Goal: Task Accomplishment & Management: Use online tool/utility

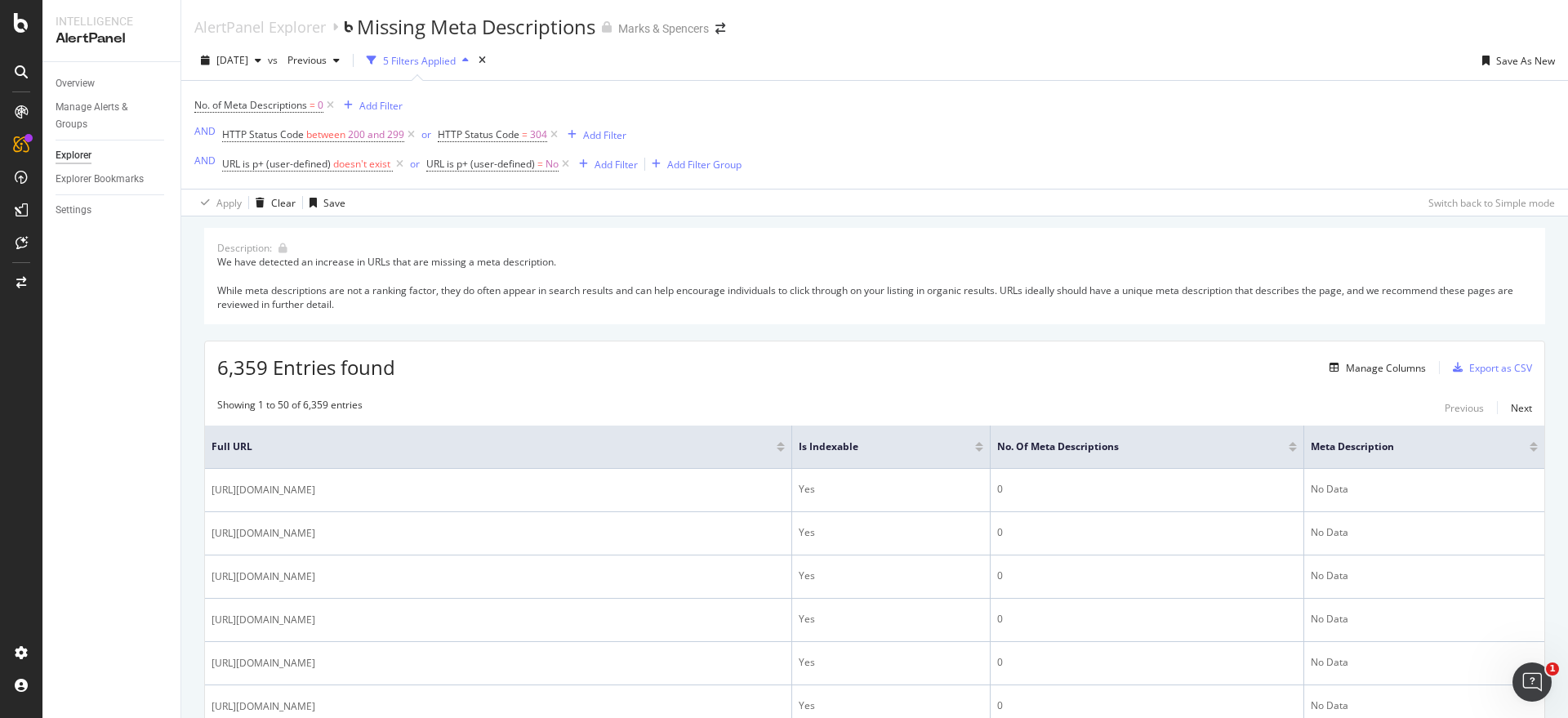
click at [1133, 78] on div "2025 Sep. 18th vs Previous 5 Filters Applied Save As New" at bounding box center [874, 64] width 1386 height 33
click at [670, 162] on div "Add Filter Group" at bounding box center [704, 165] width 74 height 14
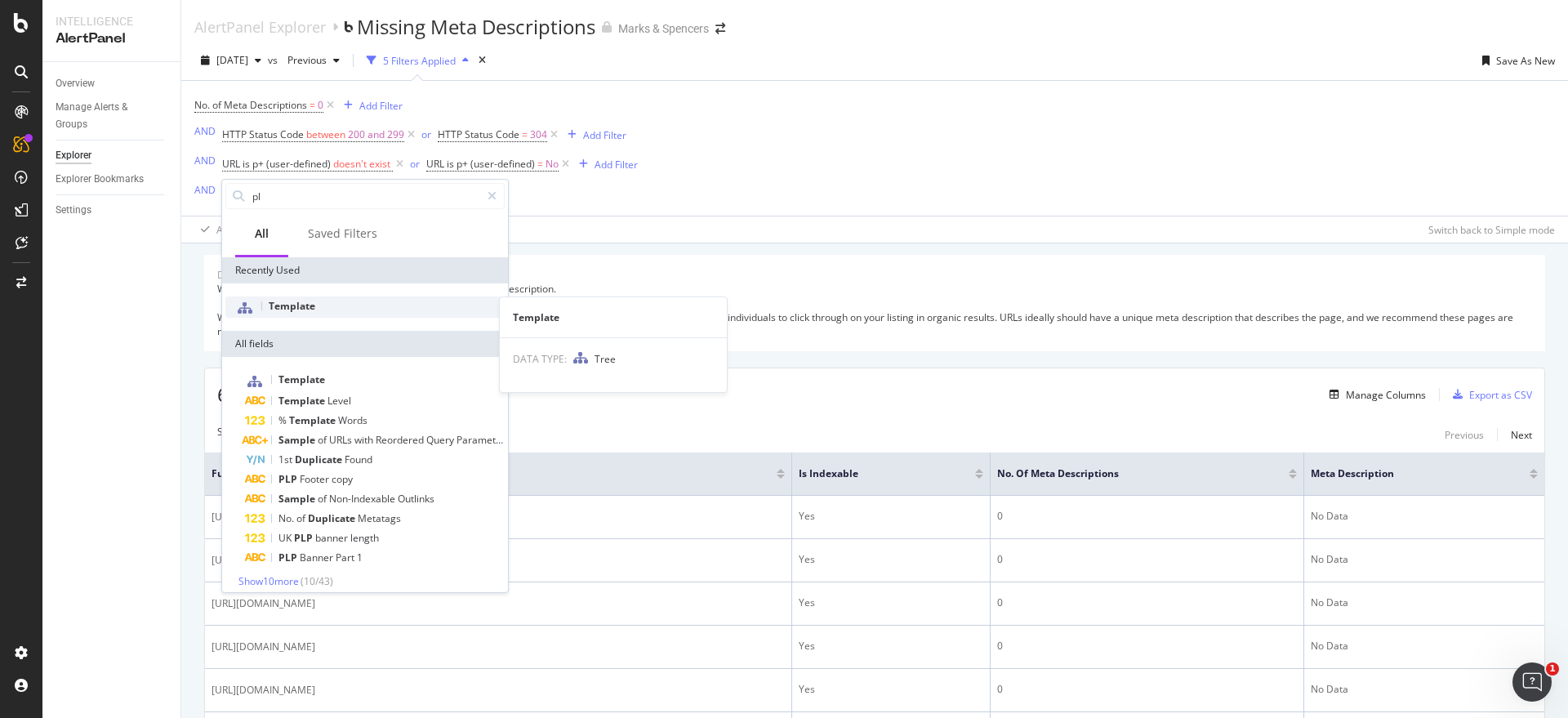
type input "pl"
click at [342, 299] on div "Template" at bounding box center [365, 307] width 280 height 22
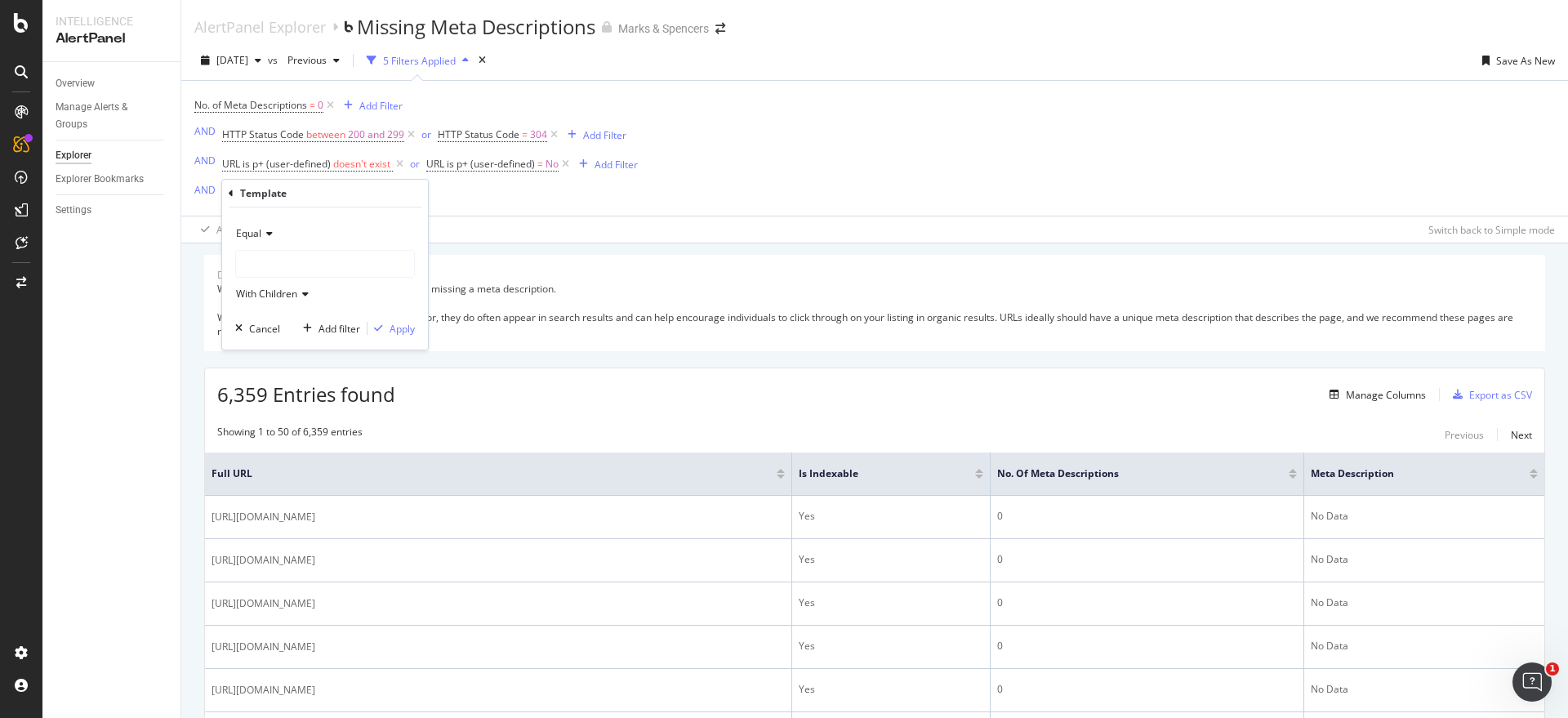
click at [260, 230] on span "Equal" at bounding box center [248, 233] width 25 height 14
click at [322, 226] on div "Equal" at bounding box center [325, 234] width 179 height 26
click at [307, 289] on icon at bounding box center [302, 294] width 11 height 10
click at [313, 258] on div at bounding box center [326, 264] width 178 height 26
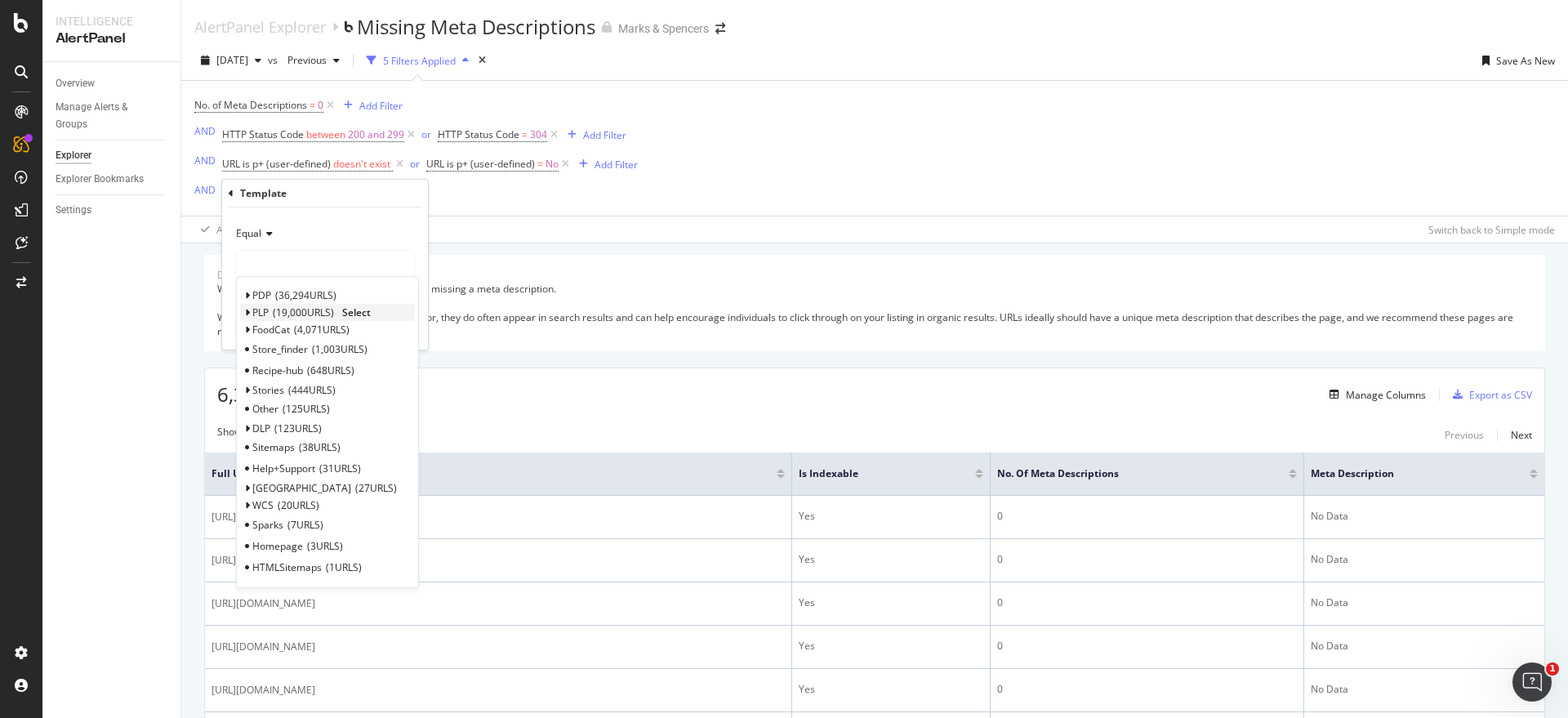
click at [248, 310] on icon at bounding box center [247, 313] width 6 height 10
click at [274, 317] on div "PLP 19,000 URLS" at bounding box center [293, 313] width 81 height 14
click at [0, 0] on span "Select" at bounding box center [0, 0] width 0 height 0
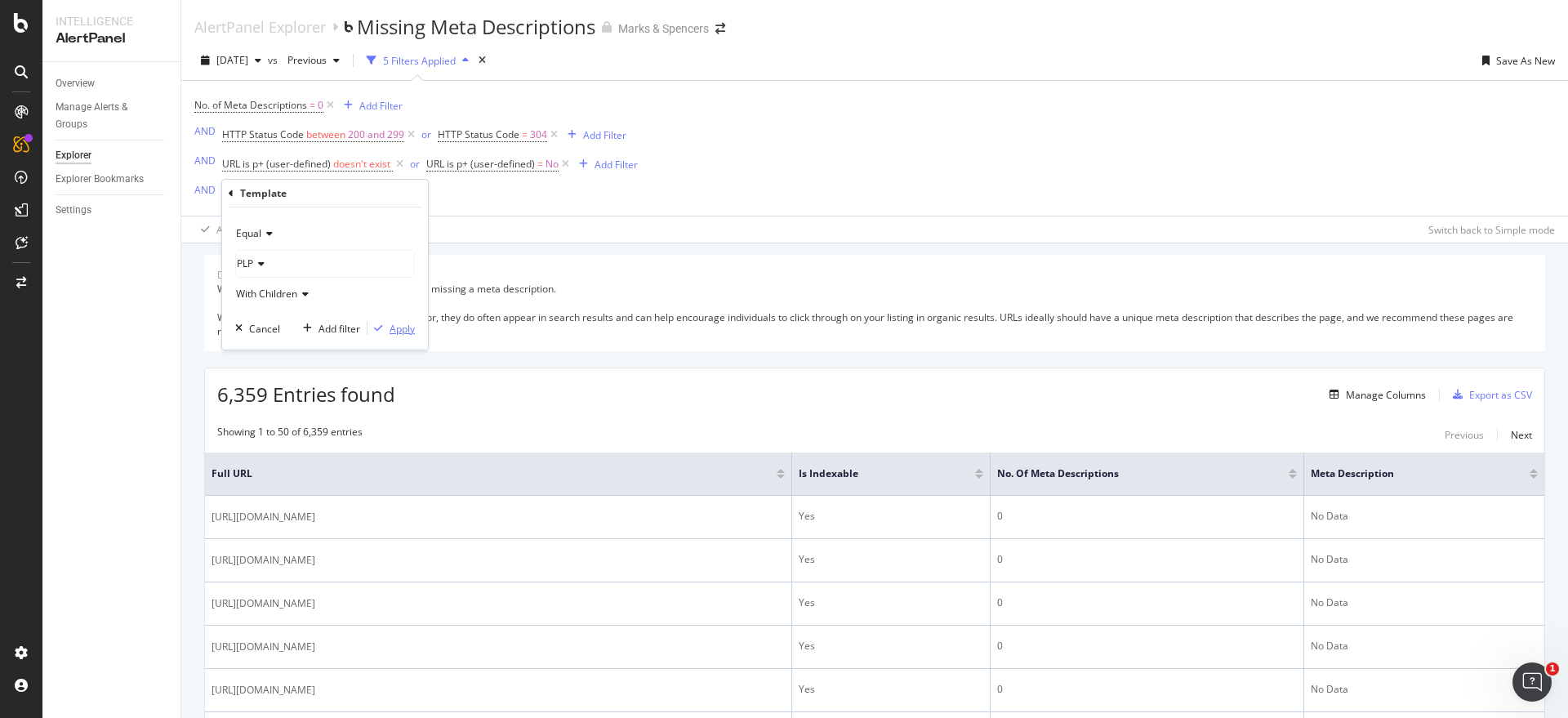
click at [406, 327] on div "Apply" at bounding box center [402, 329] width 25 height 14
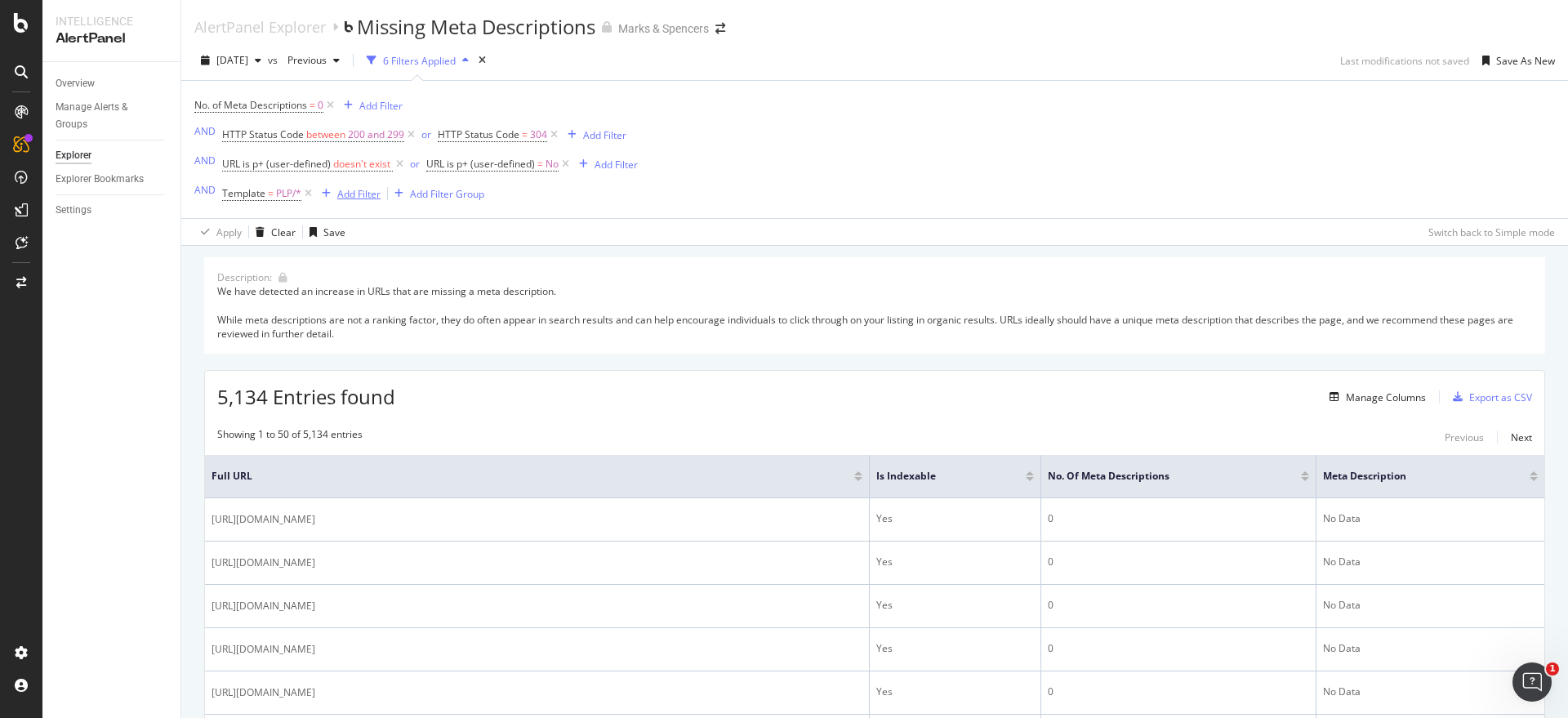
click at [359, 197] on div "Add Filter" at bounding box center [358, 194] width 43 height 14
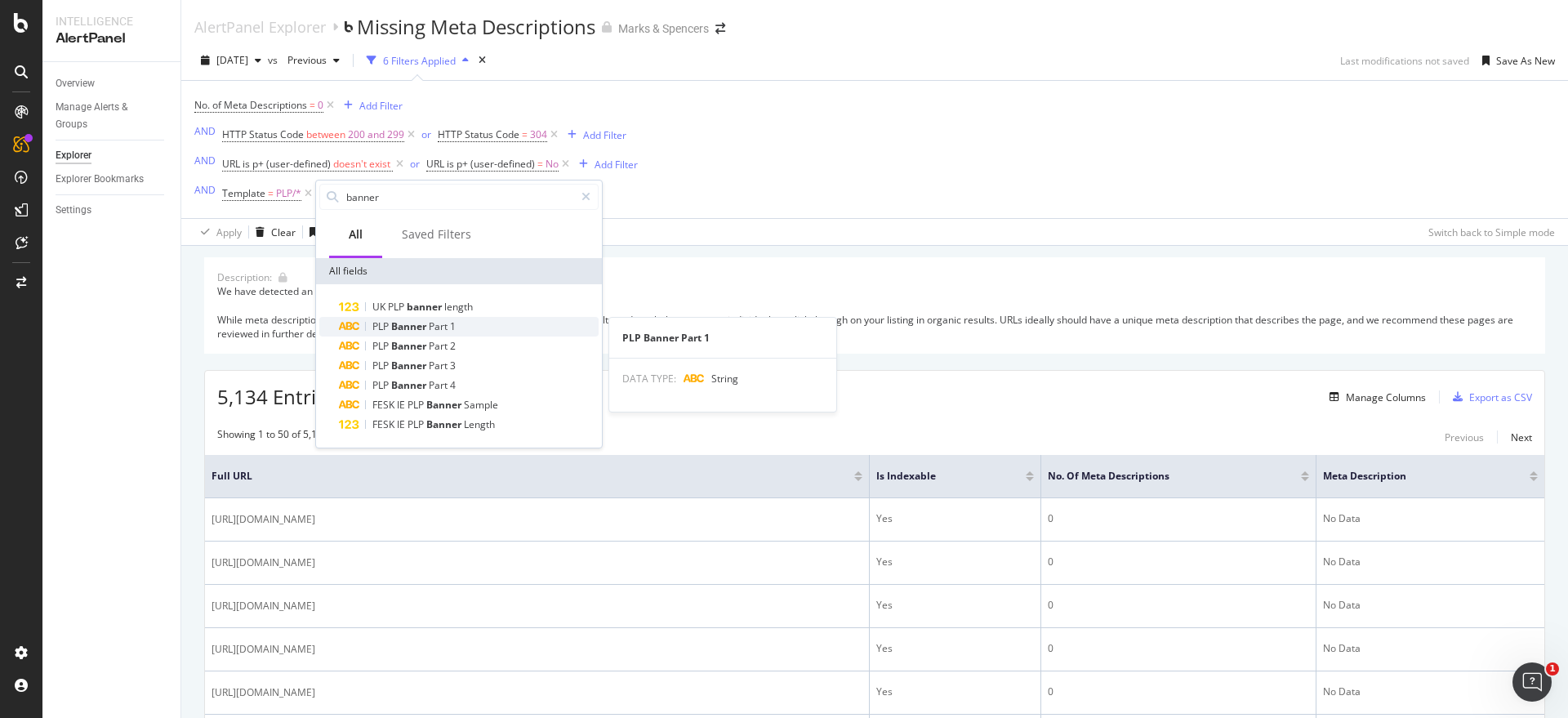
type input "banner"
click at [451, 325] on span "1" at bounding box center [453, 327] width 6 height 14
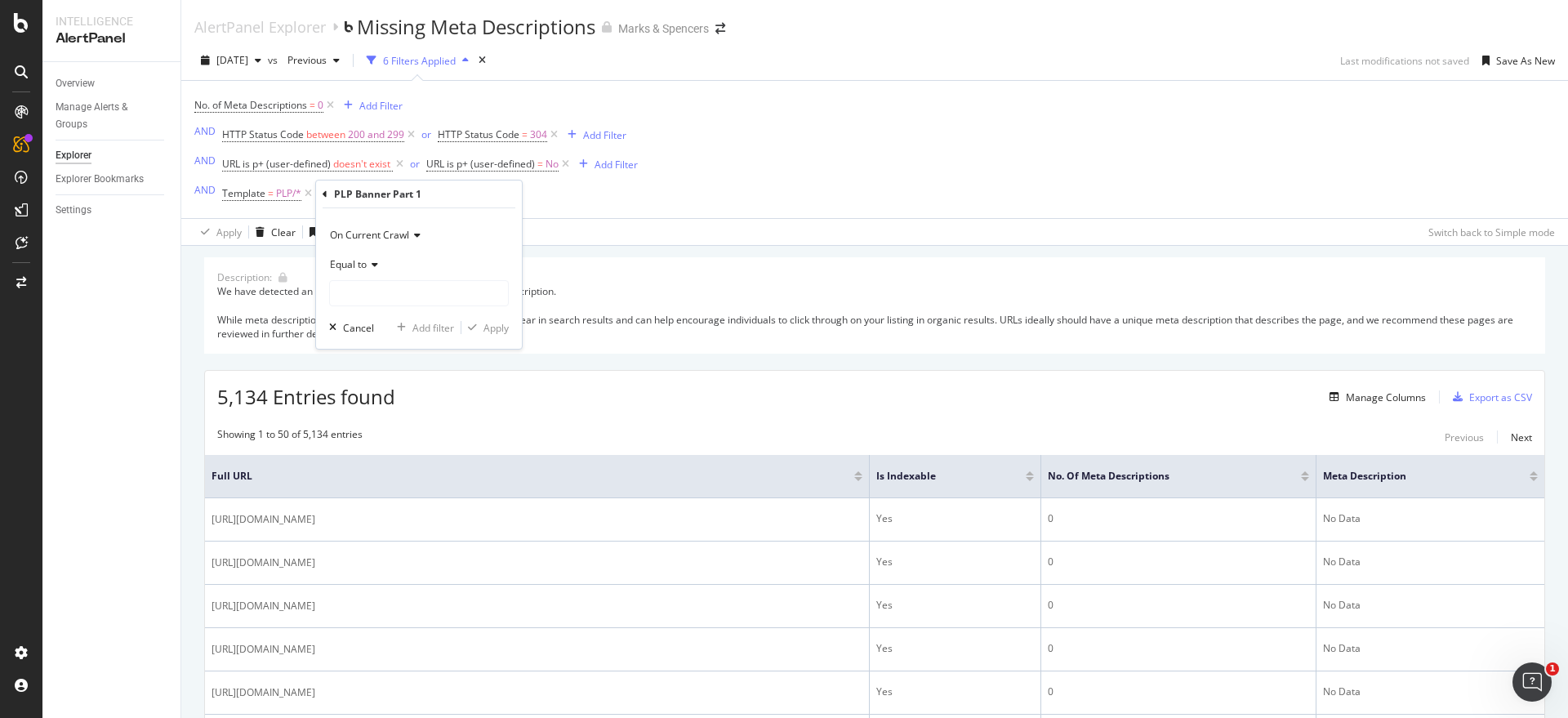
click at [370, 261] on icon at bounding box center [371, 264] width 11 height 10
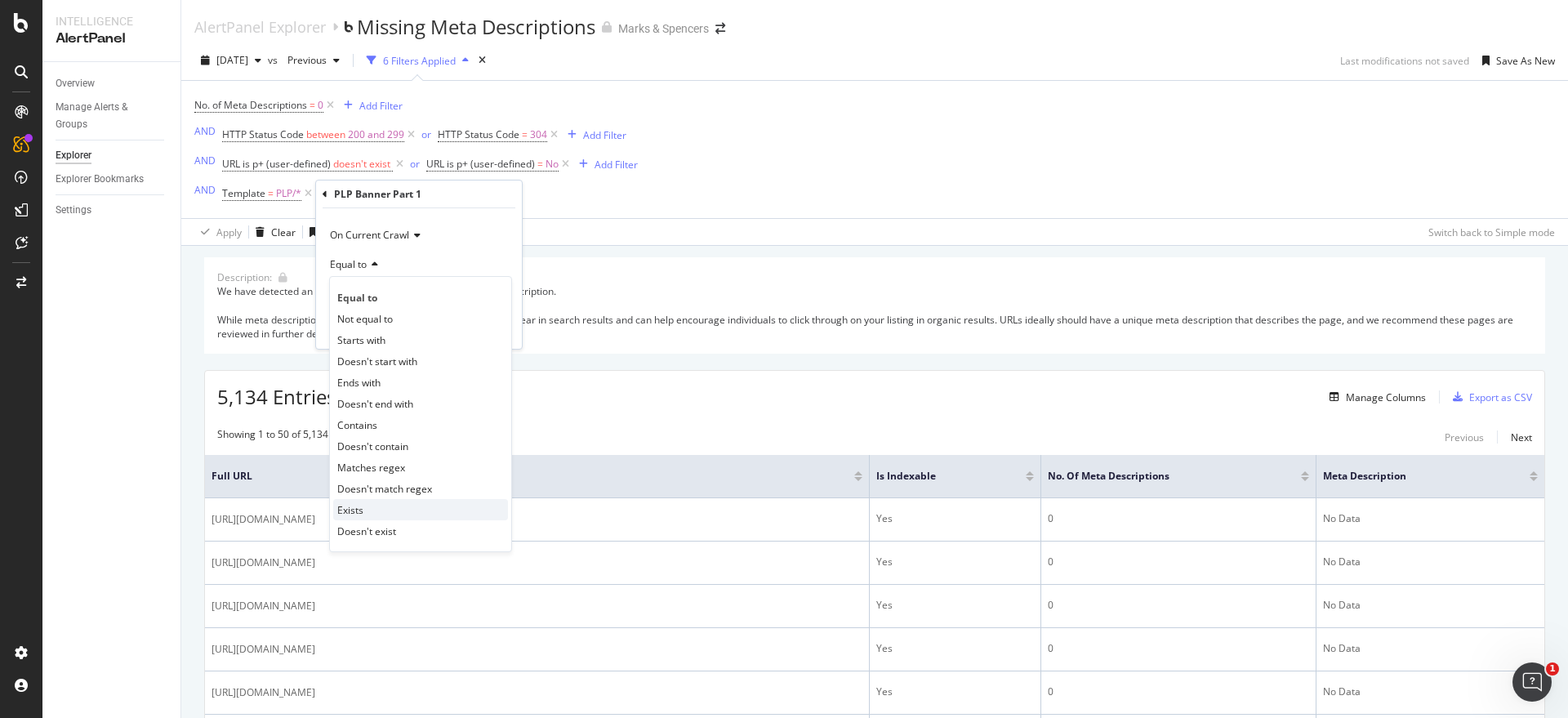
click at [371, 508] on div "Exists" at bounding box center [421, 509] width 175 height 22
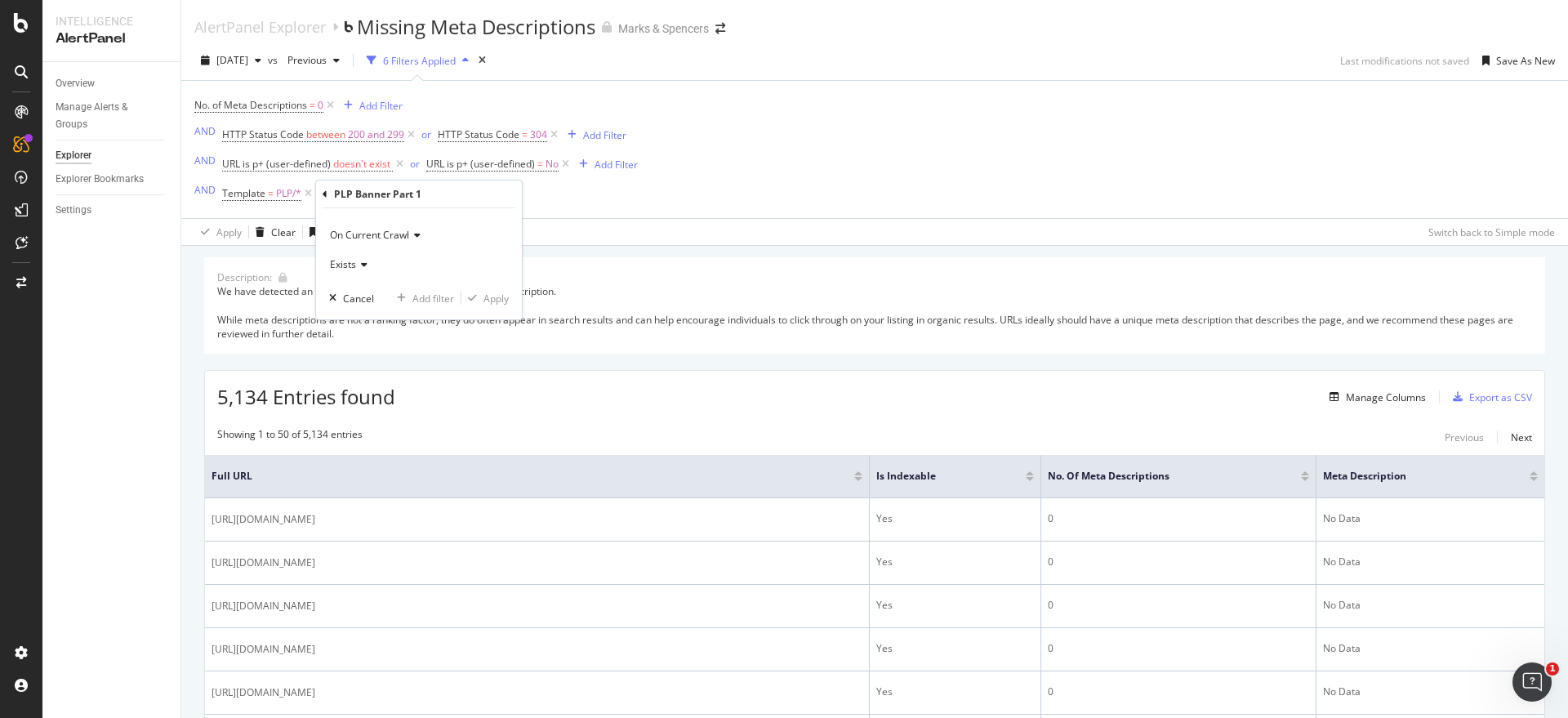
click at [353, 237] on span "On Current Crawl" at bounding box center [369, 235] width 79 height 14
click at [360, 236] on span "On Current Crawl" at bounding box center [369, 235] width 79 height 14
click at [468, 227] on div "On Current Crawl" at bounding box center [418, 235] width 179 height 26
click at [459, 211] on div "On Current Crawl On Current Crawl On Compared Crawl Changed Exists Cancel Add f…" at bounding box center [419, 263] width 206 height 111
click at [326, 192] on icon at bounding box center [325, 194] width 5 height 10
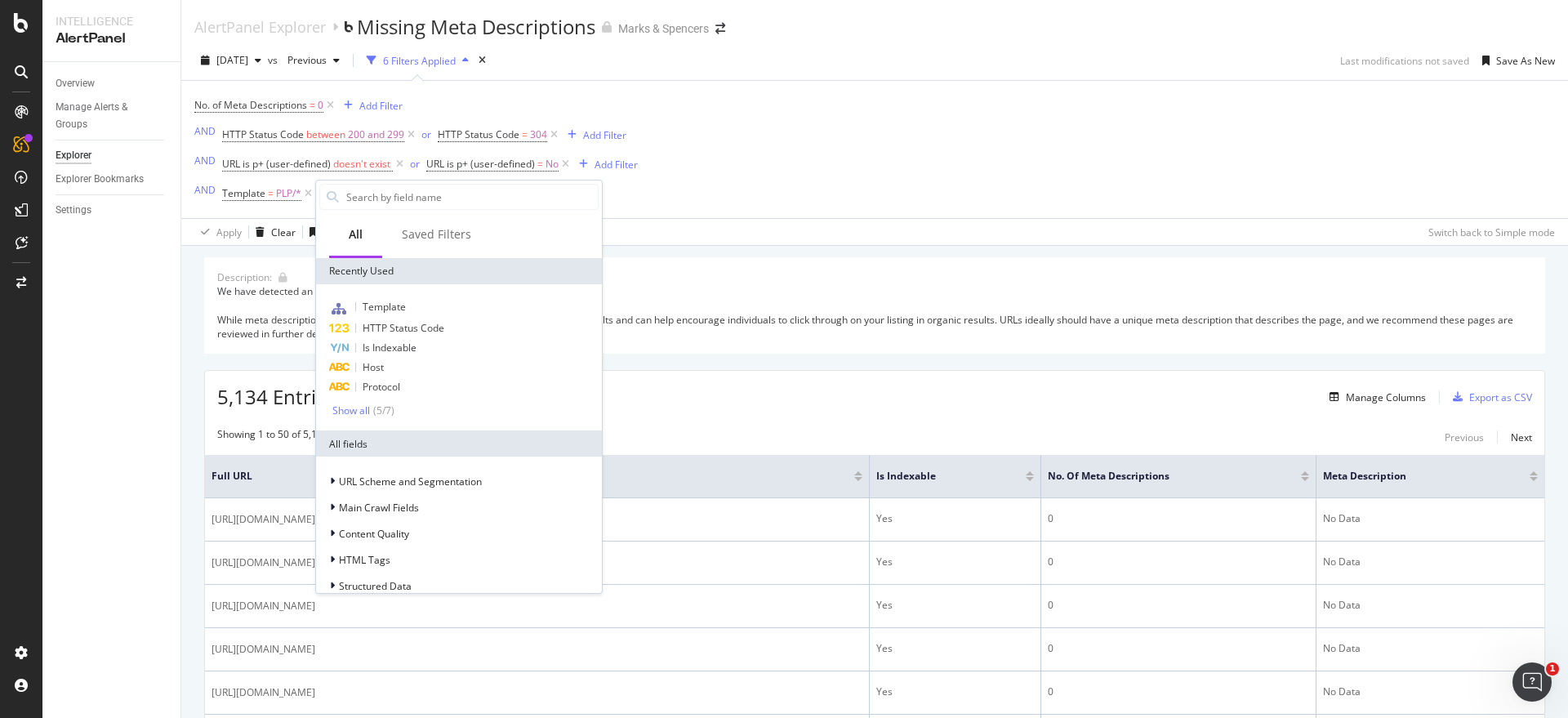
click at [737, 191] on div "No. of Meta Descriptions = 0 Add Filter AND HTTP Status Code between 200 and 29…" at bounding box center [874, 149] width 1360 height 137
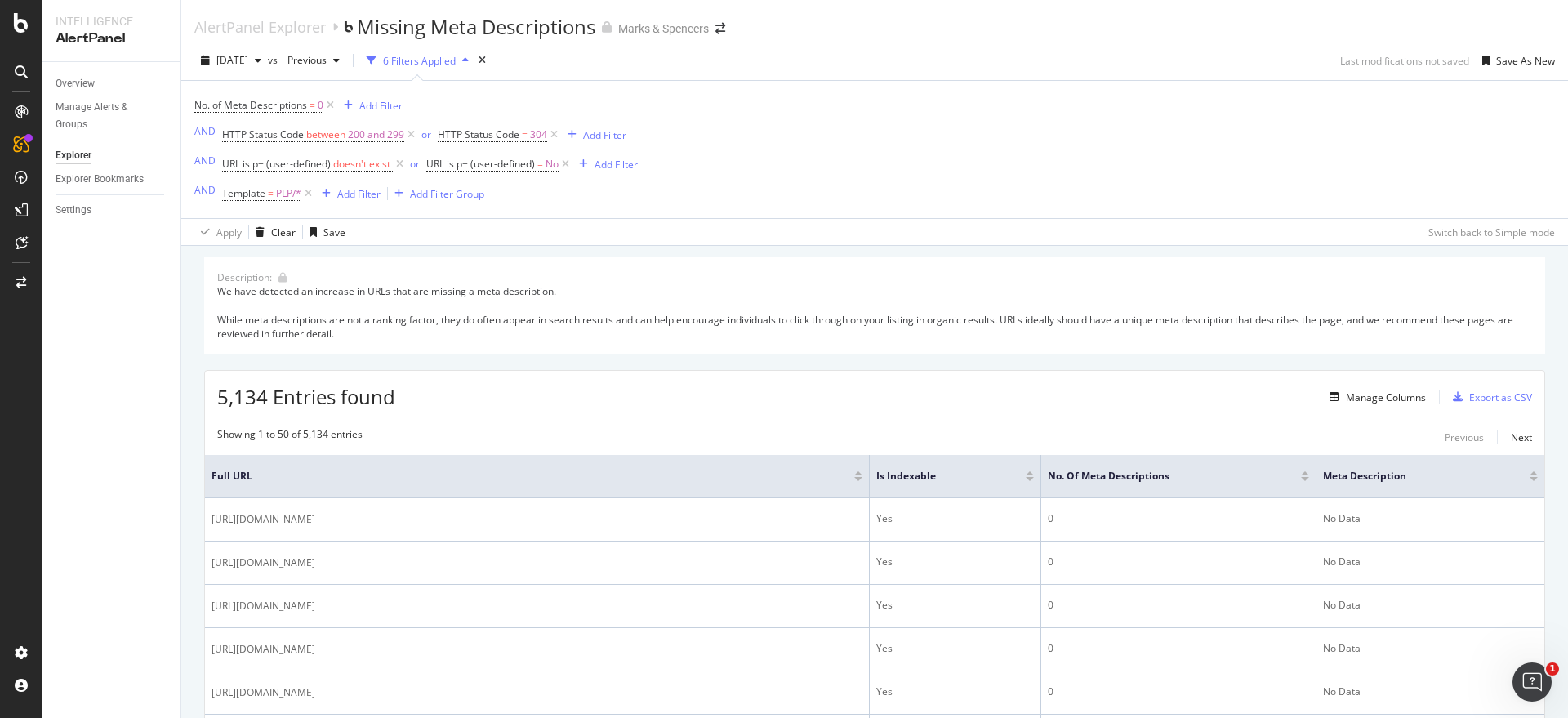
click at [460, 182] on div "Template = PLP/* Add Filter Add Filter Group" at bounding box center [352, 193] width 262 height 23
click at [466, 195] on div "Add Filter Group" at bounding box center [447, 194] width 74 height 14
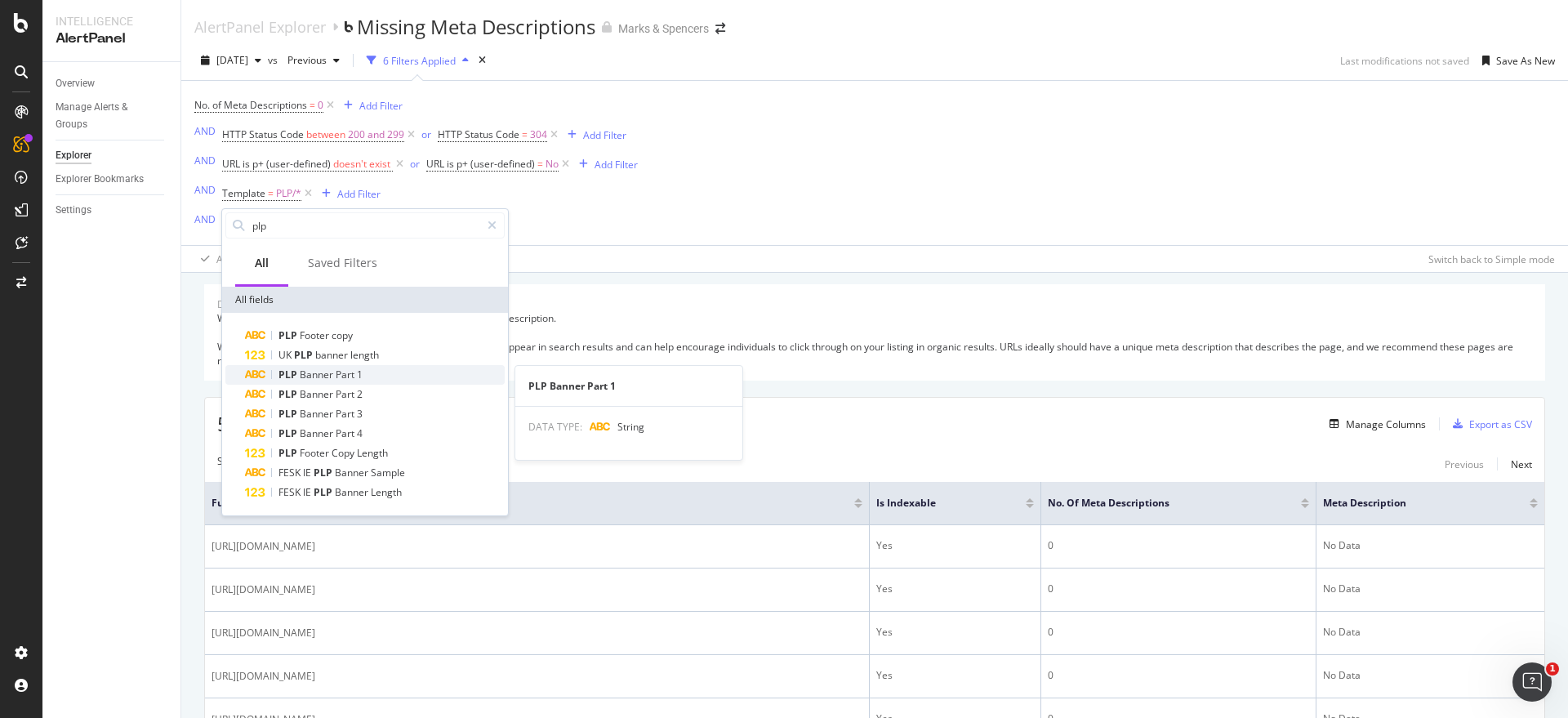
type input "plp"
click at [354, 372] on span "Part" at bounding box center [346, 374] width 22 height 14
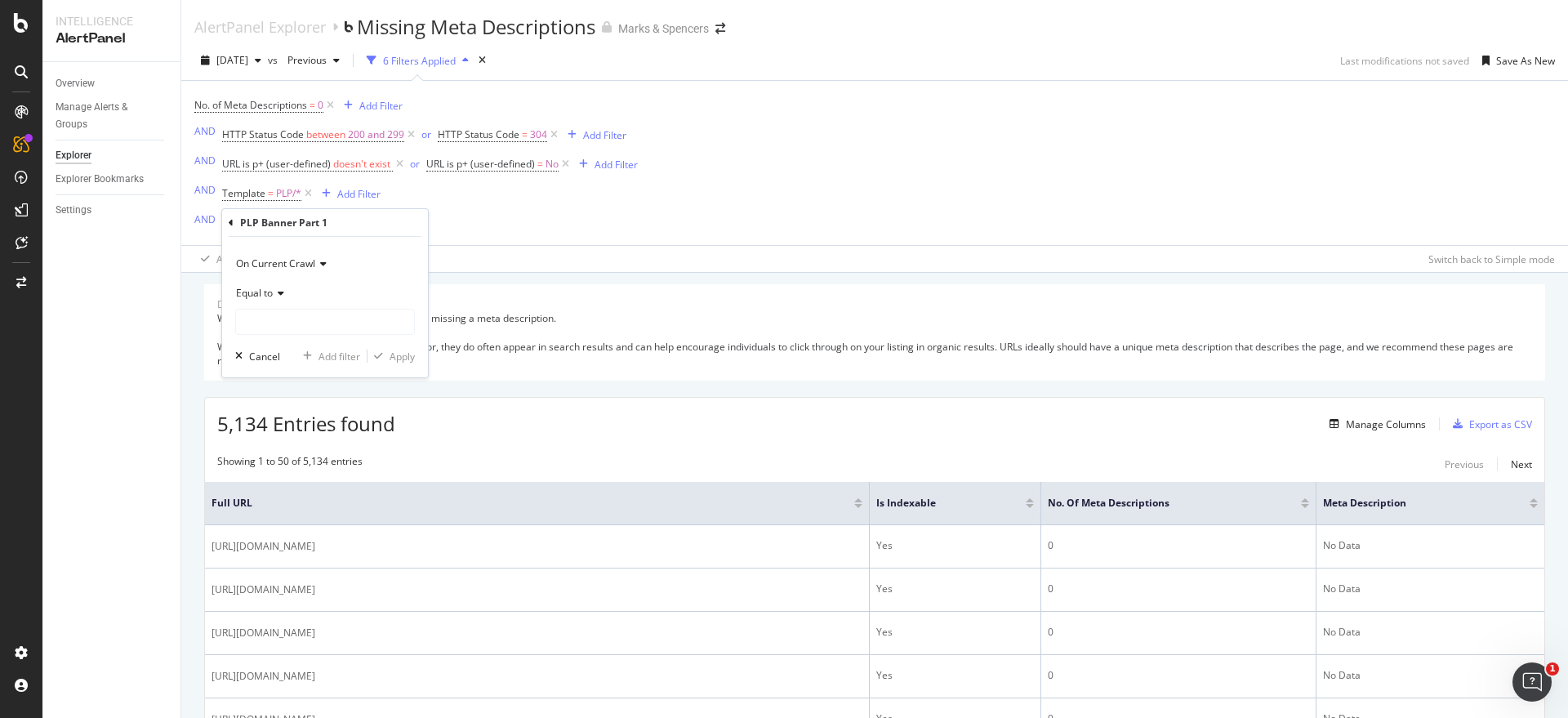
click at [282, 291] on icon at bounding box center [278, 293] width 11 height 10
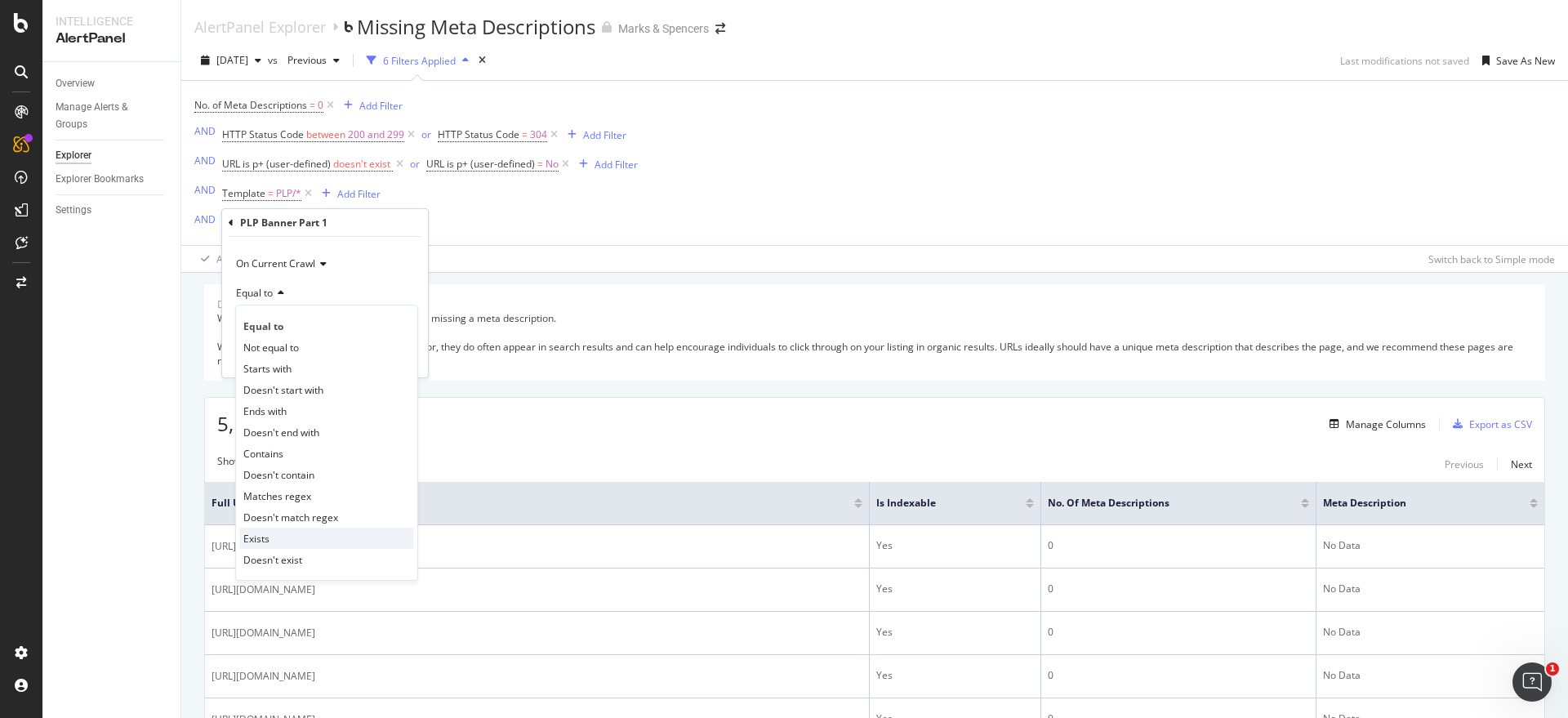
click at [275, 541] on div "Exists" at bounding box center [326, 538] width 175 height 22
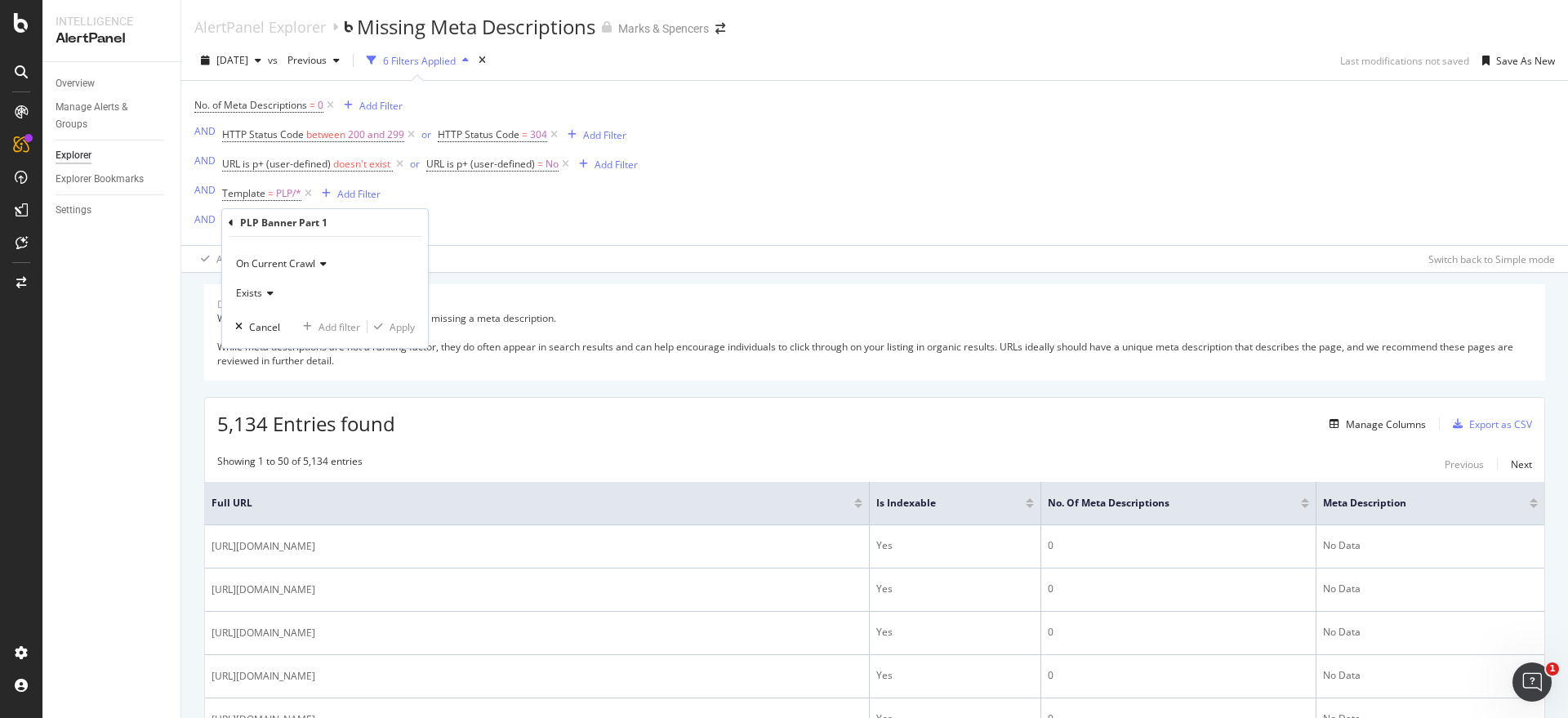
click at [246, 294] on span "Exists" at bounding box center [249, 293] width 26 height 14
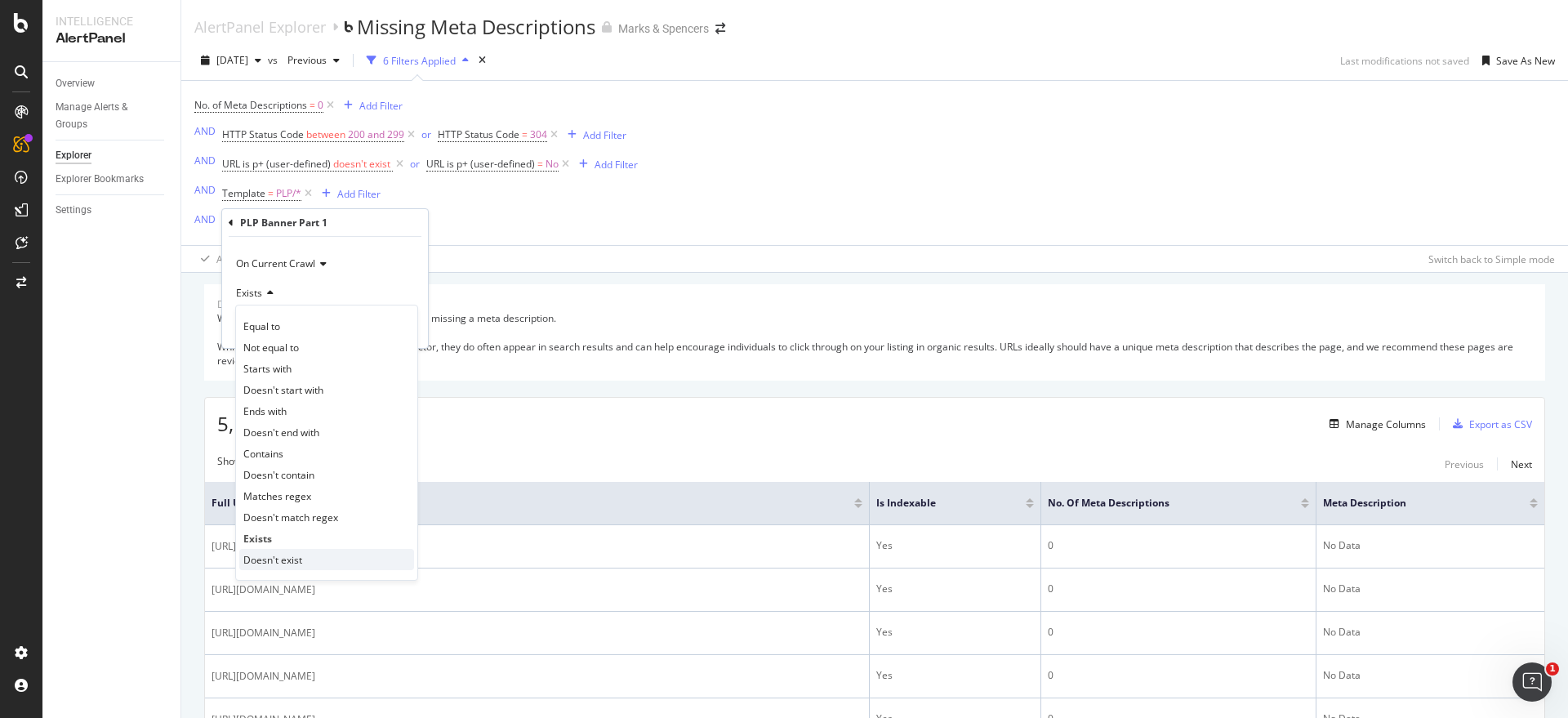
click at [301, 558] on span "Doesn't exist" at bounding box center [273, 560] width 59 height 14
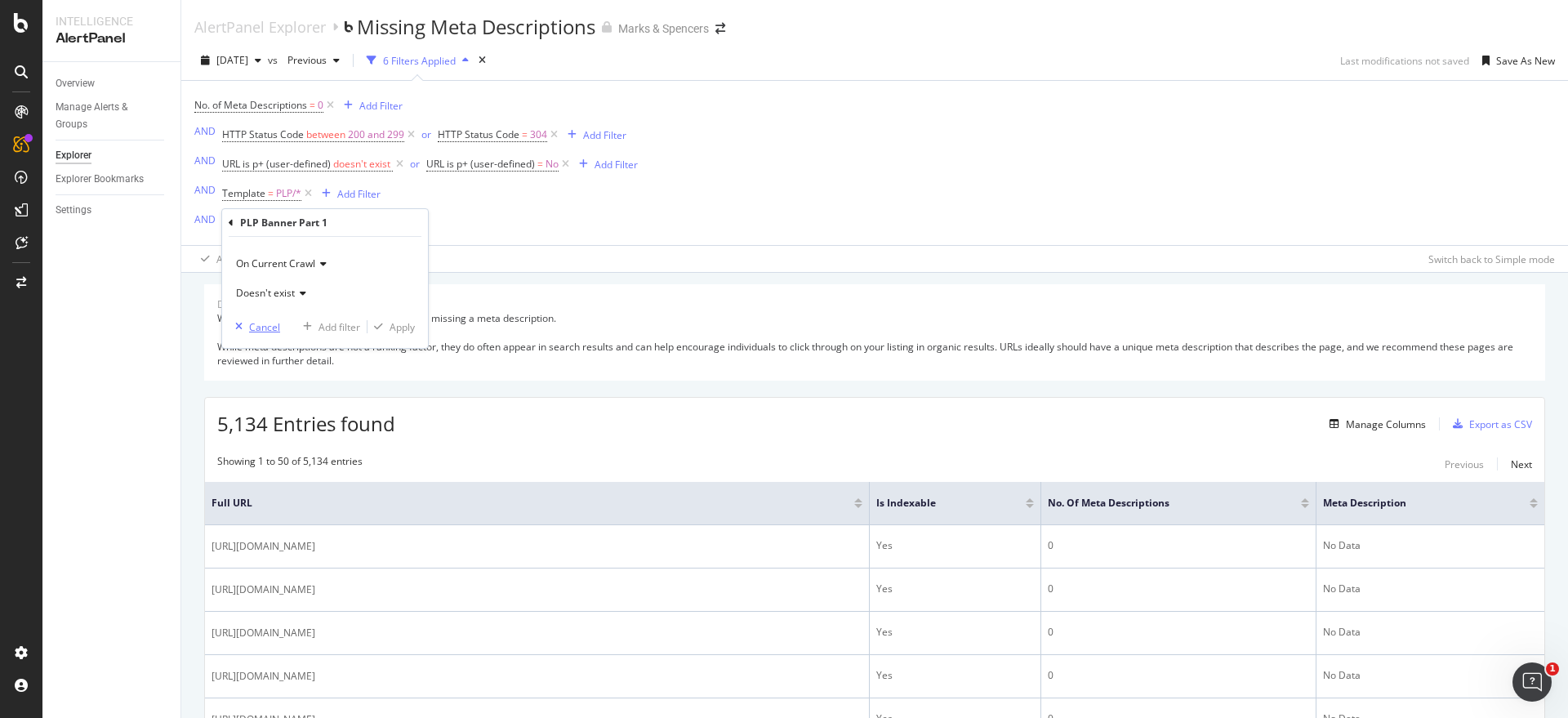
click at [246, 328] on div "button" at bounding box center [239, 327] width 21 height 10
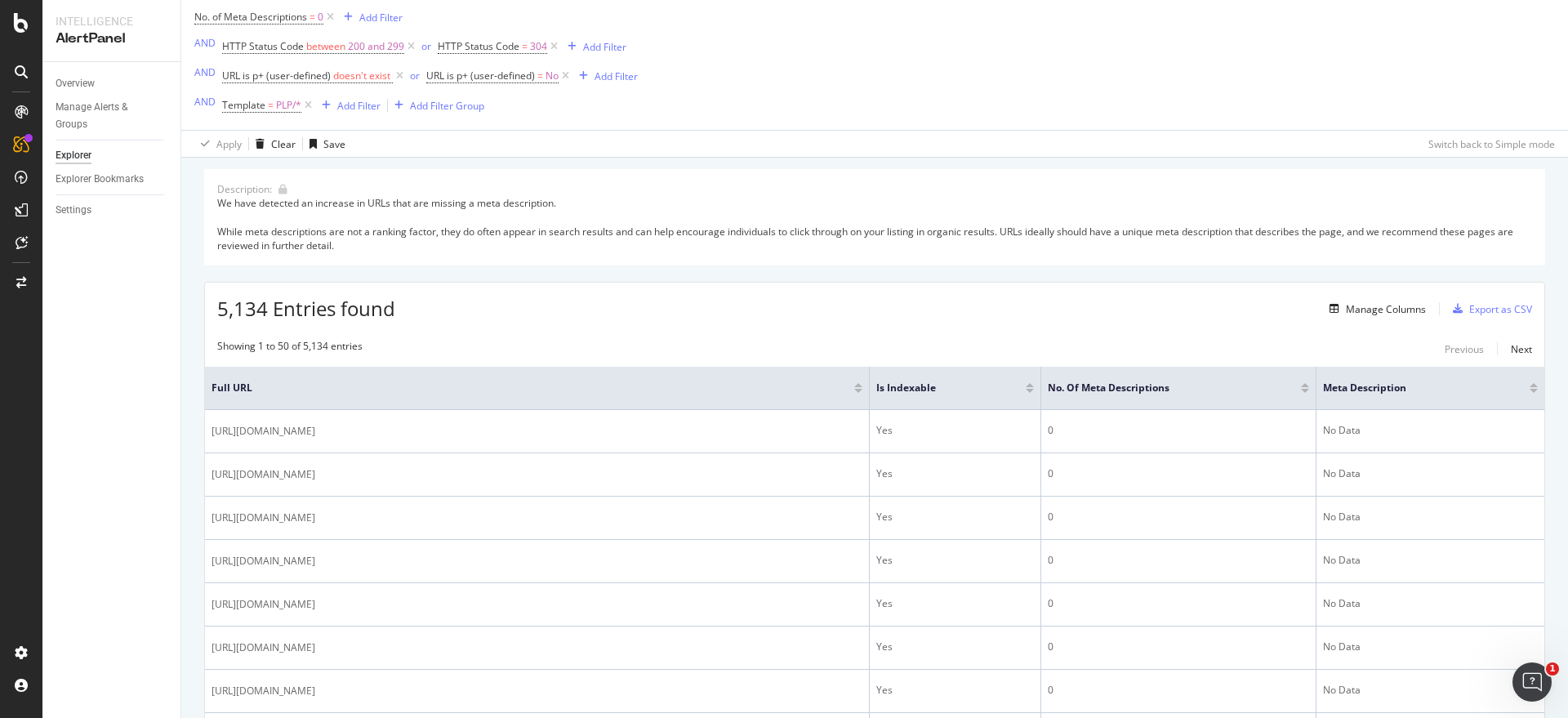
scroll to position [307, 0]
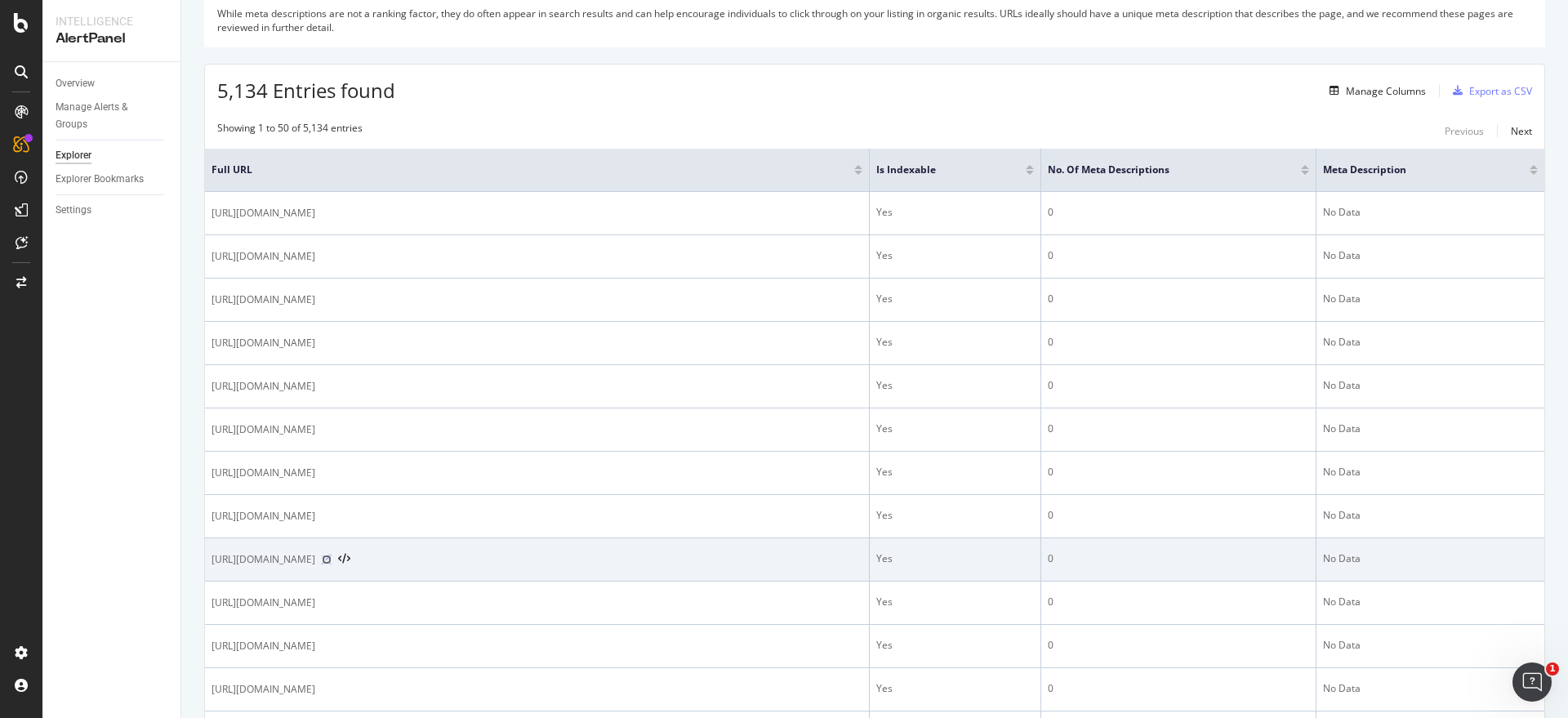
click at [332, 555] on icon at bounding box center [326, 559] width 10 height 10
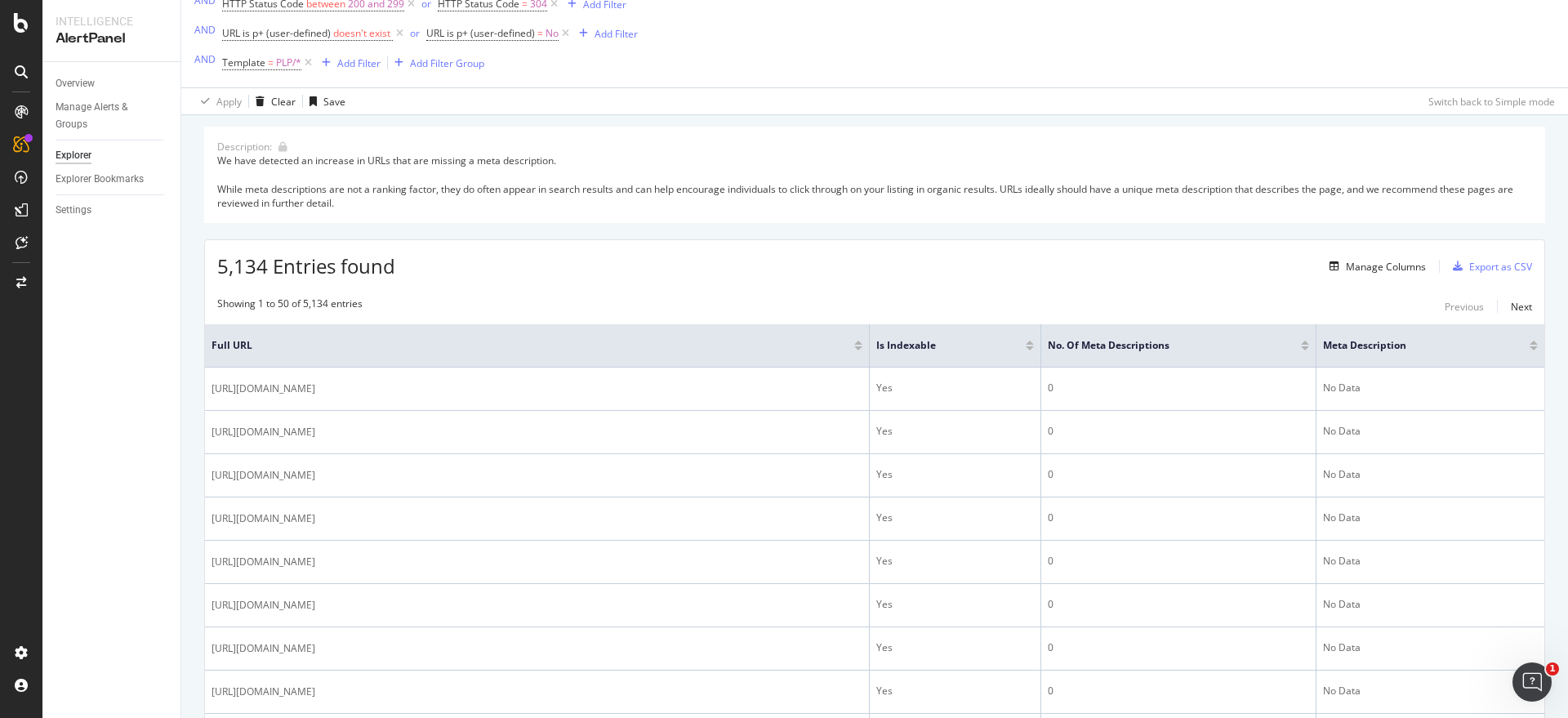
scroll to position [0, 0]
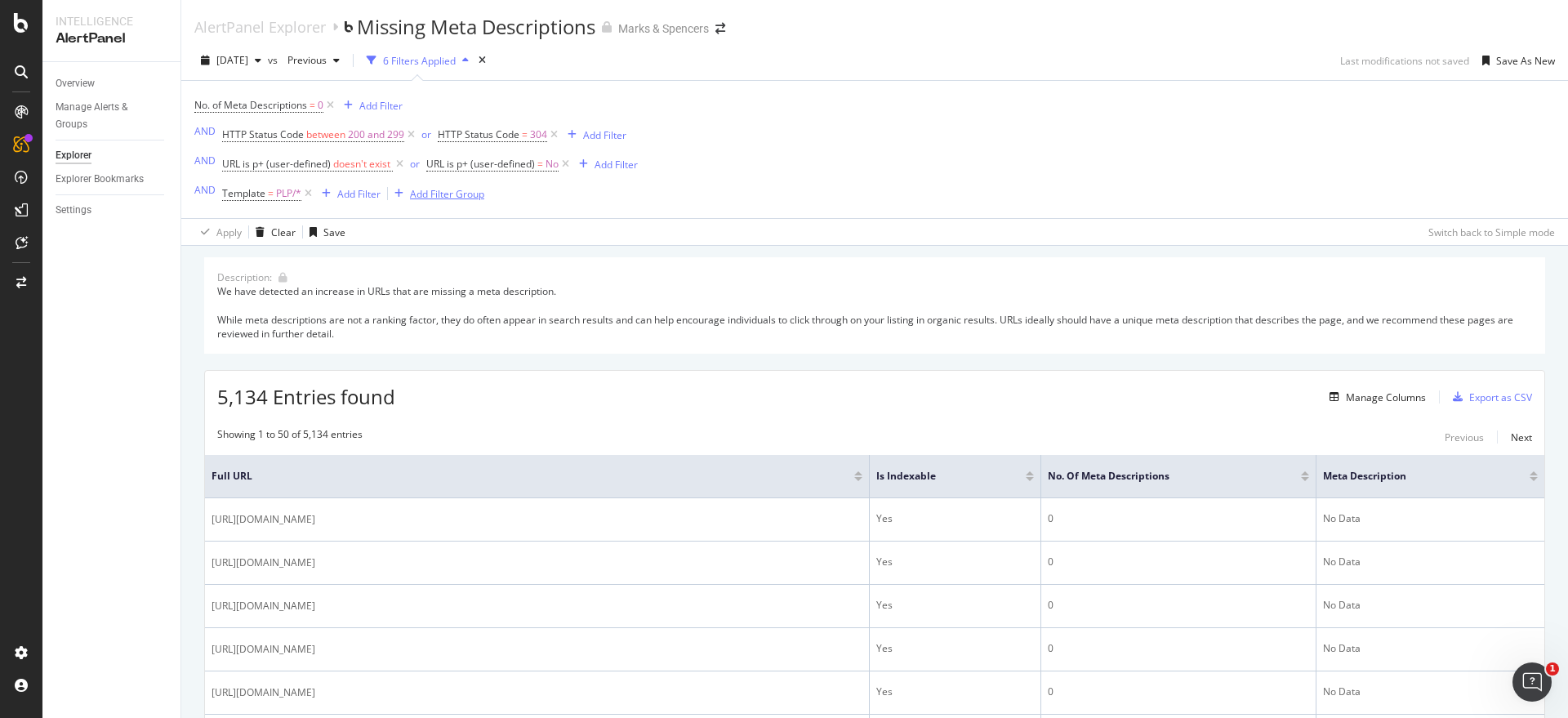
click at [428, 191] on div "Add Filter Group" at bounding box center [447, 194] width 74 height 14
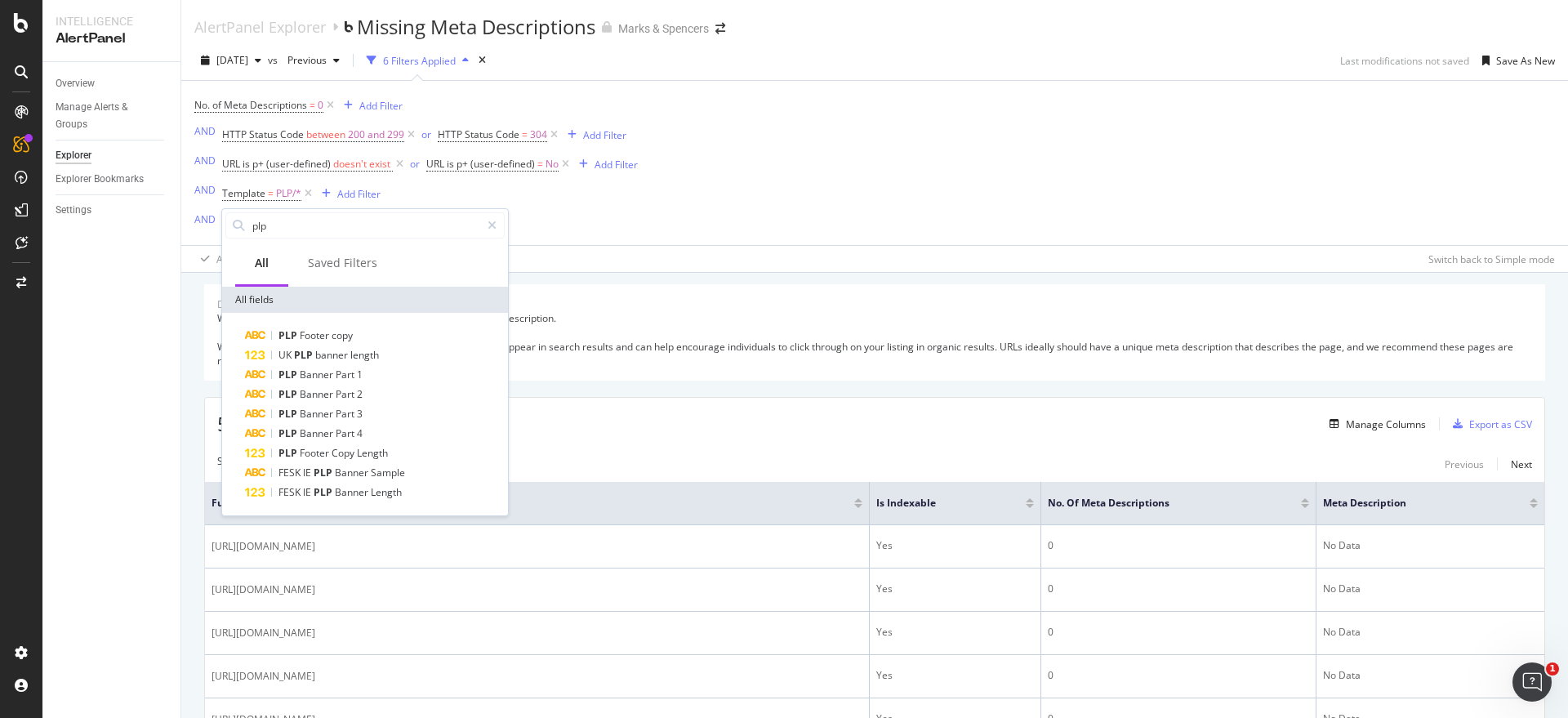
click at [610, 204] on div "No. of Meta Descriptions = 0 Add Filter AND HTTP Status Code between 200 and 29…" at bounding box center [416, 162] width 443 height 138
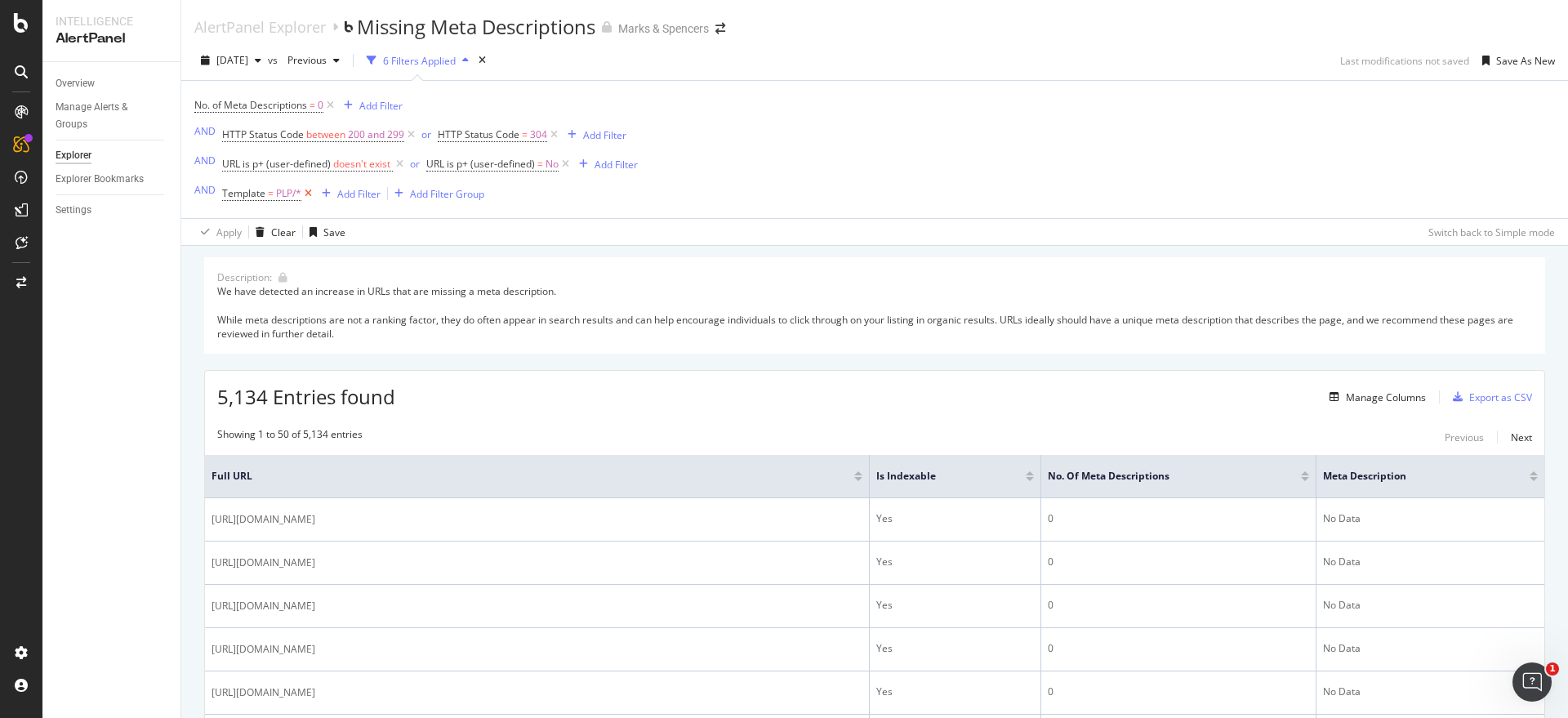
click at [308, 197] on icon at bounding box center [308, 193] width 14 height 16
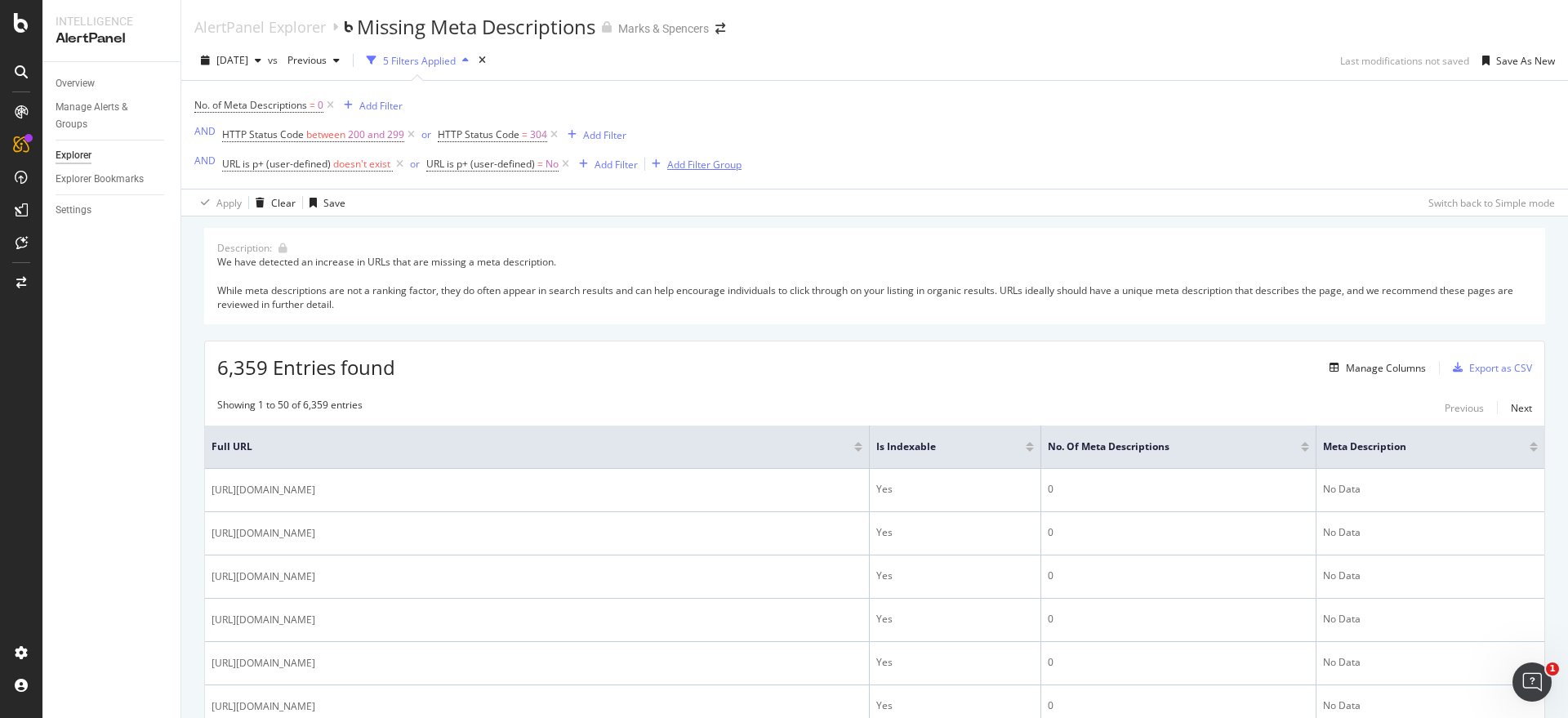
click at [681, 158] on div "Add Filter Group" at bounding box center [704, 165] width 74 height 14
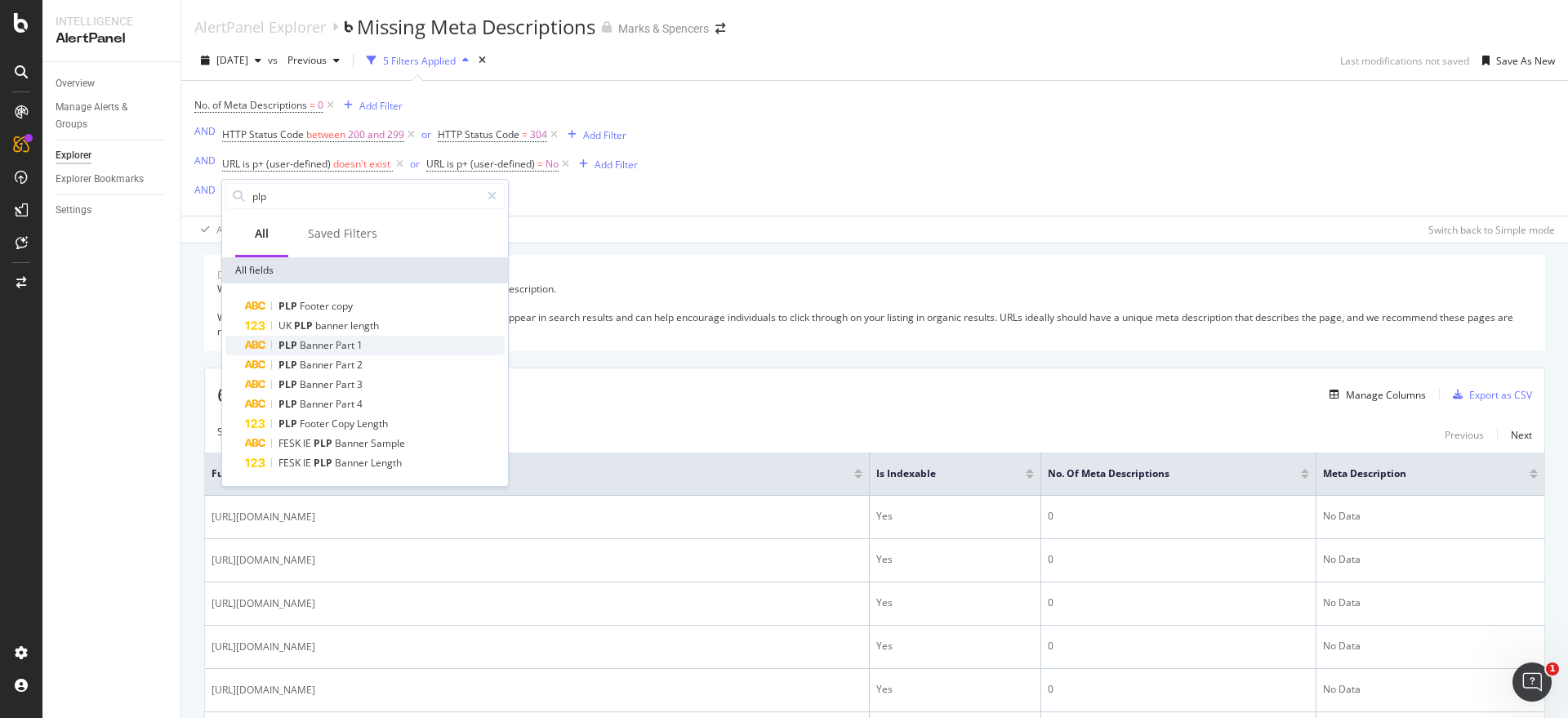
click at [365, 346] on div "PLP Banner Part 1" at bounding box center [375, 346] width 260 height 20
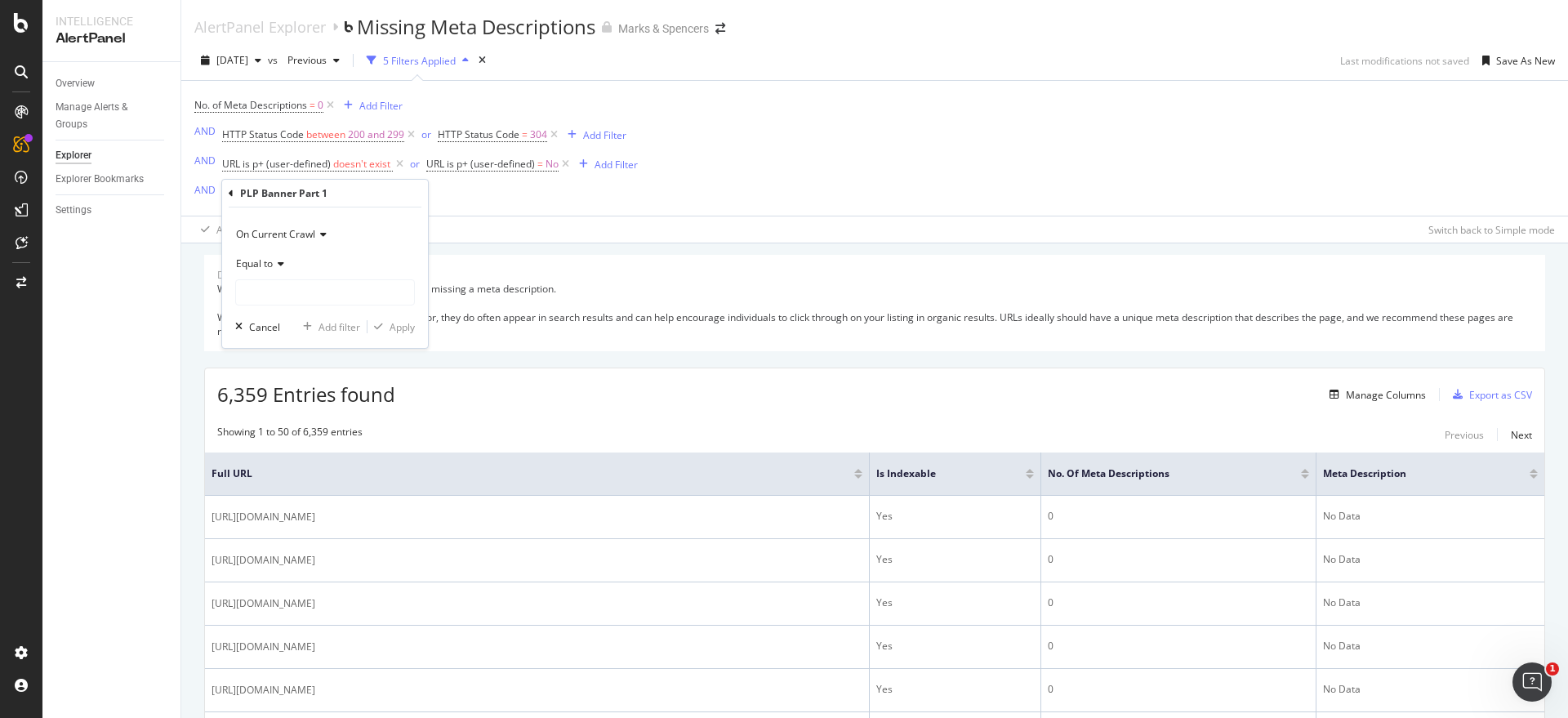
click at [268, 257] on span "Equal to" at bounding box center [255, 263] width 36 height 14
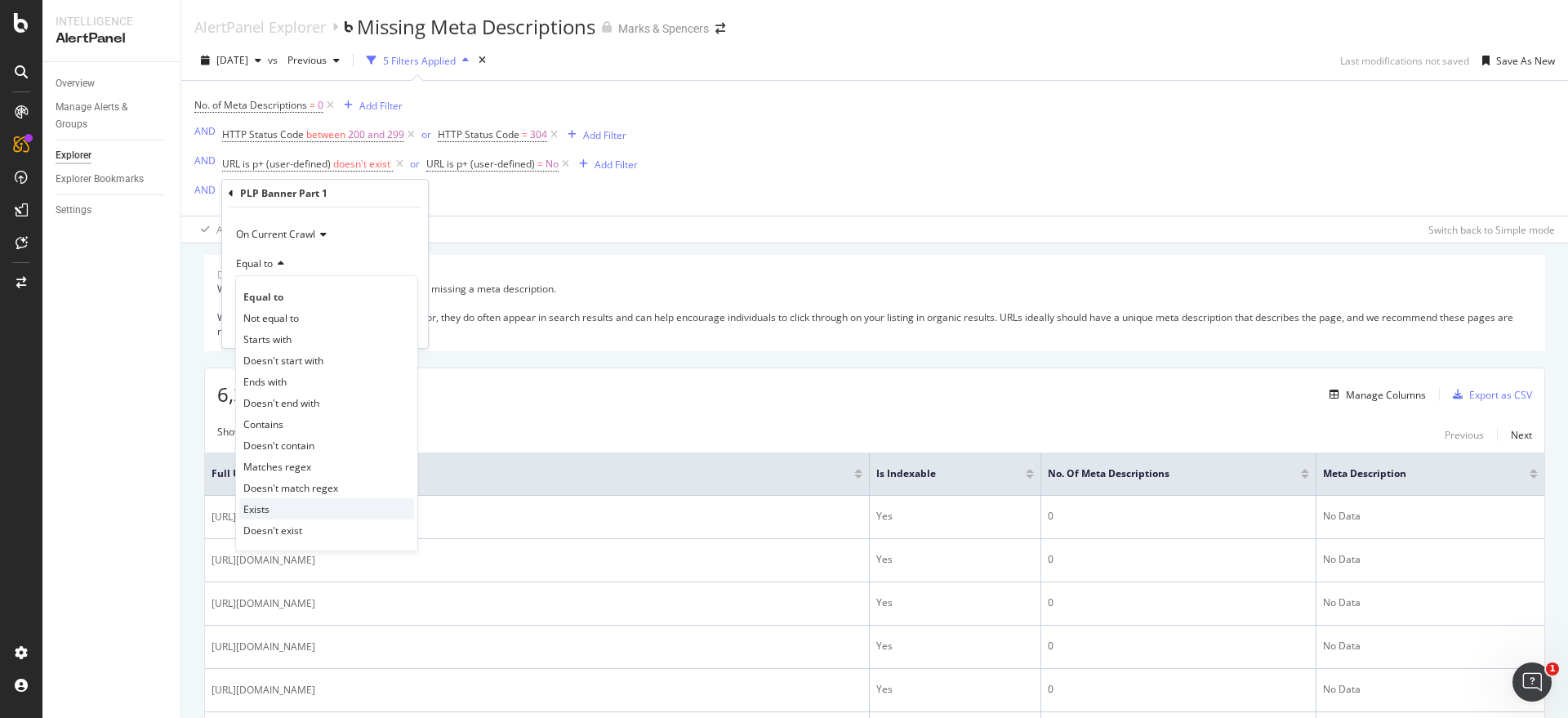
click at [270, 508] on div "Exists" at bounding box center [326, 508] width 175 height 22
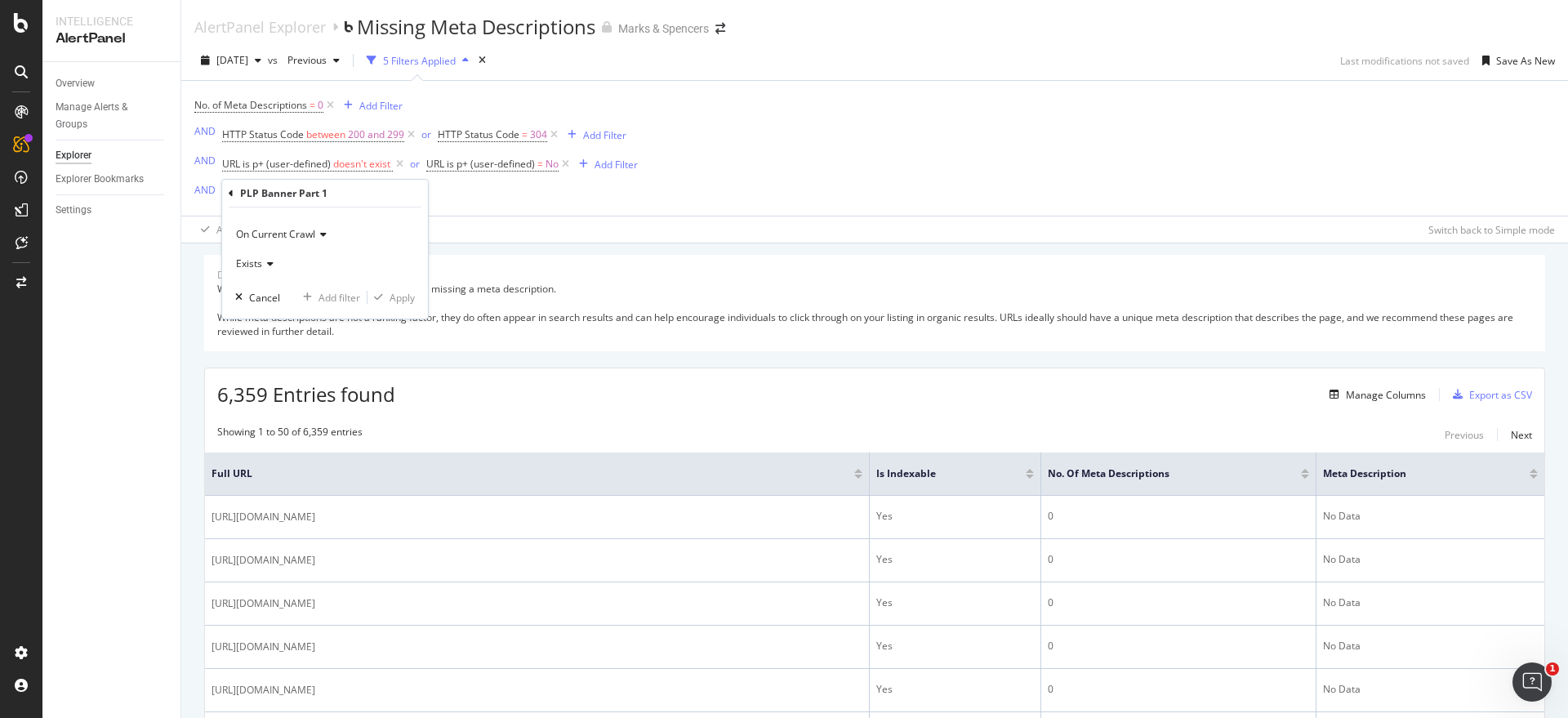
click at [393, 192] on icon at bounding box center [397, 193] width 14 height 16
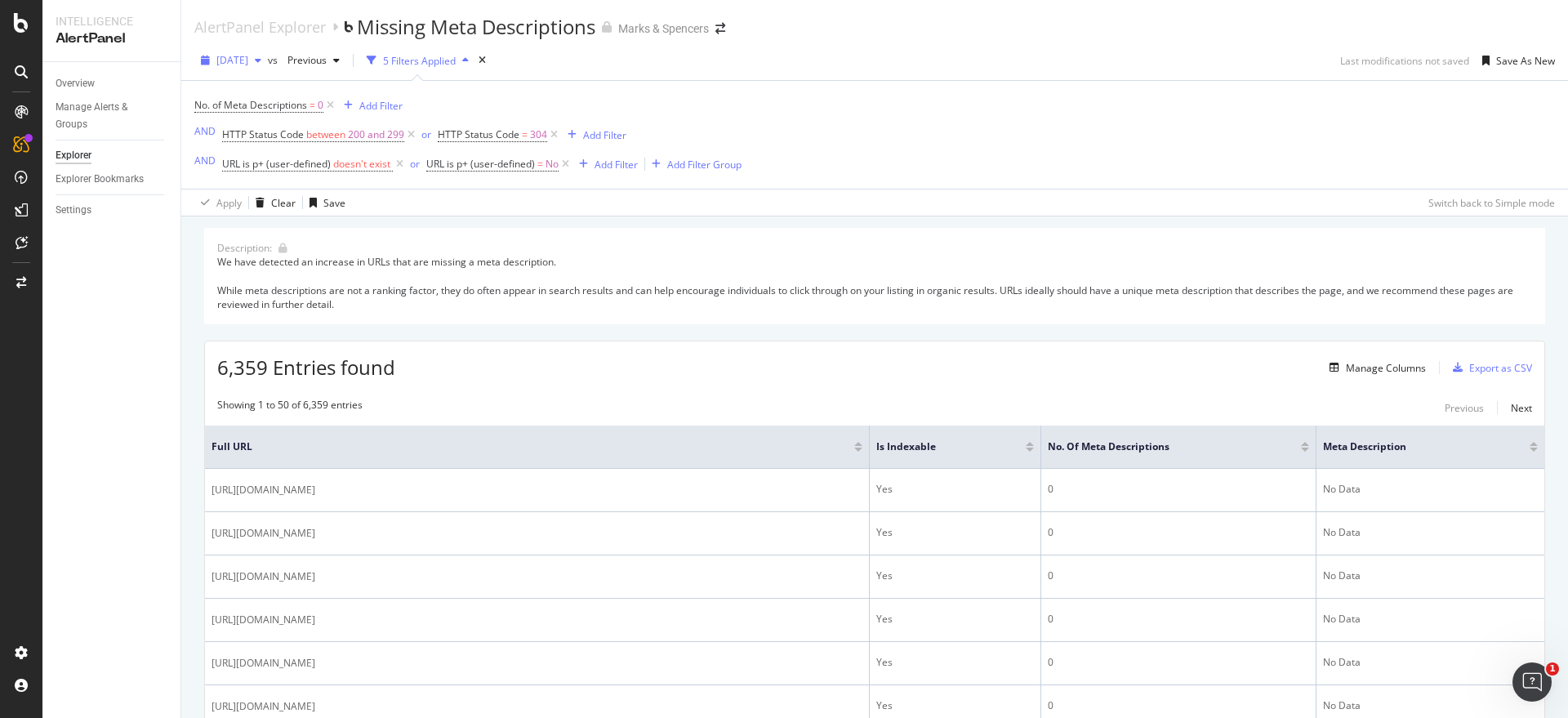
click at [248, 64] on span "[DATE]" at bounding box center [232, 60] width 32 height 14
click at [272, 127] on div "[DATE]" at bounding box center [261, 123] width 85 height 15
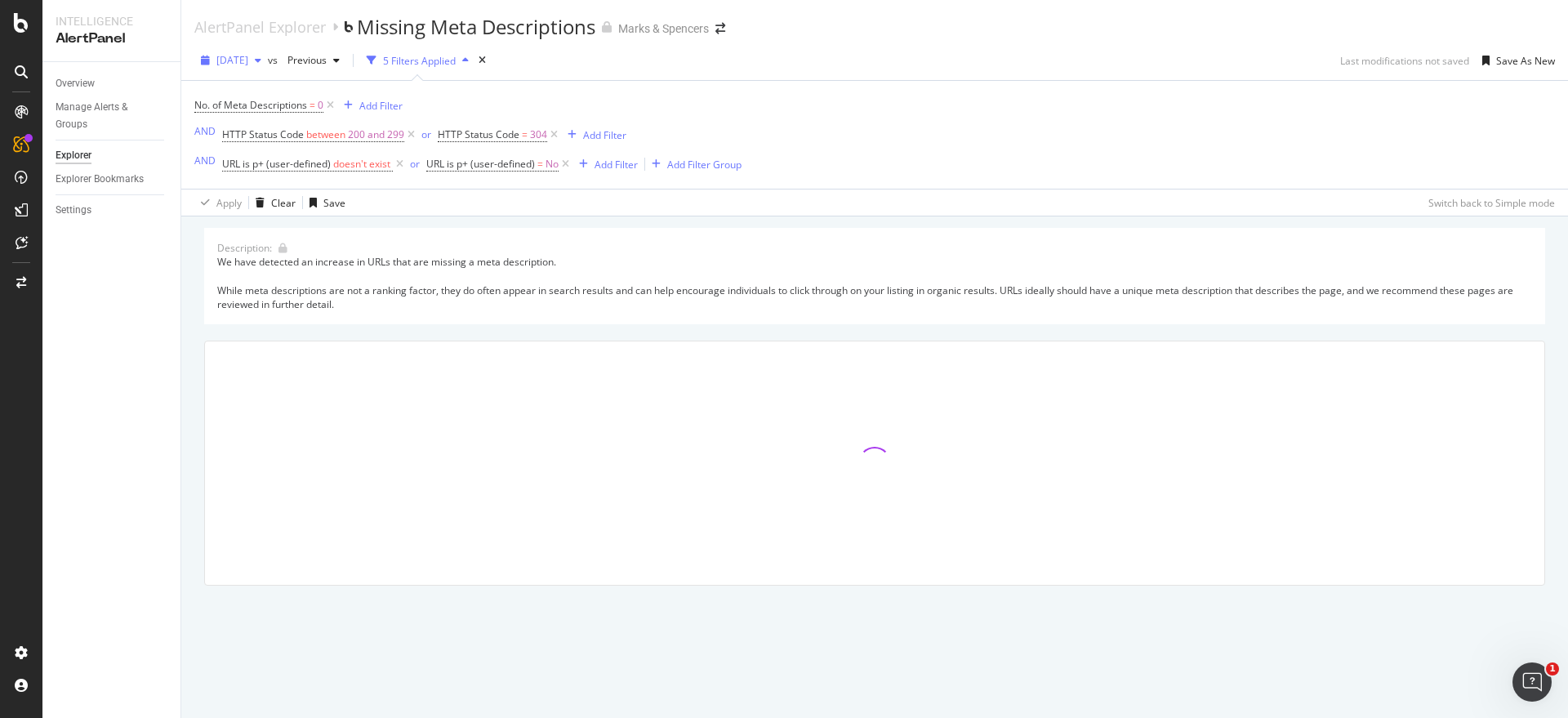
click at [244, 62] on span "[DATE]" at bounding box center [232, 60] width 32 height 14
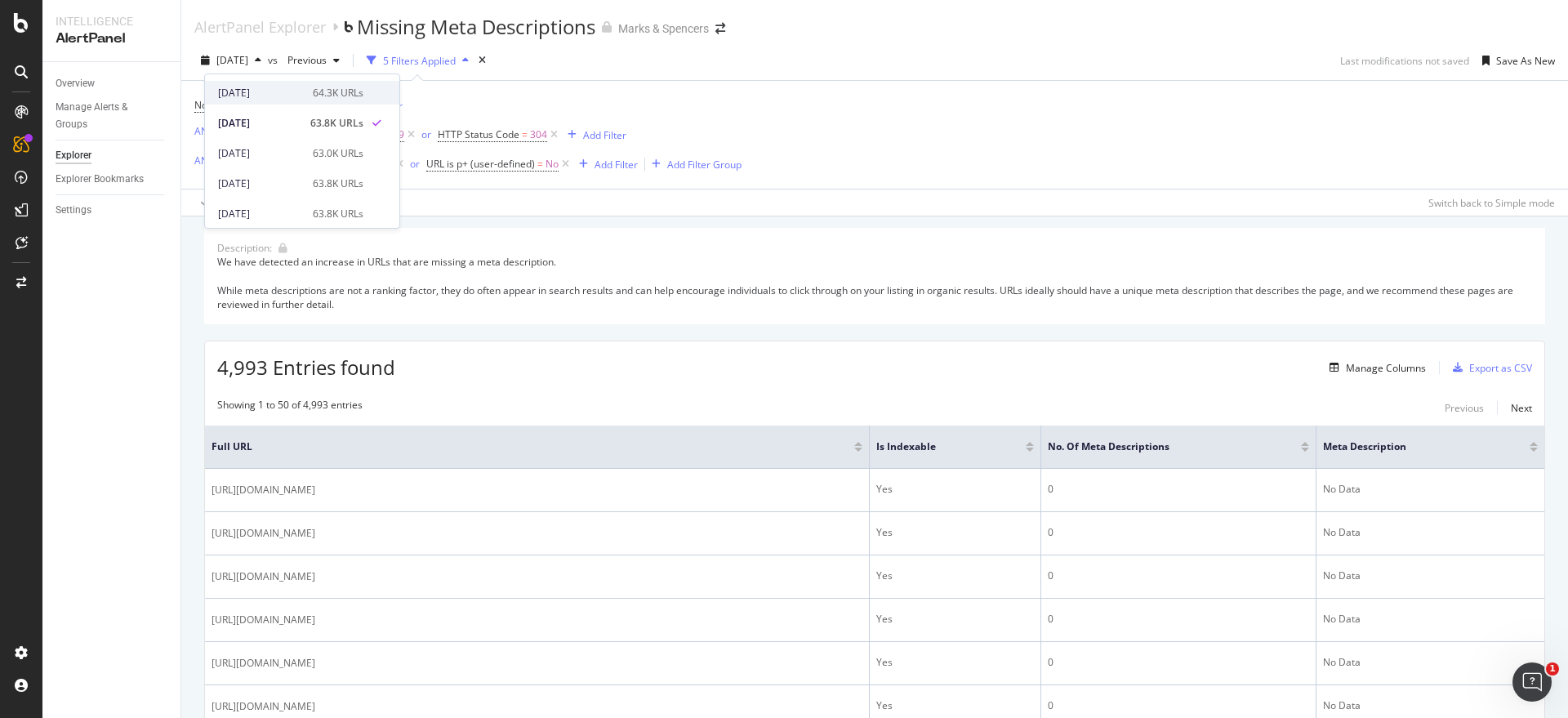
click at [339, 93] on div "64.3K URLs" at bounding box center [338, 93] width 50 height 15
click at [694, 165] on div "Add Filter Group" at bounding box center [704, 165] width 74 height 14
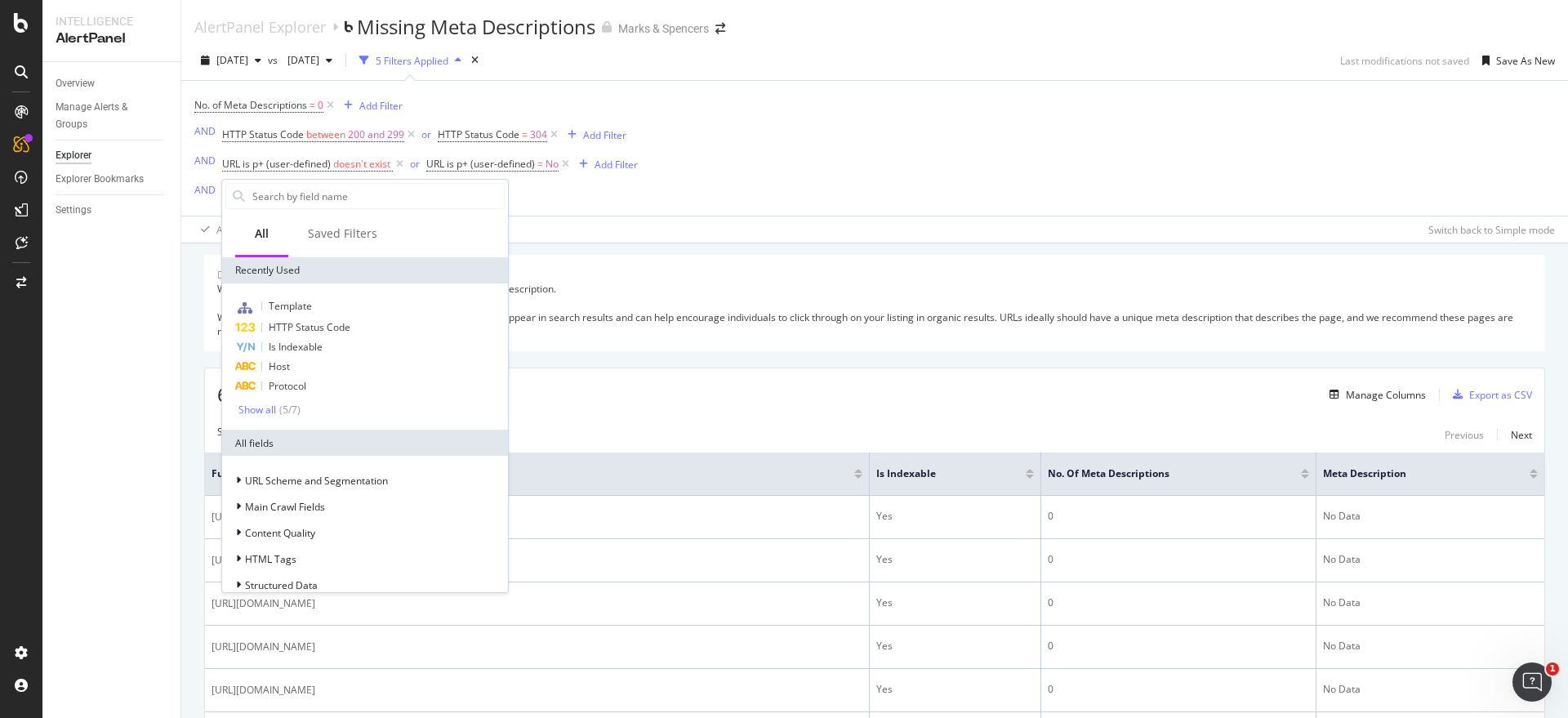
click at [997, 85] on div "No. of Meta Descriptions = 0 Add Filter AND HTTP Status Code between 200 and 29…" at bounding box center [874, 148] width 1360 height 135
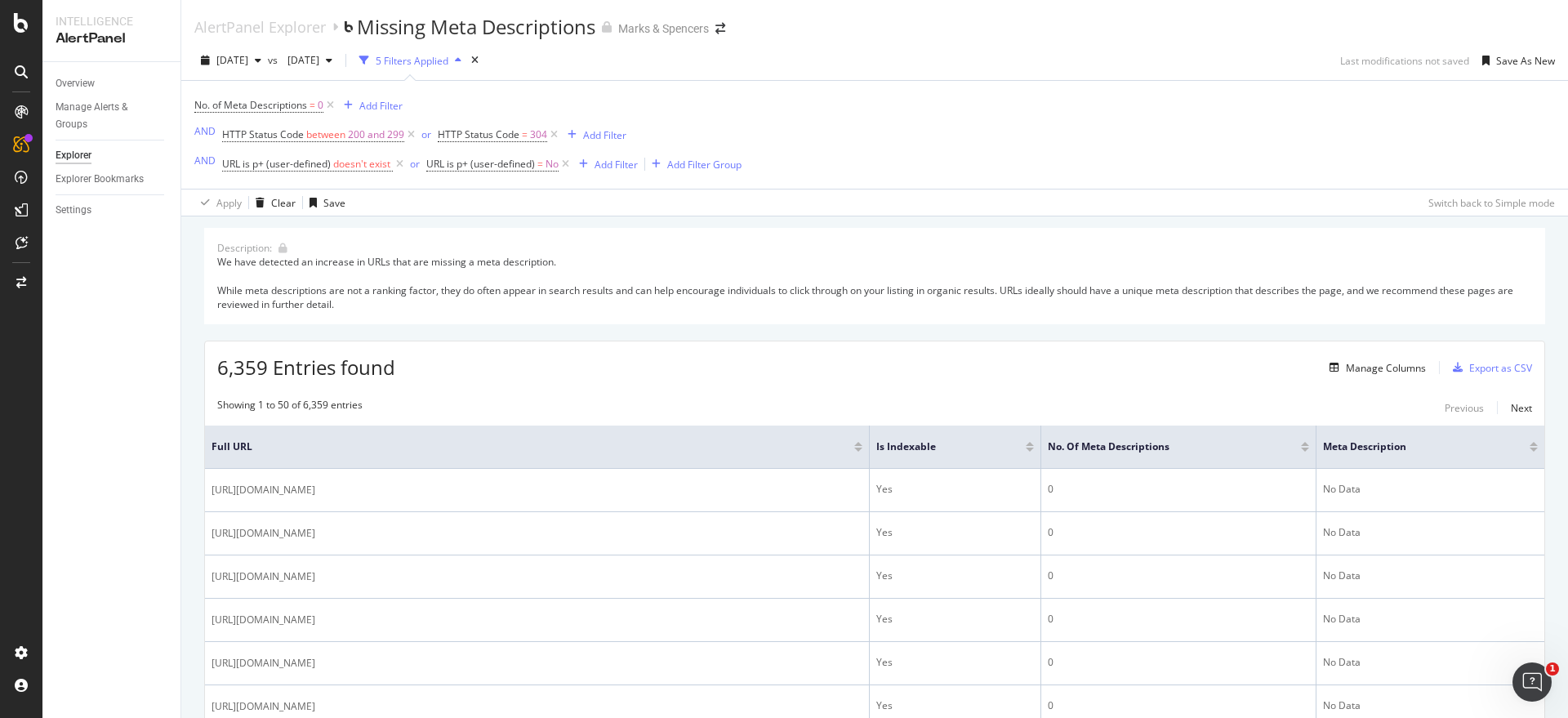
click at [1361, 152] on div "No. of Meta Descriptions = 0 Add Filter AND HTTP Status Code between 200 and 29…" at bounding box center [874, 134] width 1360 height 107
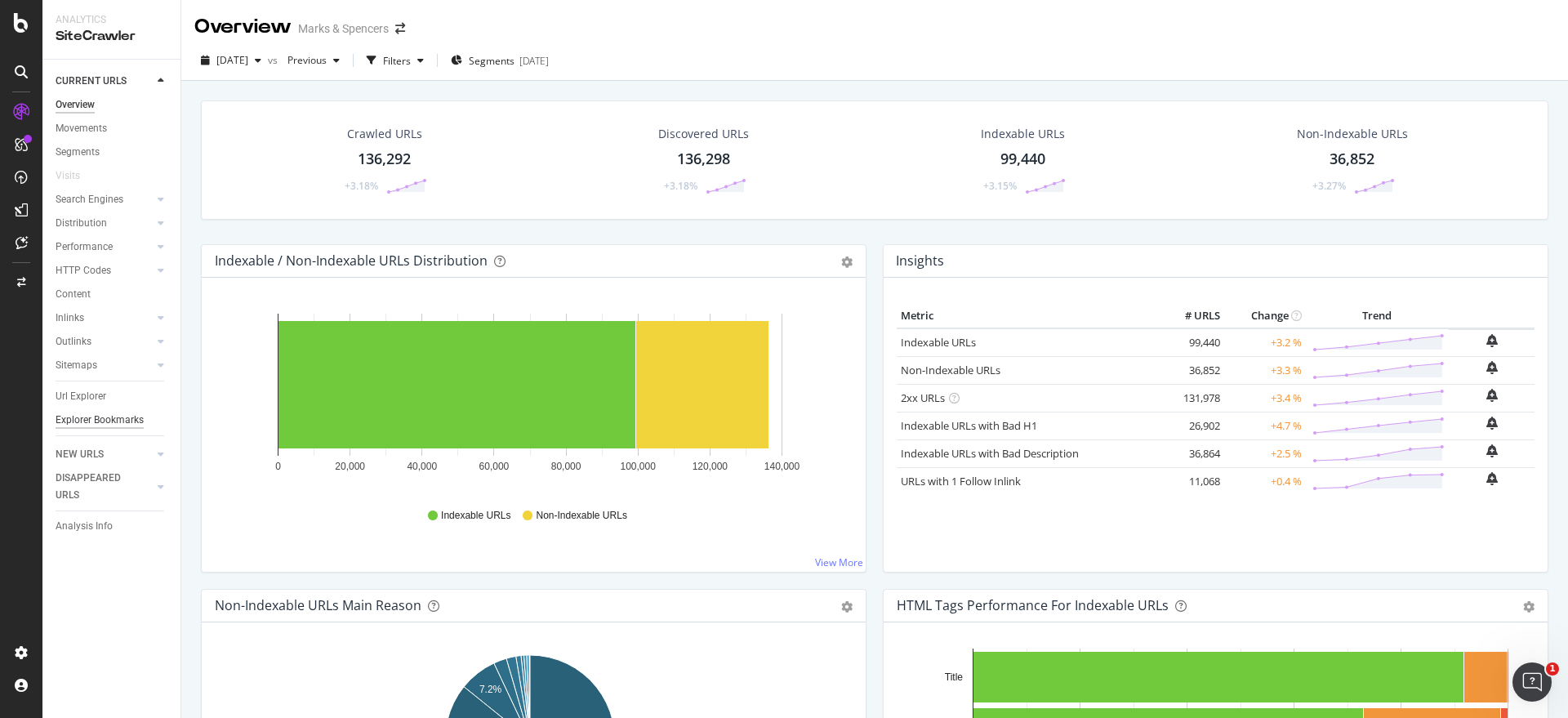
click at [94, 414] on div "Explorer Bookmarks" at bounding box center [100, 420] width 88 height 17
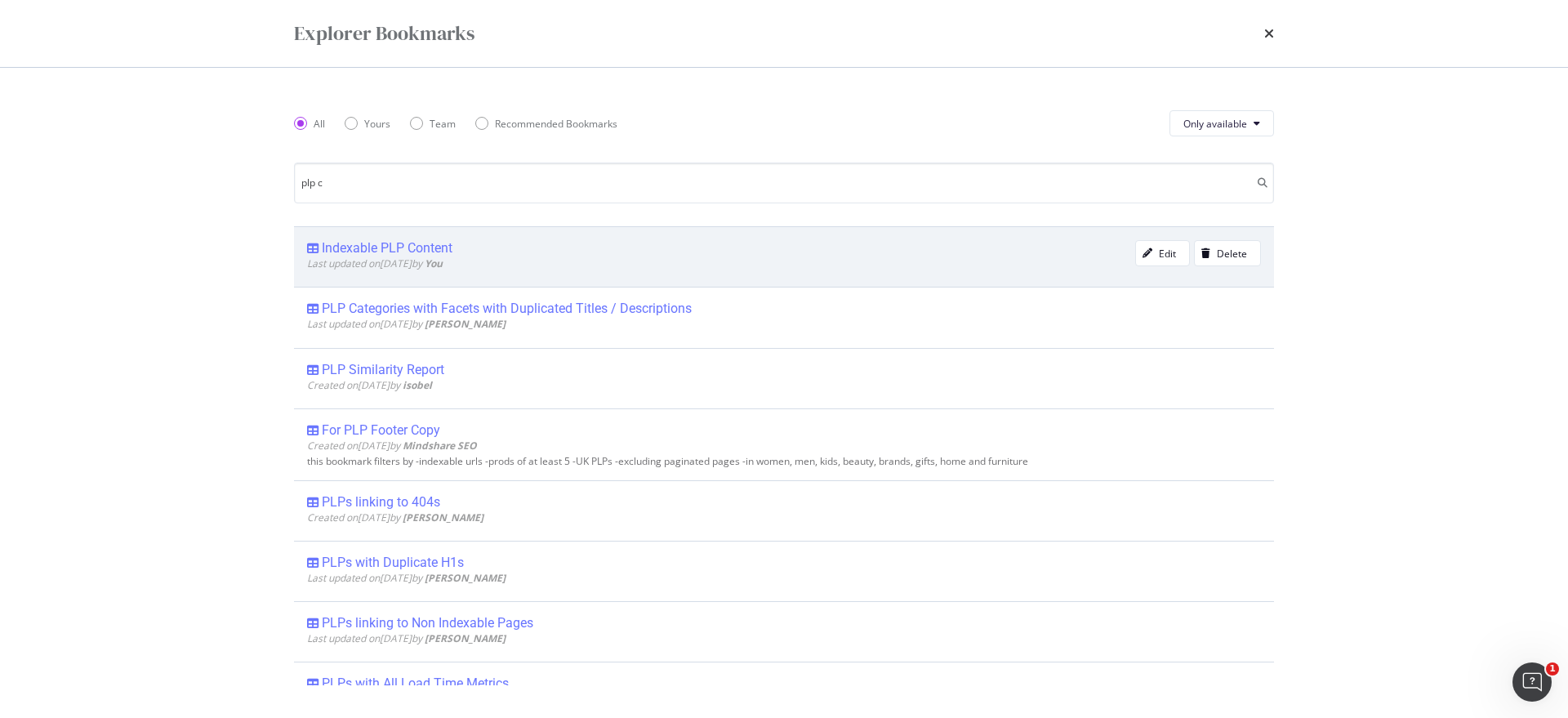
type input "plp c"
click at [437, 257] on span "Last updated on [DATE] by You" at bounding box center [375, 263] width 136 height 14
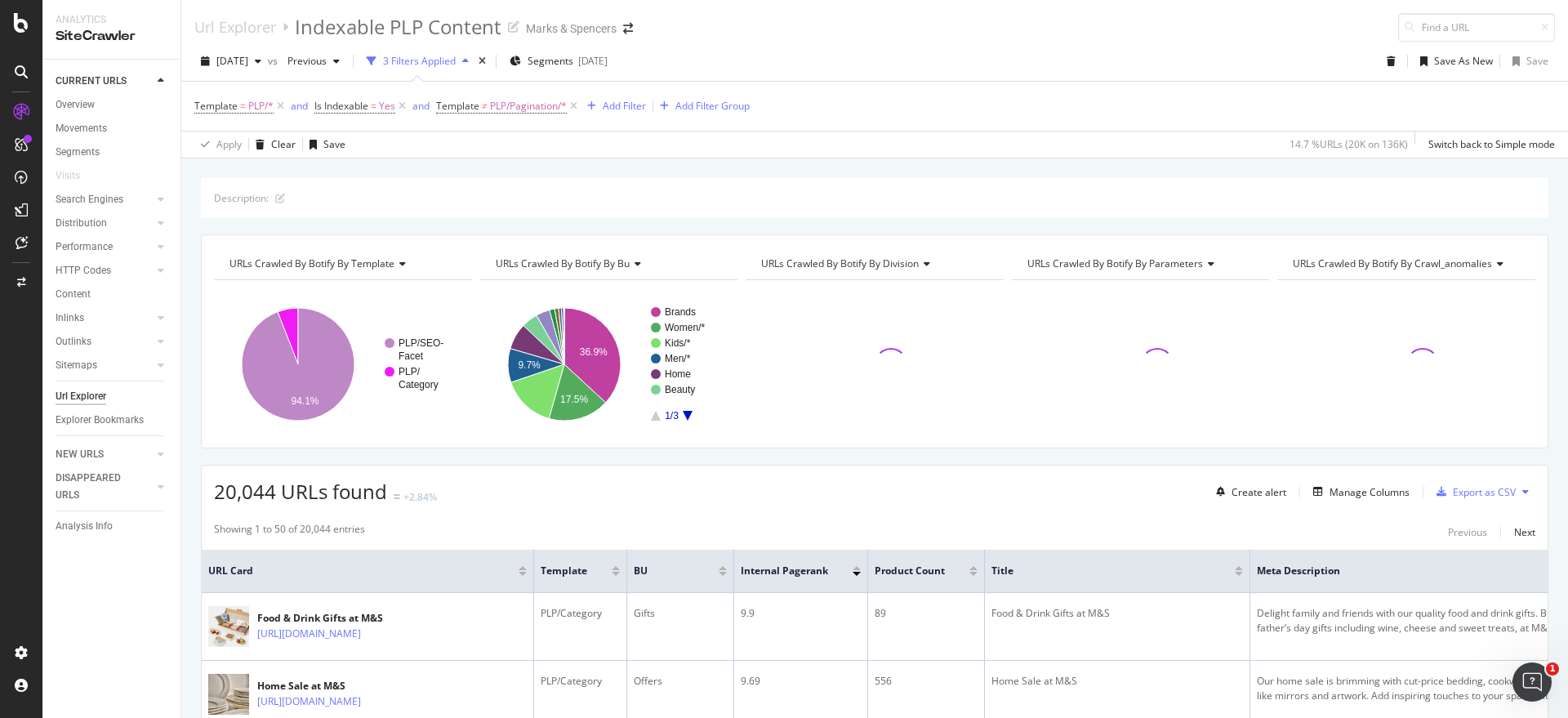
click at [924, 121] on div "Template = PLP/* and Is Indexable = Yes and Template ≠ PLP/Pagination/* Add Fil…" at bounding box center [874, 106] width 1360 height 49
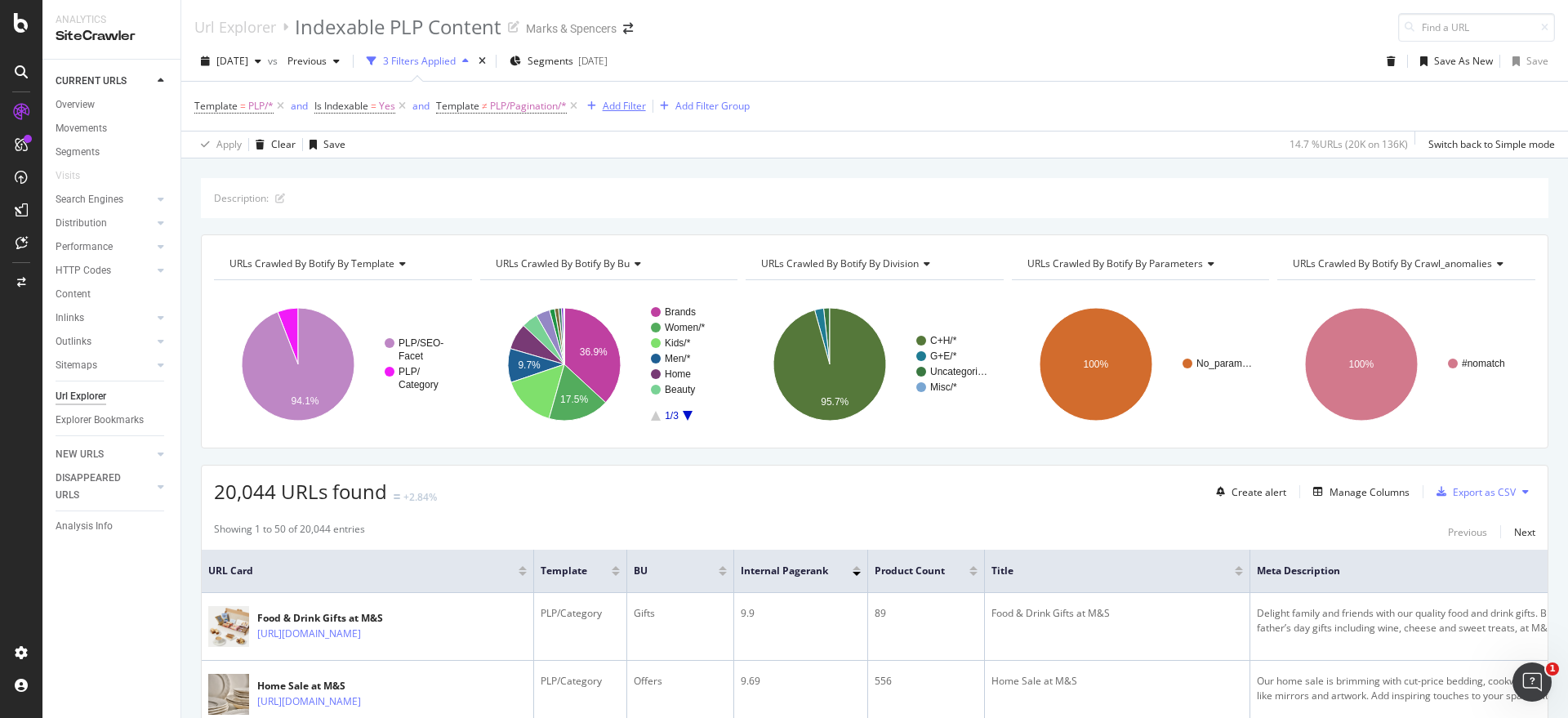
click at [624, 105] on div "Add Filter" at bounding box center [624, 106] width 43 height 14
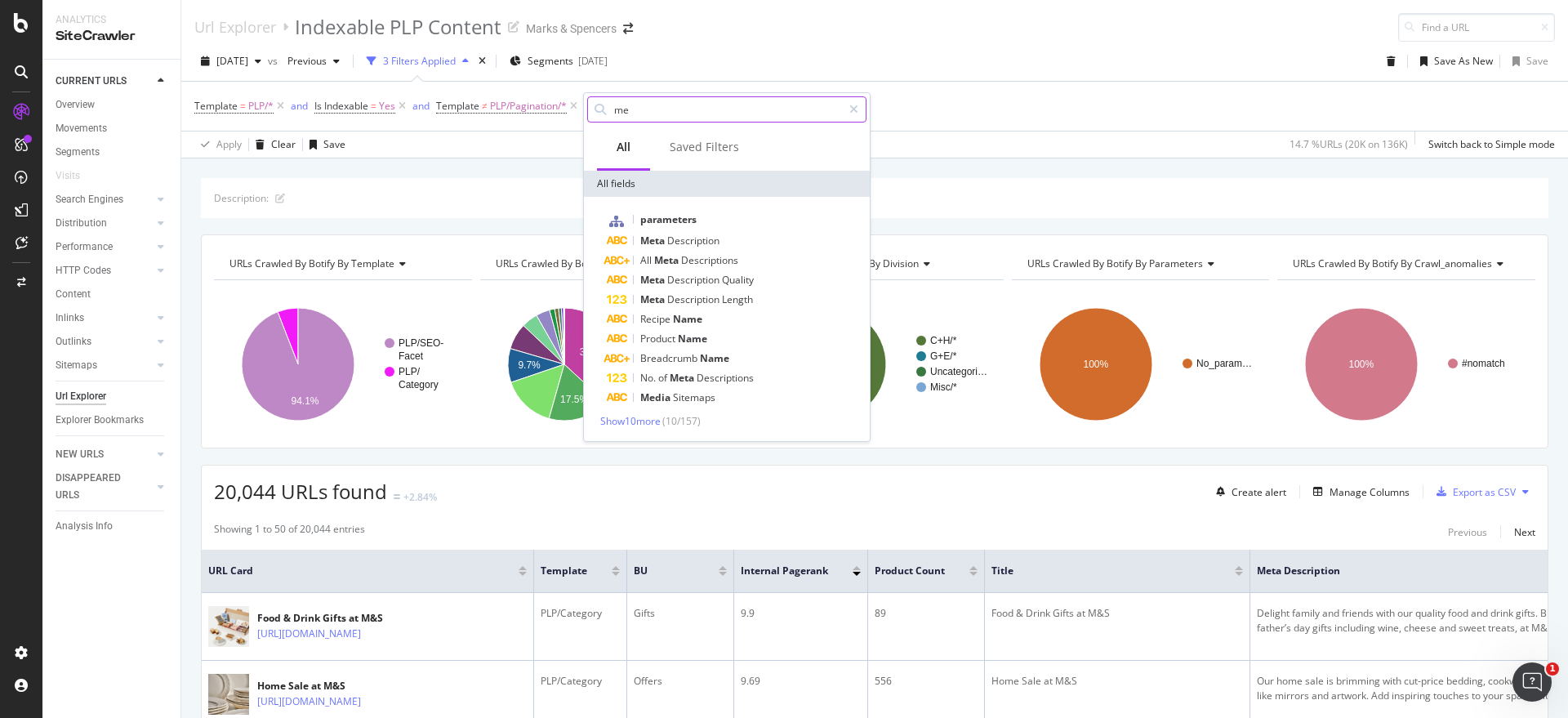
type input "m"
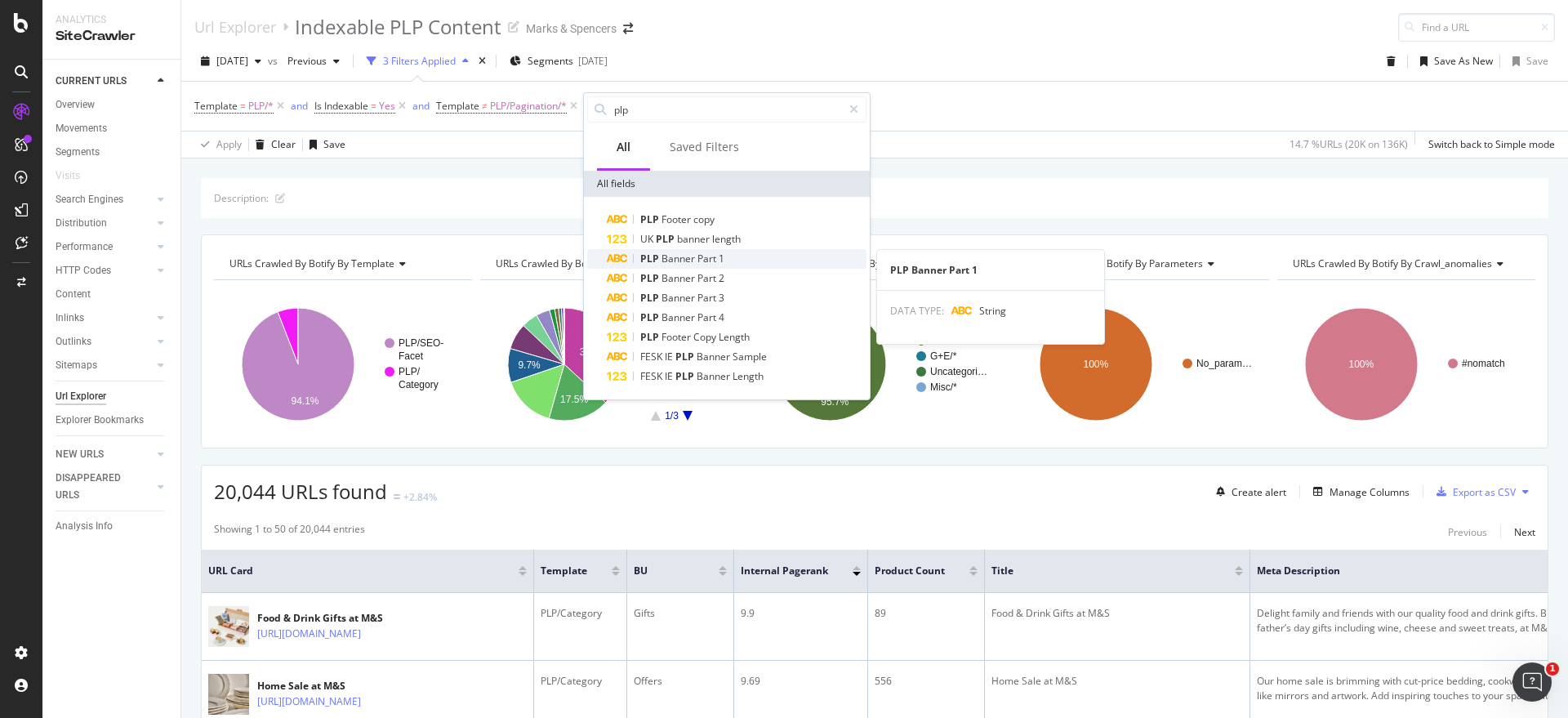
type input "plp"
click at [723, 254] on span "1" at bounding box center [721, 258] width 6 height 14
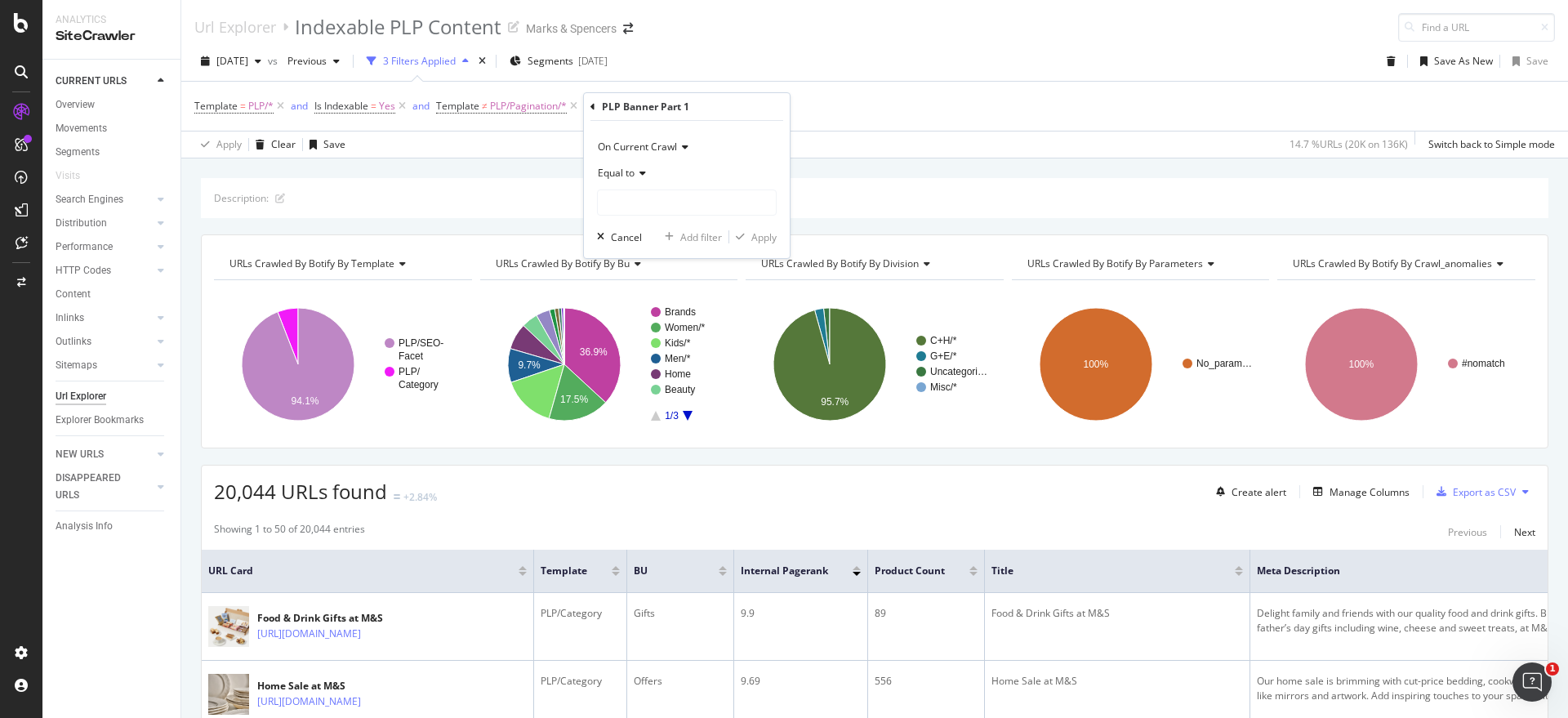
click at [635, 170] on span "Equal to" at bounding box center [616, 172] width 36 height 14
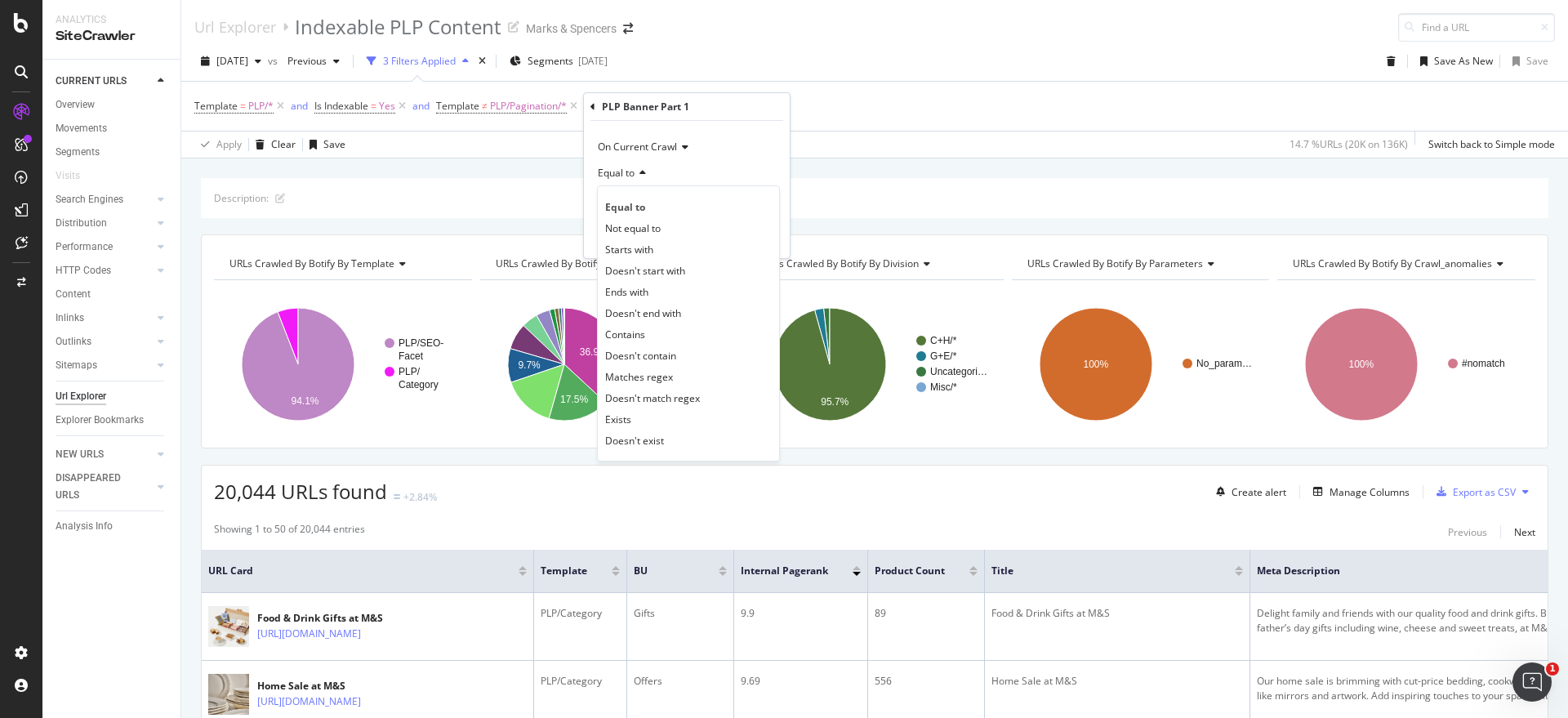
click at [640, 425] on div "Exists" at bounding box center [688, 418] width 175 height 22
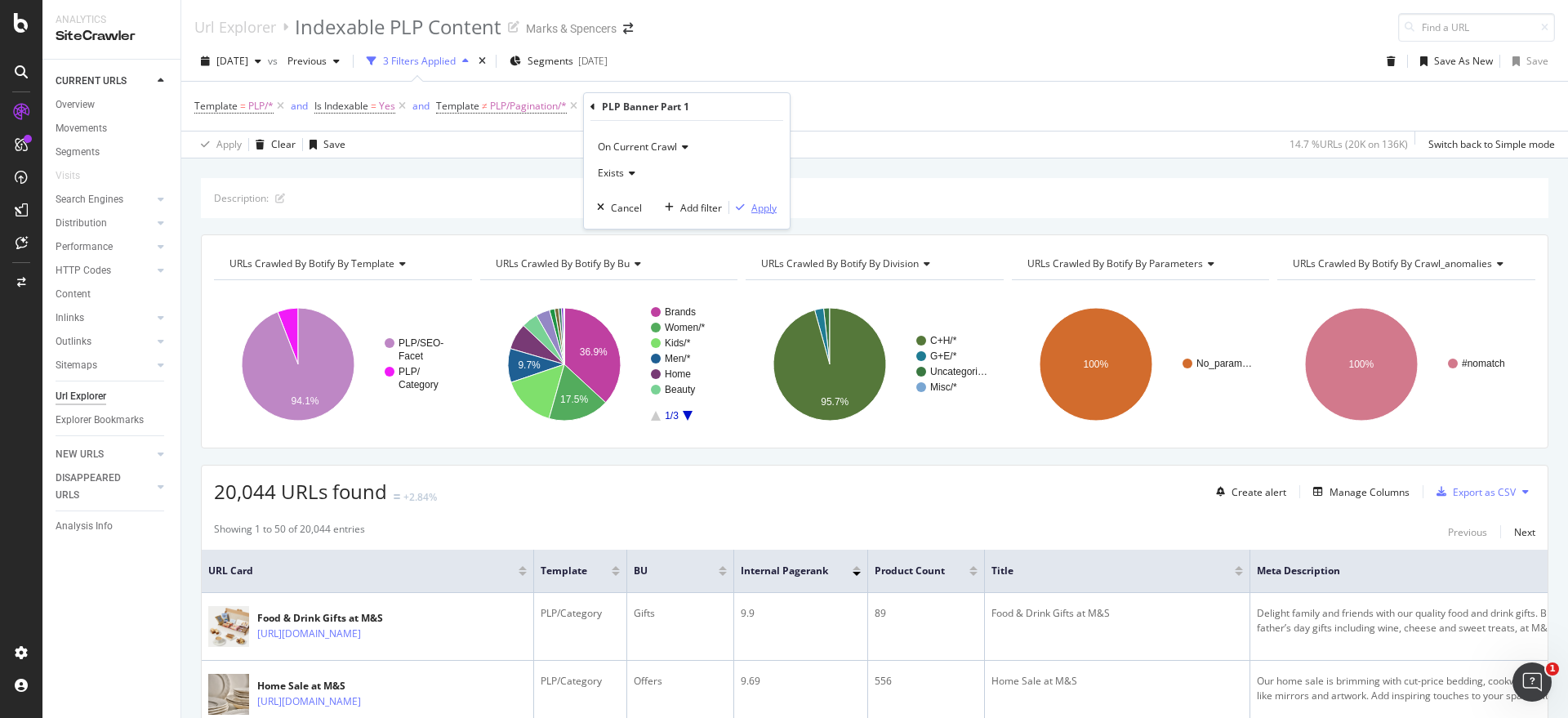
click at [758, 212] on div "Apply" at bounding box center [764, 208] width 25 height 14
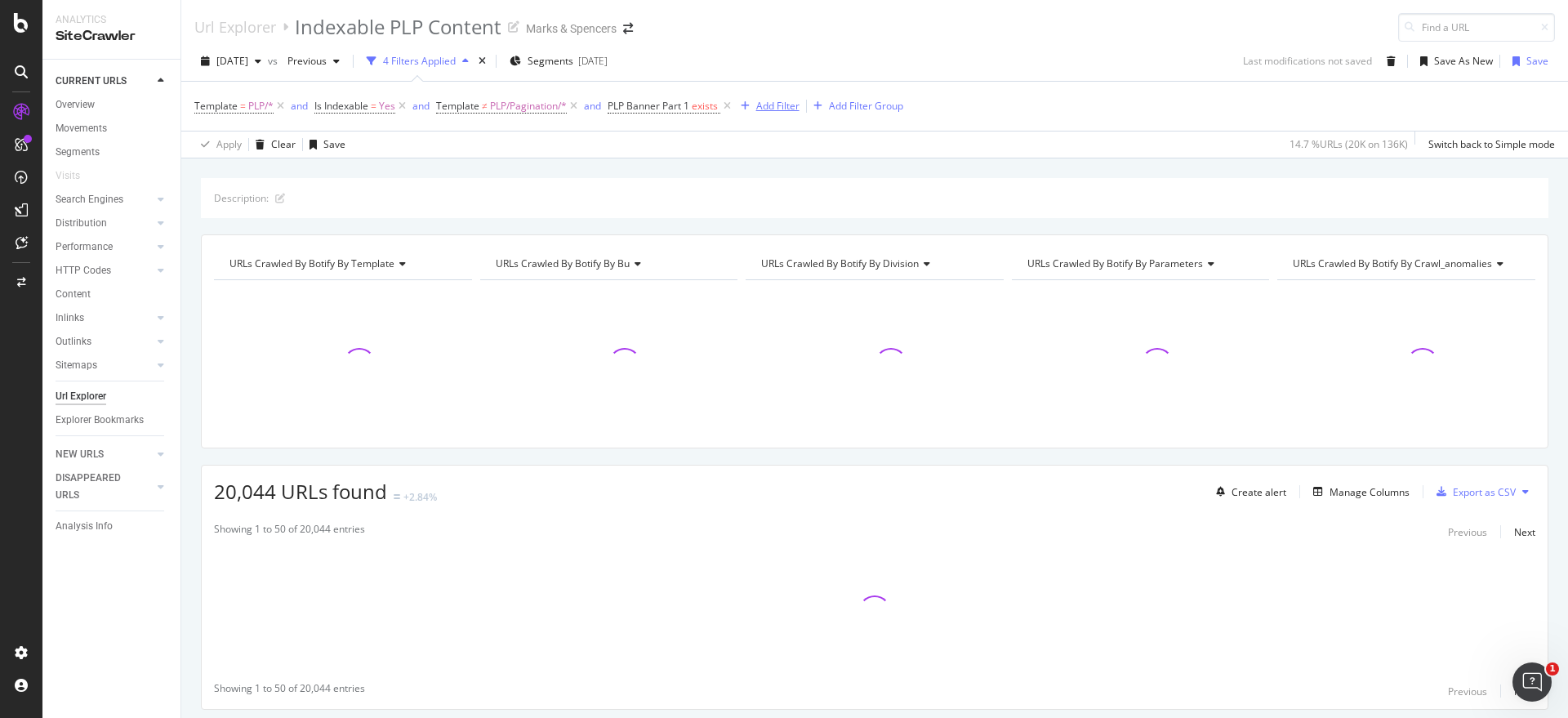
click at [775, 102] on div "Add Filter" at bounding box center [778, 106] width 43 height 14
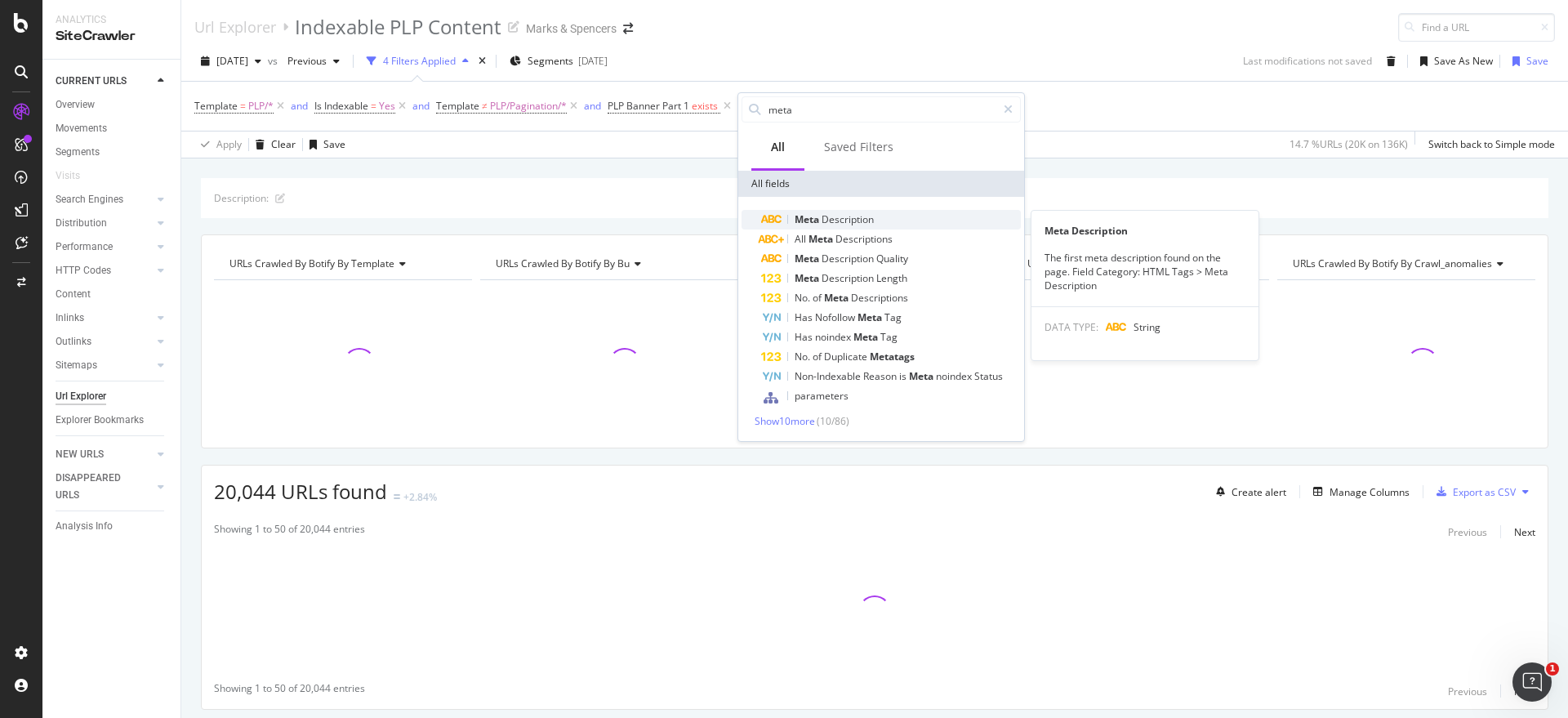
type input "meta"
click at [867, 217] on span "Description" at bounding box center [848, 219] width 52 height 14
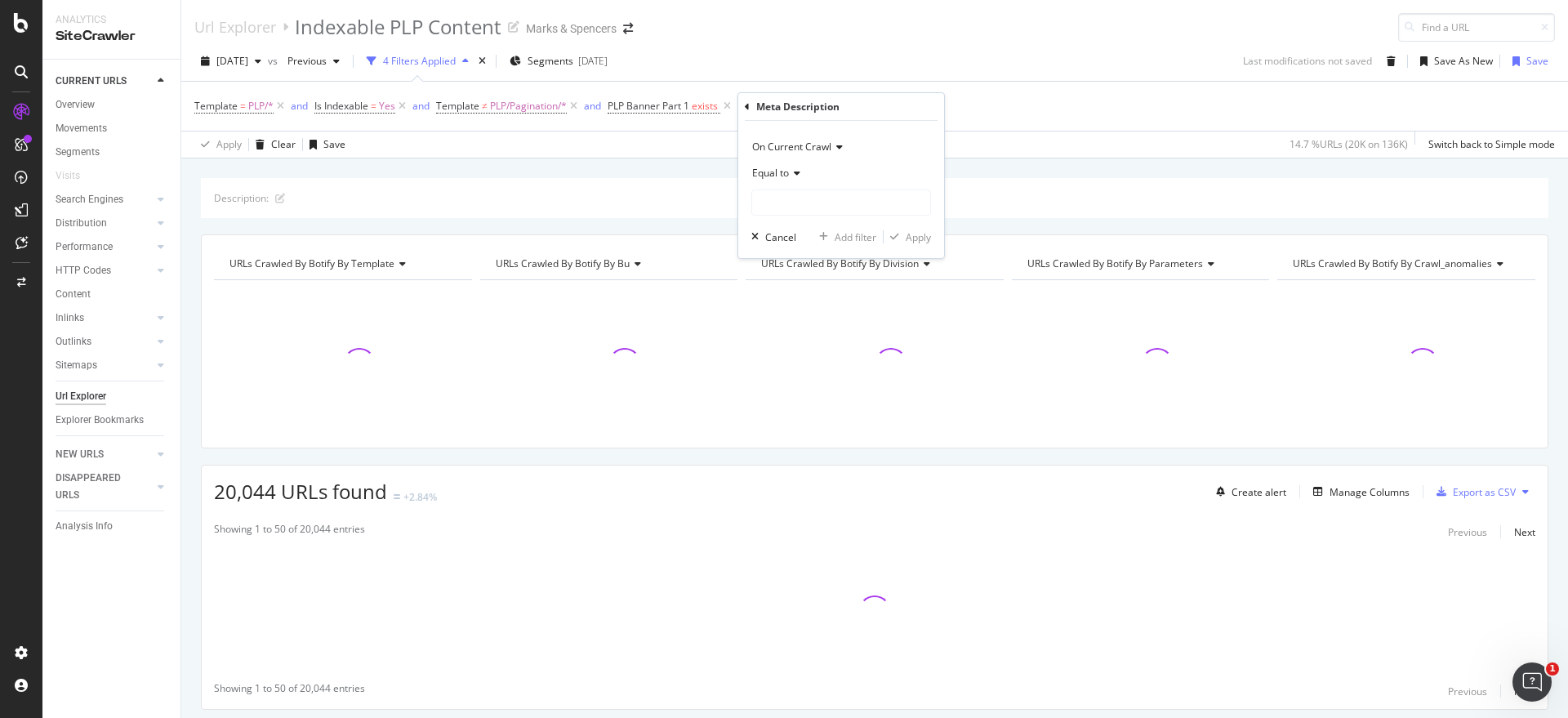
click at [785, 172] on span "Equal to" at bounding box center [771, 172] width 36 height 14
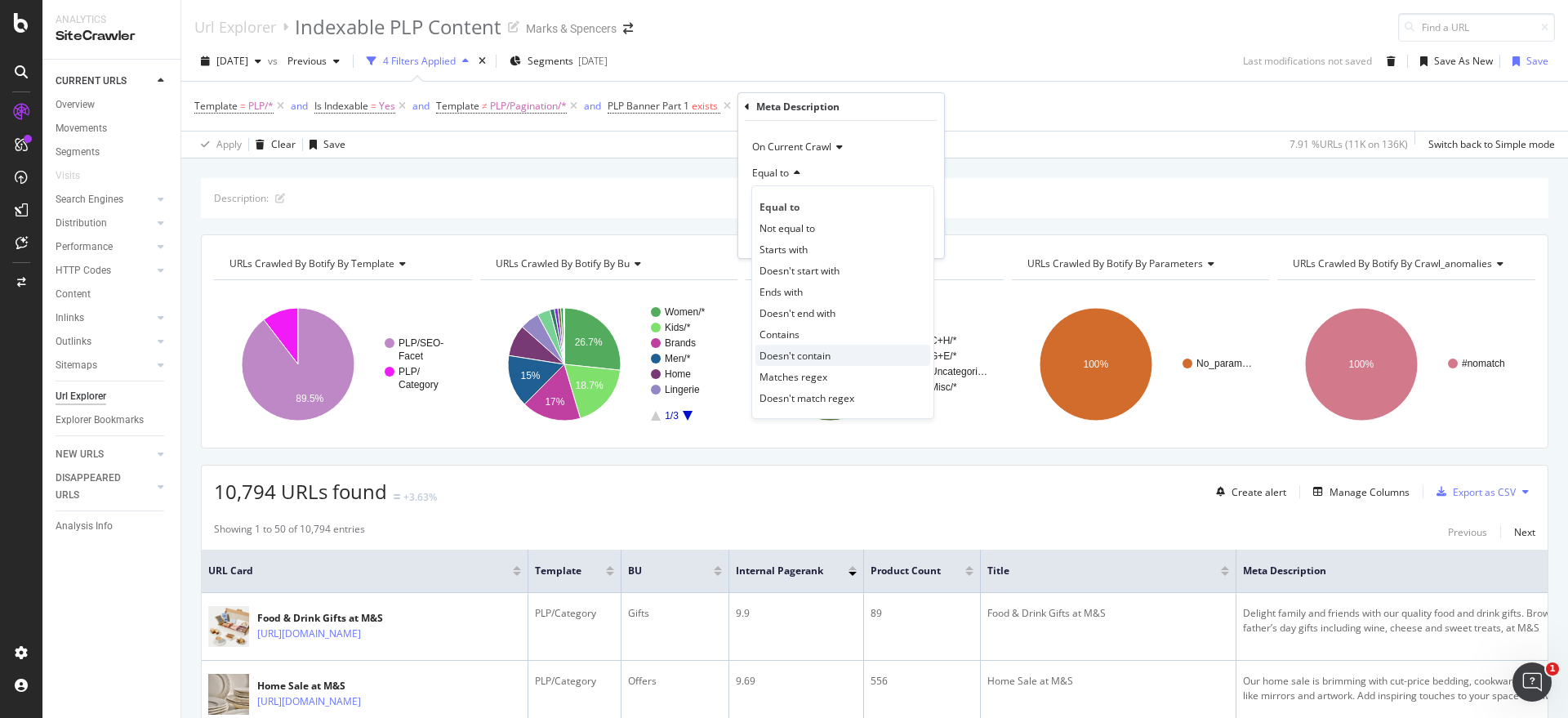
click at [817, 362] on div "Doesn't contain" at bounding box center [842, 355] width 175 height 22
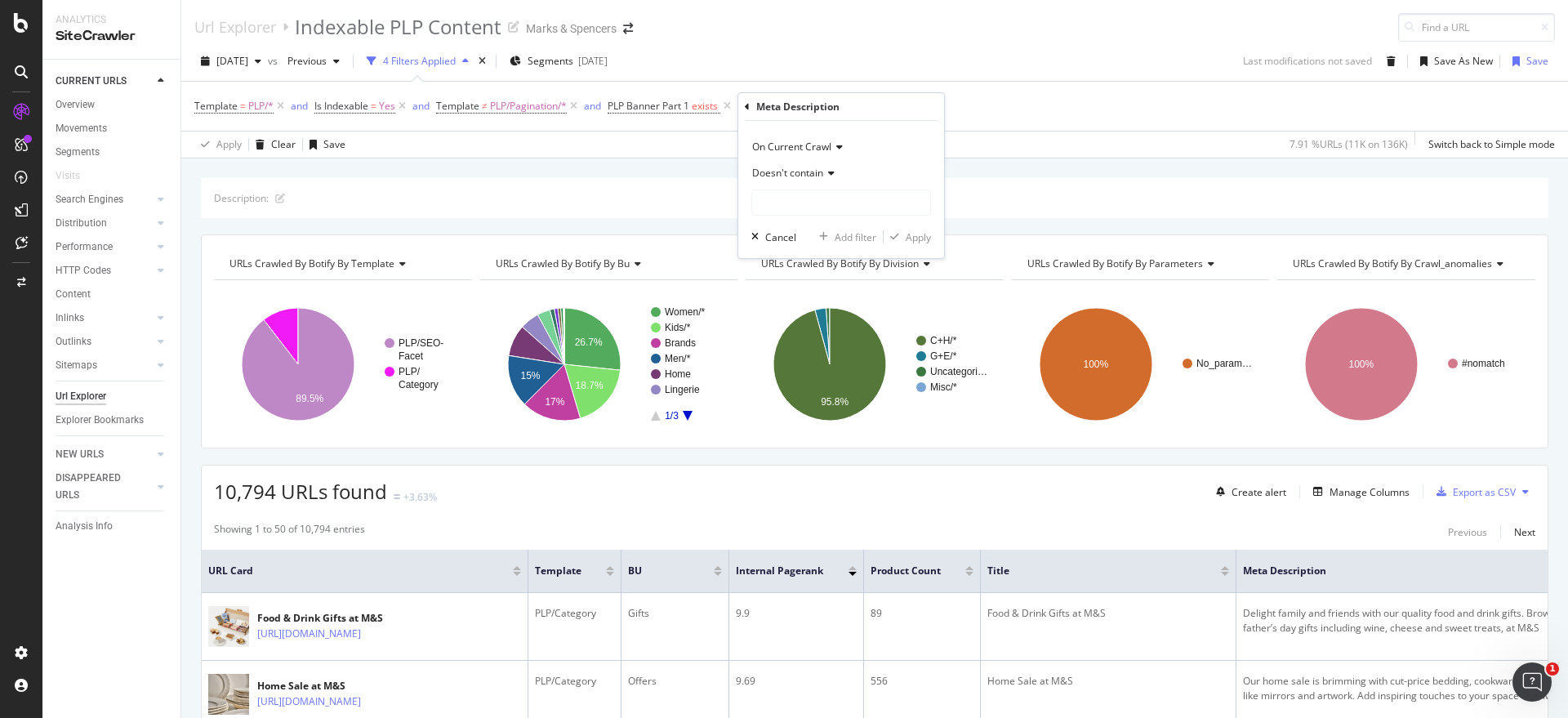
click at [814, 166] on span "Doesn't contain" at bounding box center [788, 172] width 71 height 14
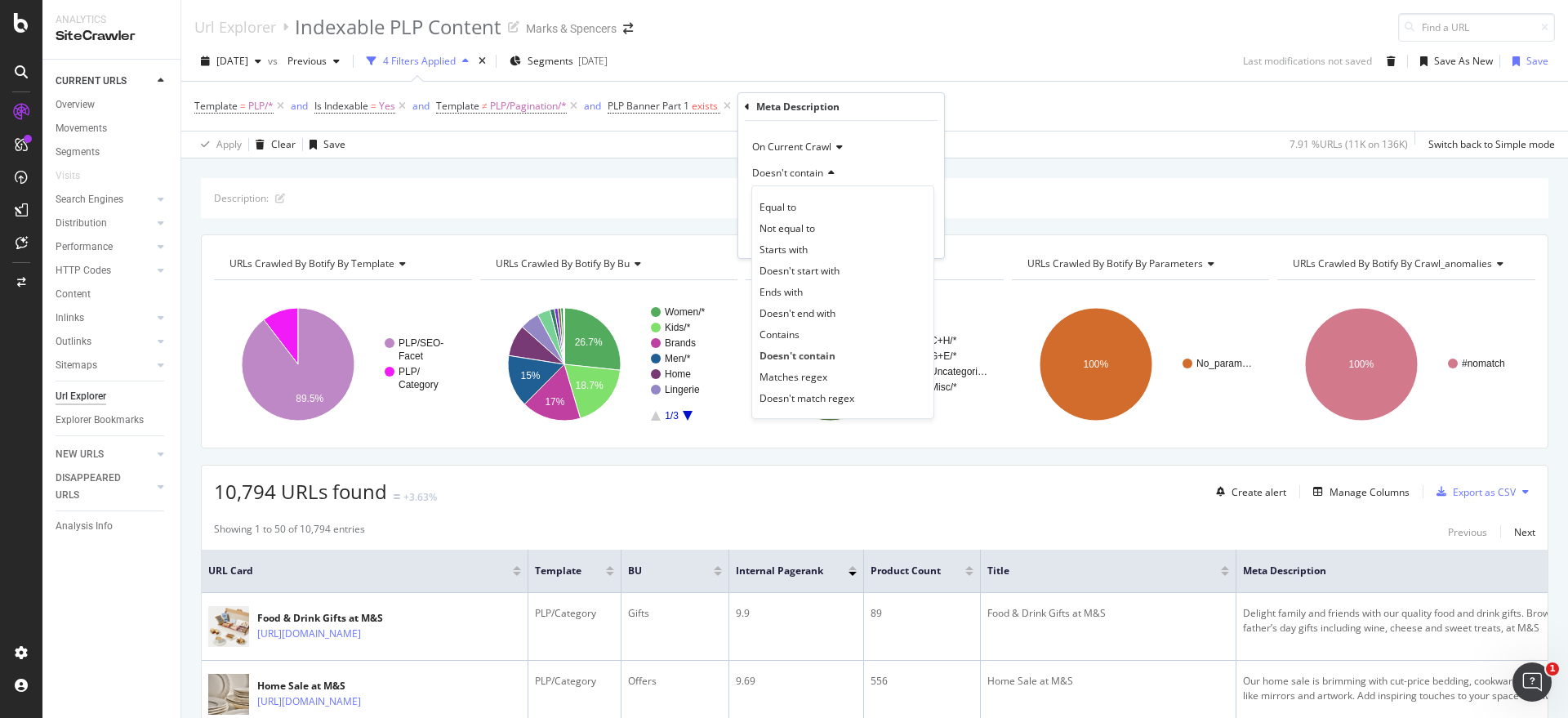
click at [910, 126] on div "On Current Crawl Doesn't contain Equal to Not equal to Starts with Doesn't star…" at bounding box center [841, 190] width 206 height 137
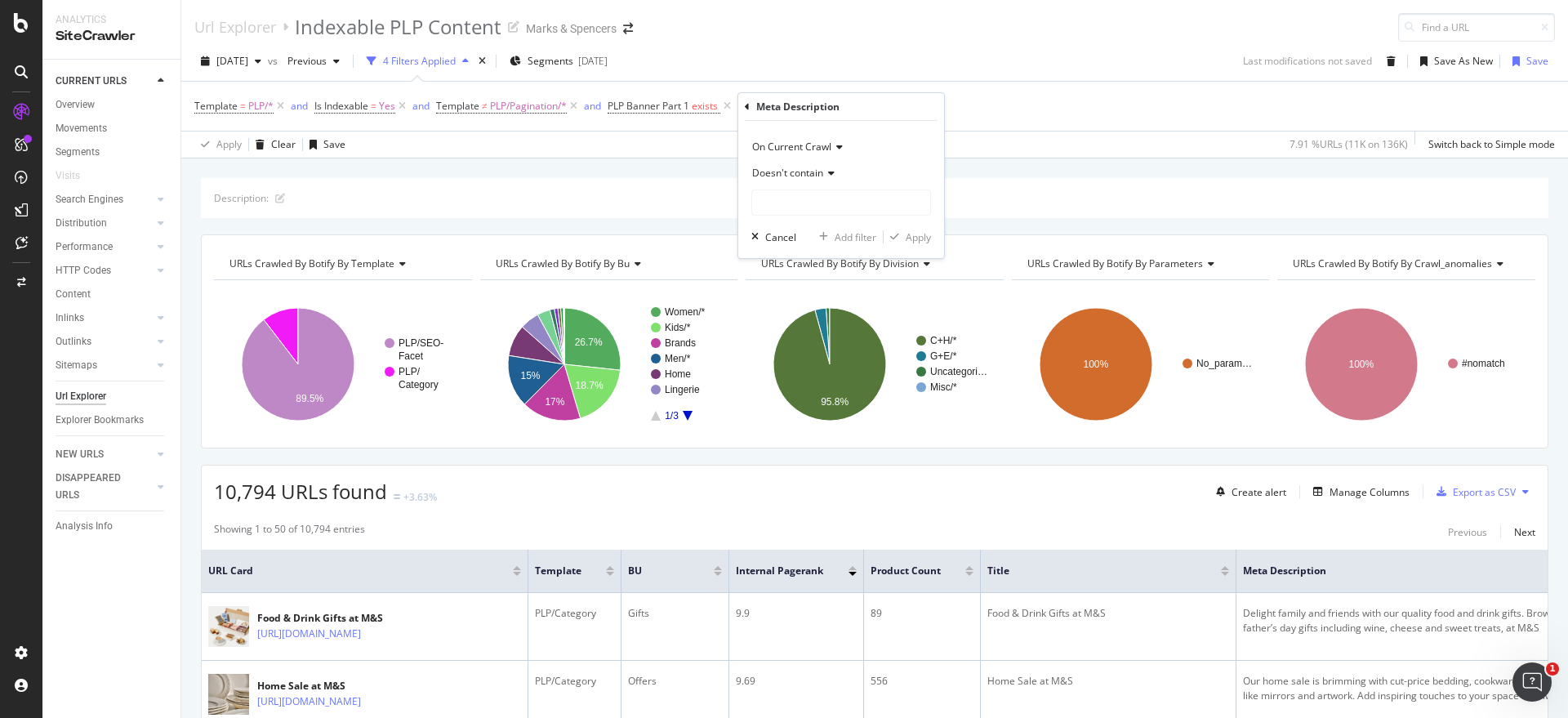
click at [824, 172] on icon at bounding box center [829, 172] width 11 height 10
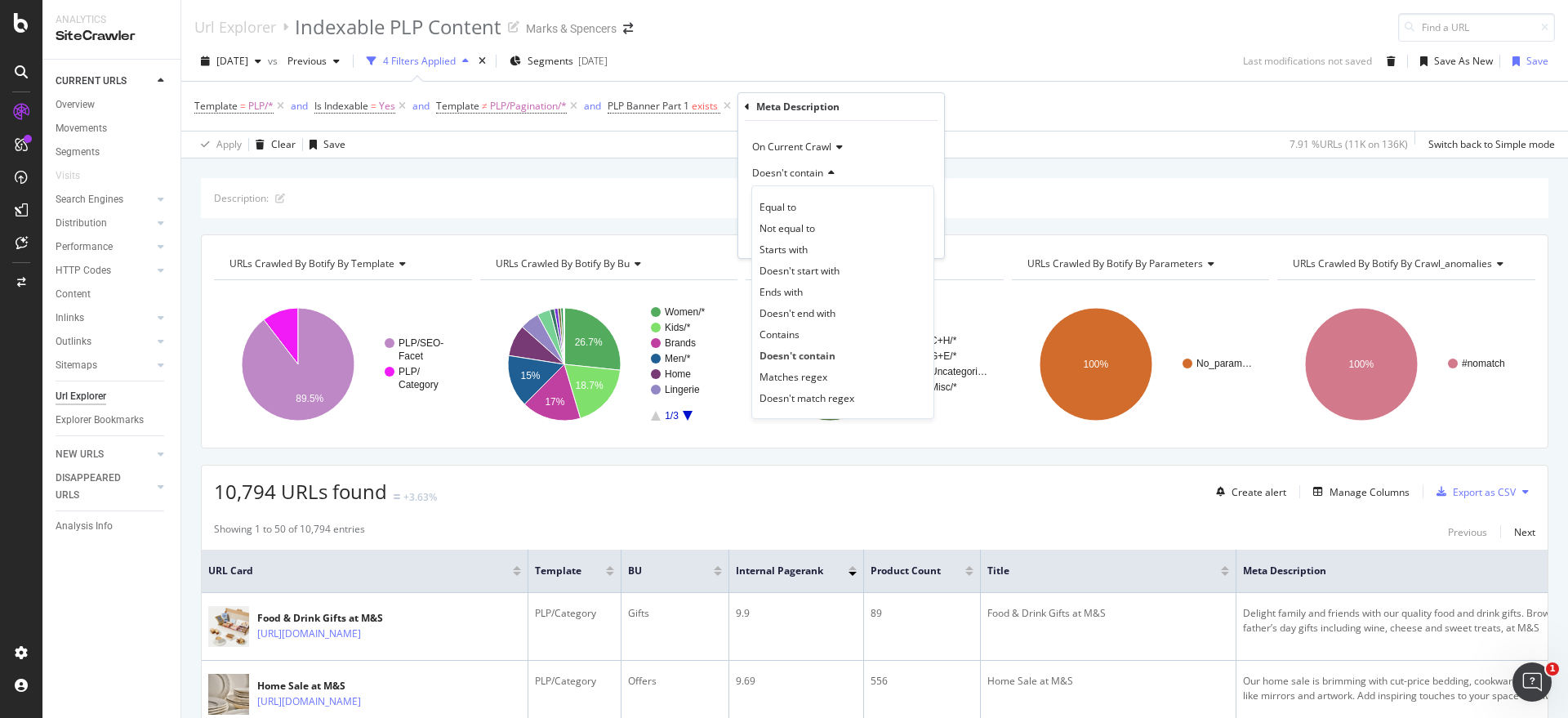
click at [896, 103] on div "Meta Description" at bounding box center [841, 107] width 193 height 28
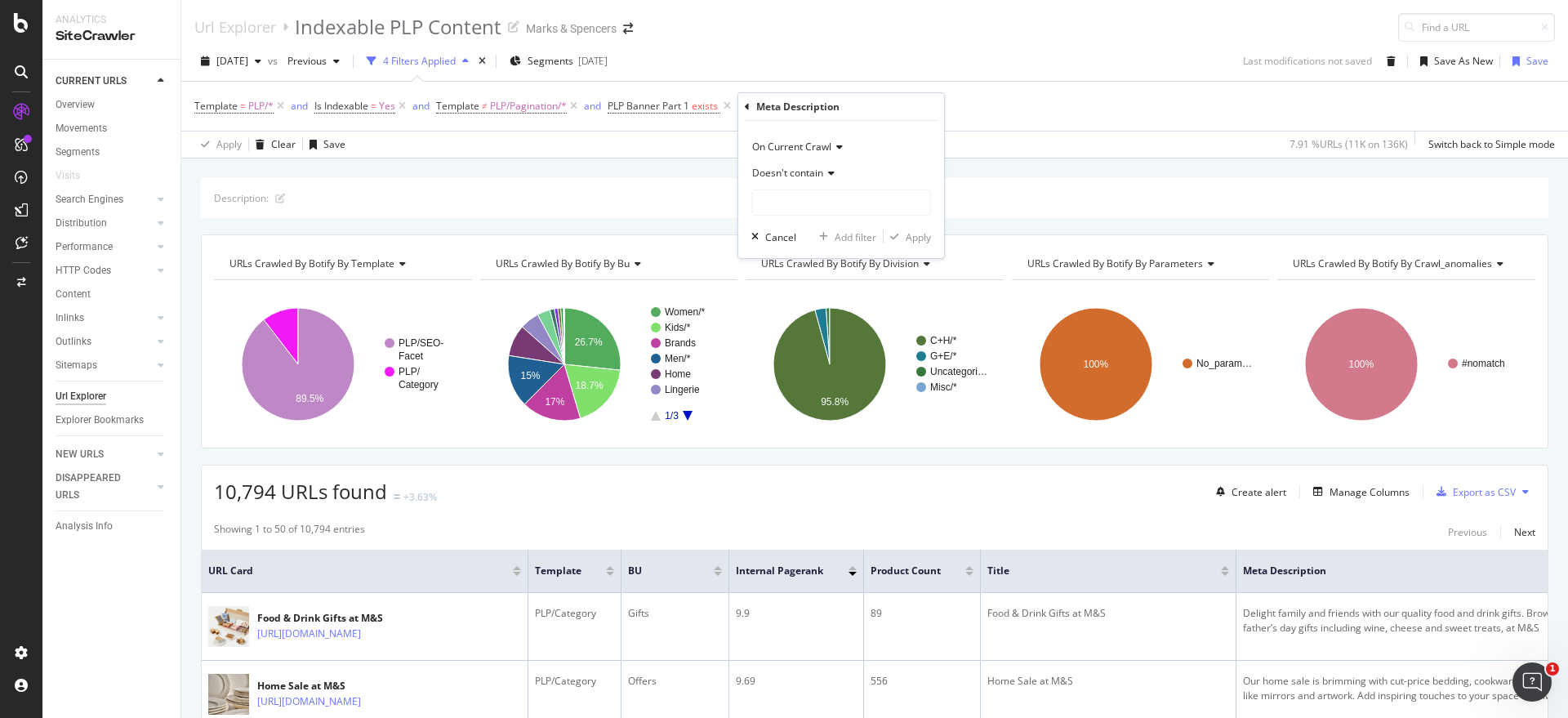
click at [824, 171] on icon at bounding box center [829, 172] width 11 height 10
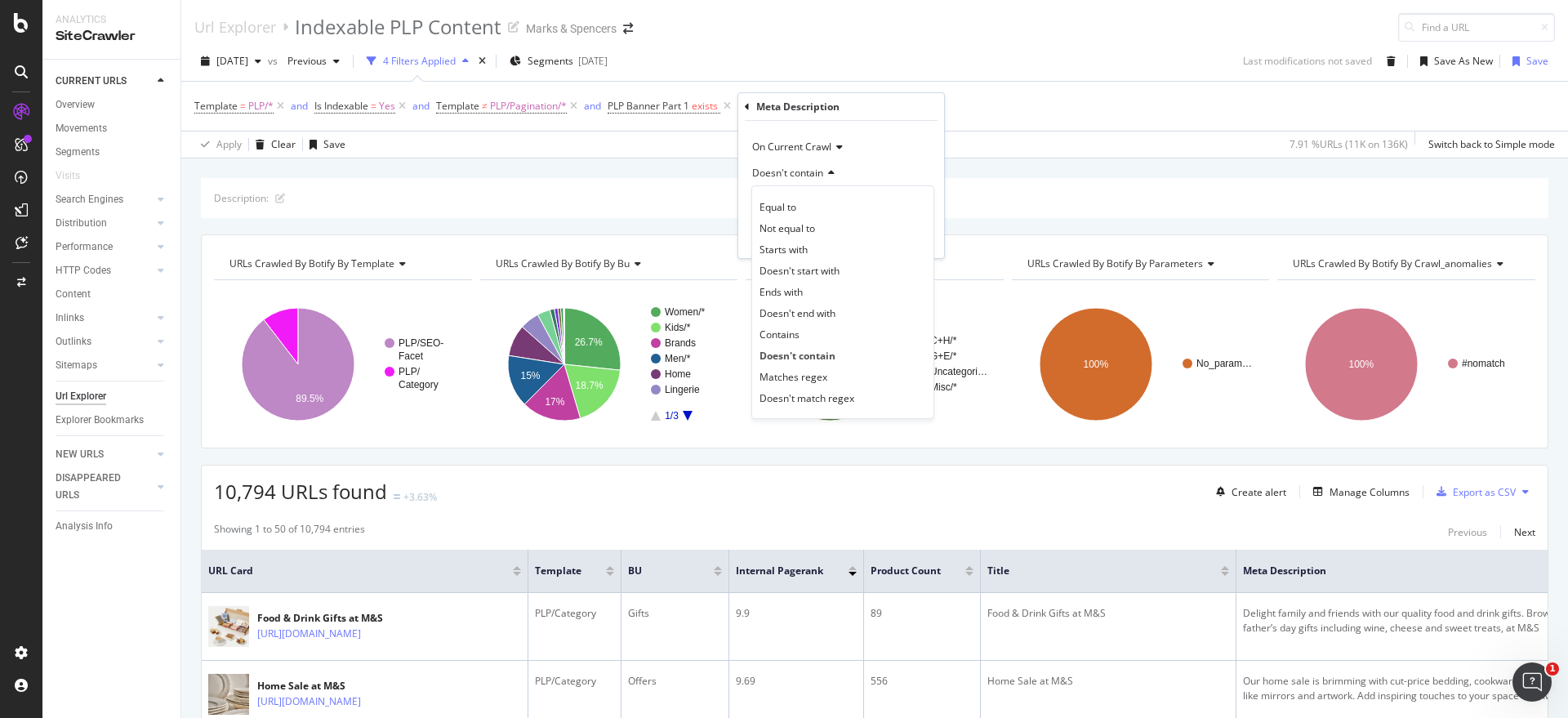
click at [740, 99] on div "Meta Description On Current Crawl Doesn't contain Equal to Not equal to Starts …" at bounding box center [841, 176] width 206 height 165
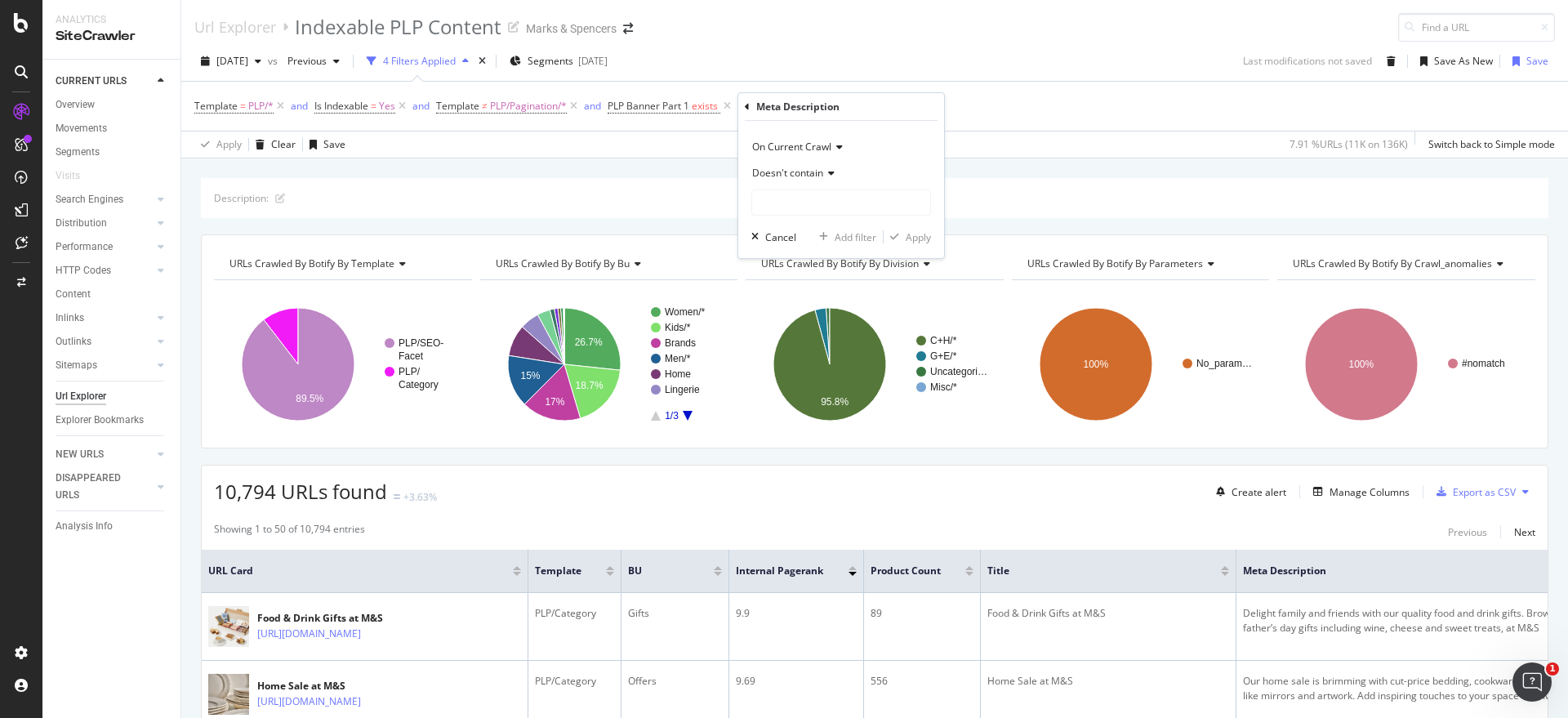
click at [751, 107] on div "Meta Description" at bounding box center [841, 107] width 193 height 28
click at [746, 104] on icon at bounding box center [747, 107] width 5 height 10
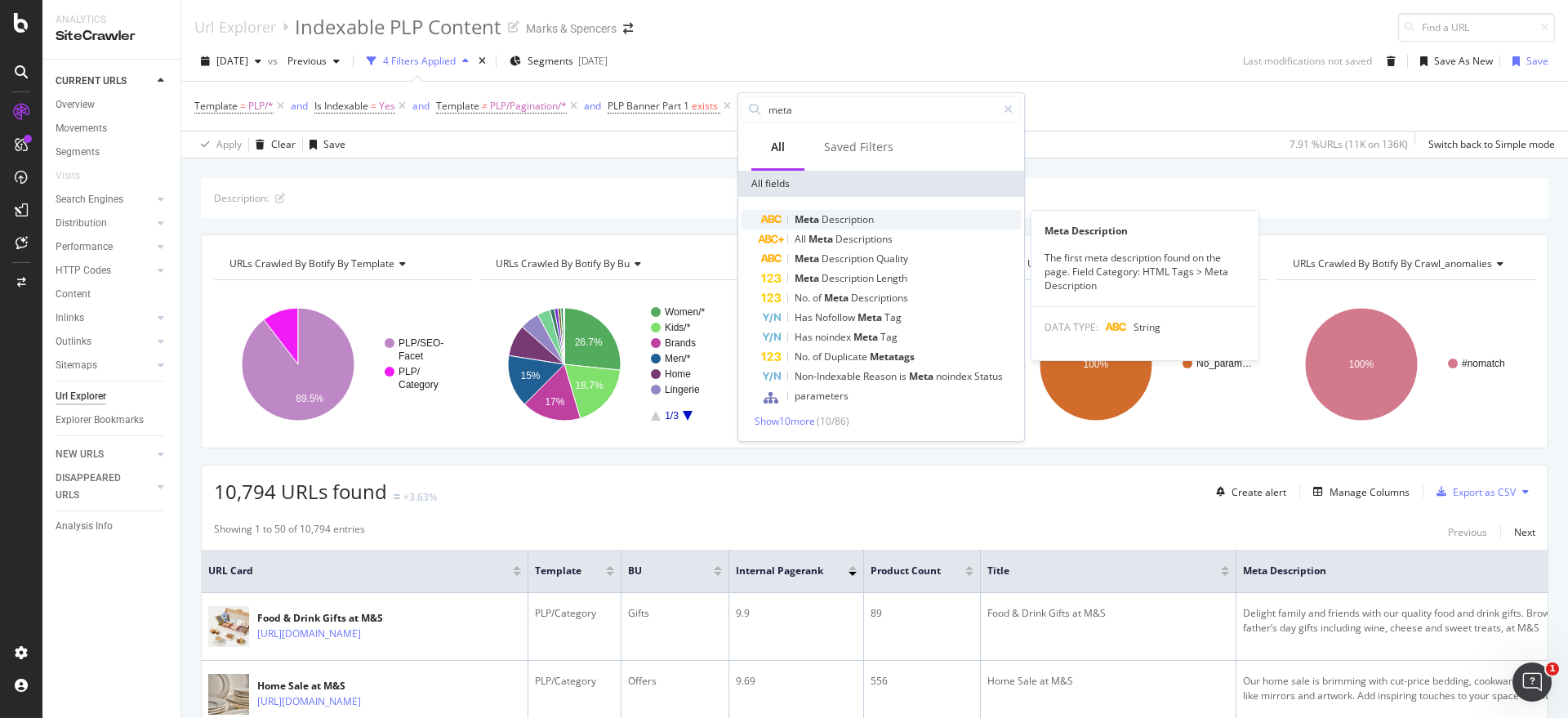
click at [838, 214] on span "Description" at bounding box center [848, 219] width 52 height 14
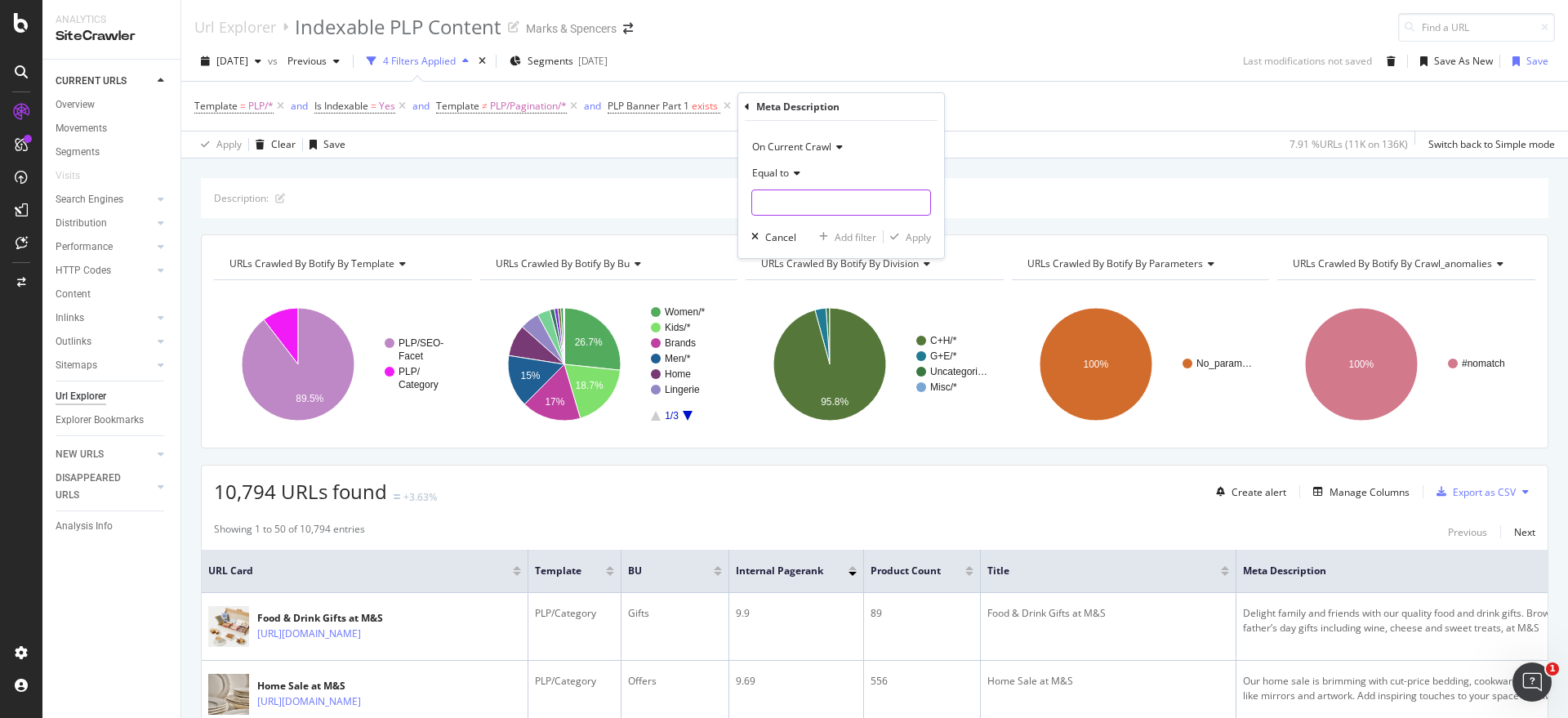
click at [844, 206] on input "text" at bounding box center [842, 203] width 178 height 26
click at [1401, 190] on div "Description:" at bounding box center [874, 198] width 1347 height 40
click at [1370, 183] on div "Description:" at bounding box center [874, 198] width 1347 height 40
click at [906, 107] on div "missing value" at bounding box center [894, 106] width 62 height 14
click at [816, 177] on span "Equal to" at bounding box center [797, 171] width 36 height 14
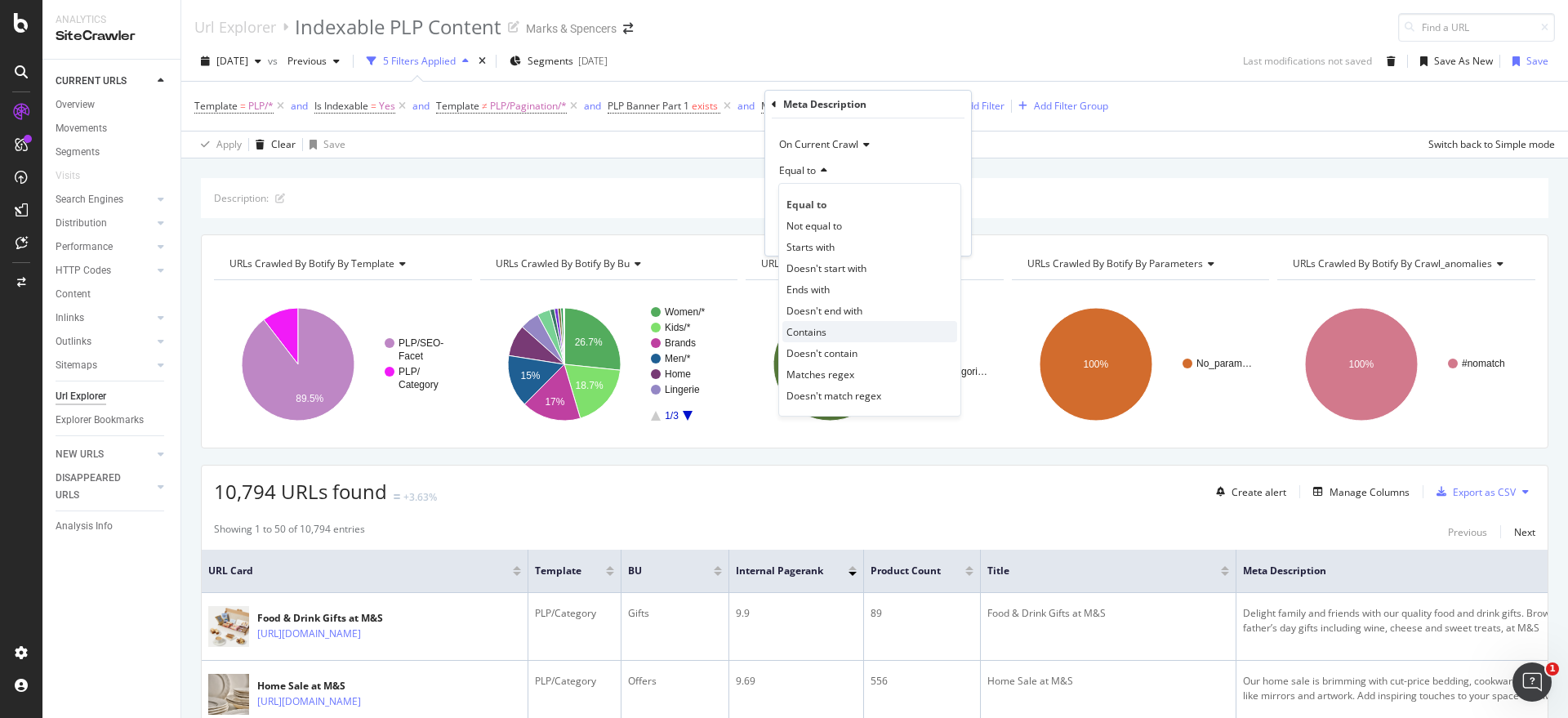
click at [857, 333] on div "Contains" at bounding box center [869, 332] width 175 height 22
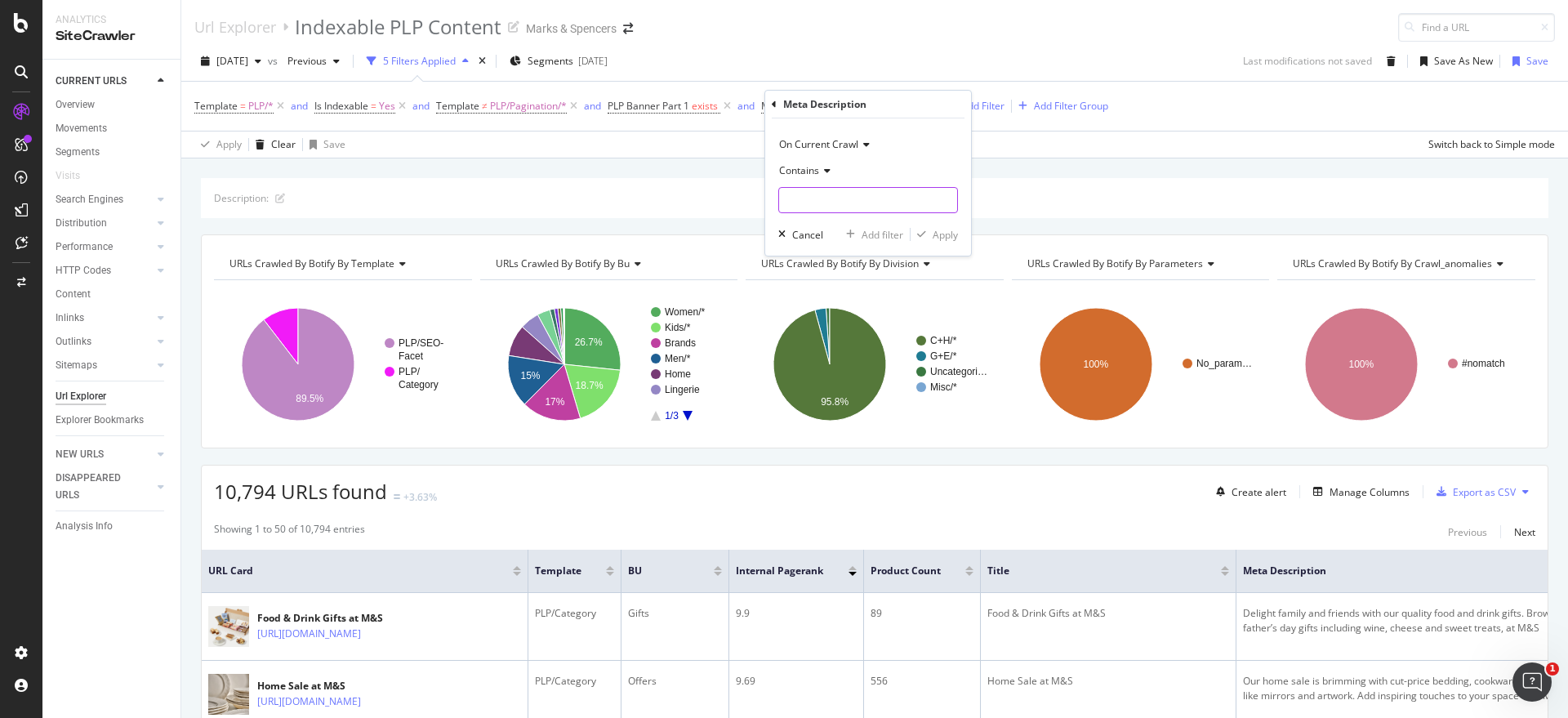
click at [829, 198] on input "text" at bounding box center [868, 200] width 178 height 26
type input "M&S"
click at [791, 165] on span "Contains" at bounding box center [799, 171] width 40 height 14
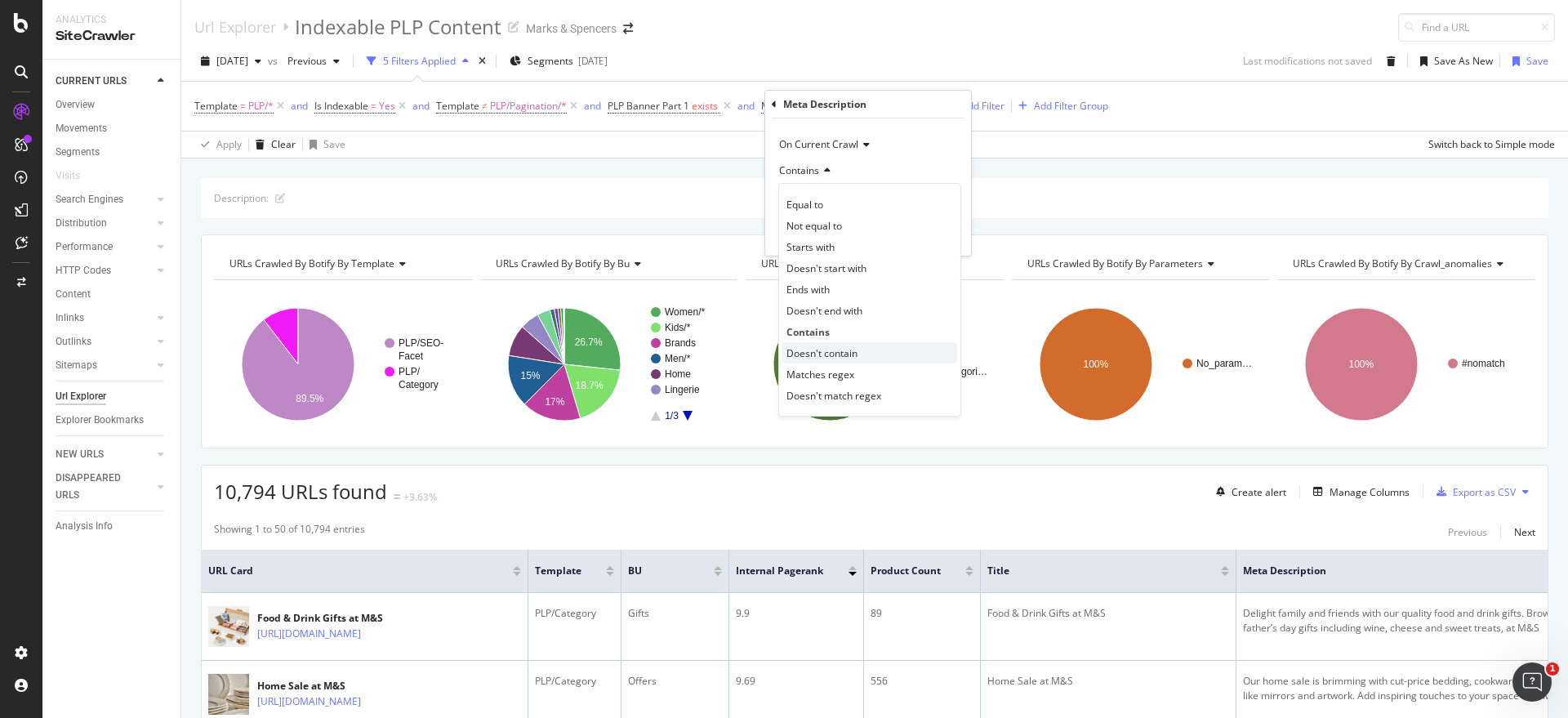
click at [827, 358] on span "Doesn't contain" at bounding box center [822, 353] width 71 height 14
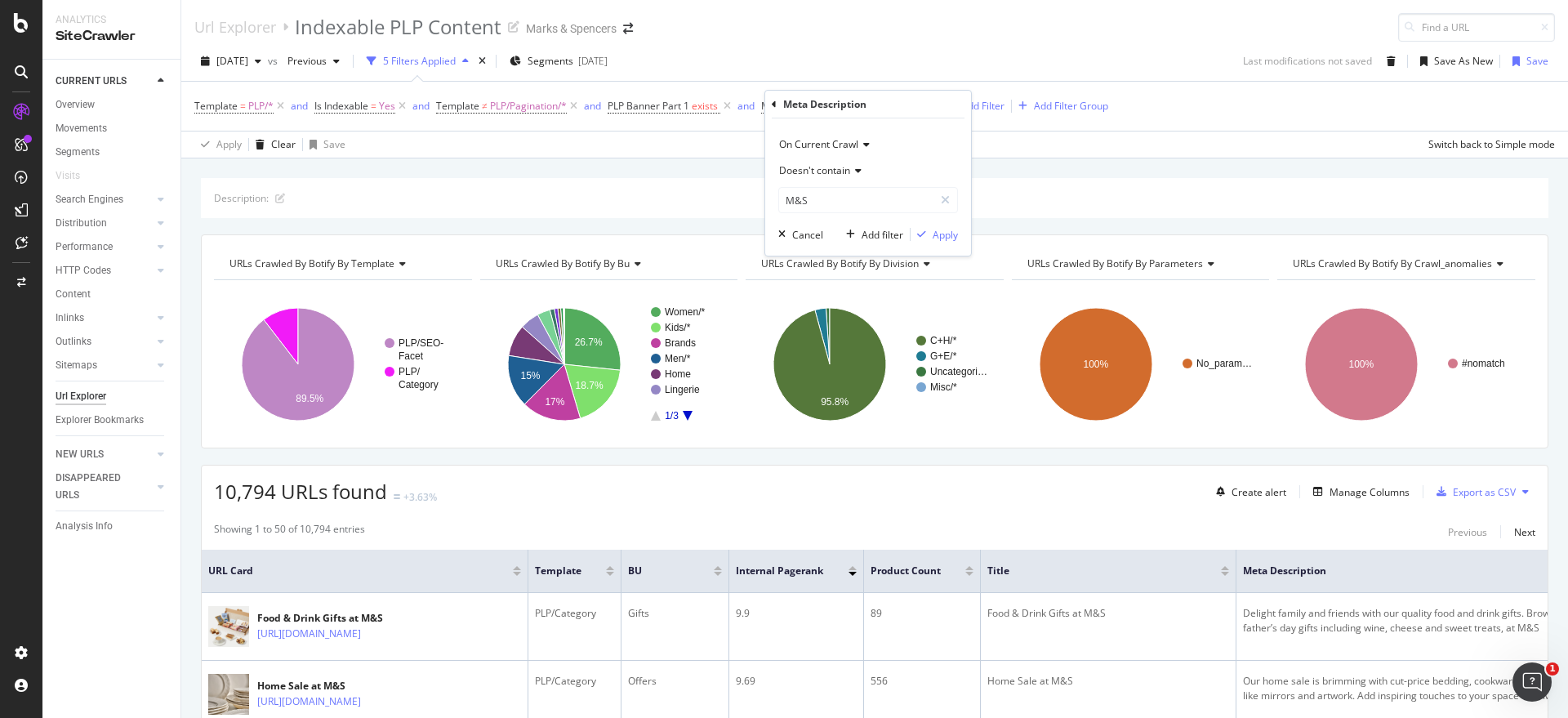
click at [946, 245] on div "On Current Crawl Doesn't contain M&S Cancel Add filter Apply" at bounding box center [868, 187] width 206 height 137
click at [946, 237] on div "Apply" at bounding box center [945, 235] width 25 height 14
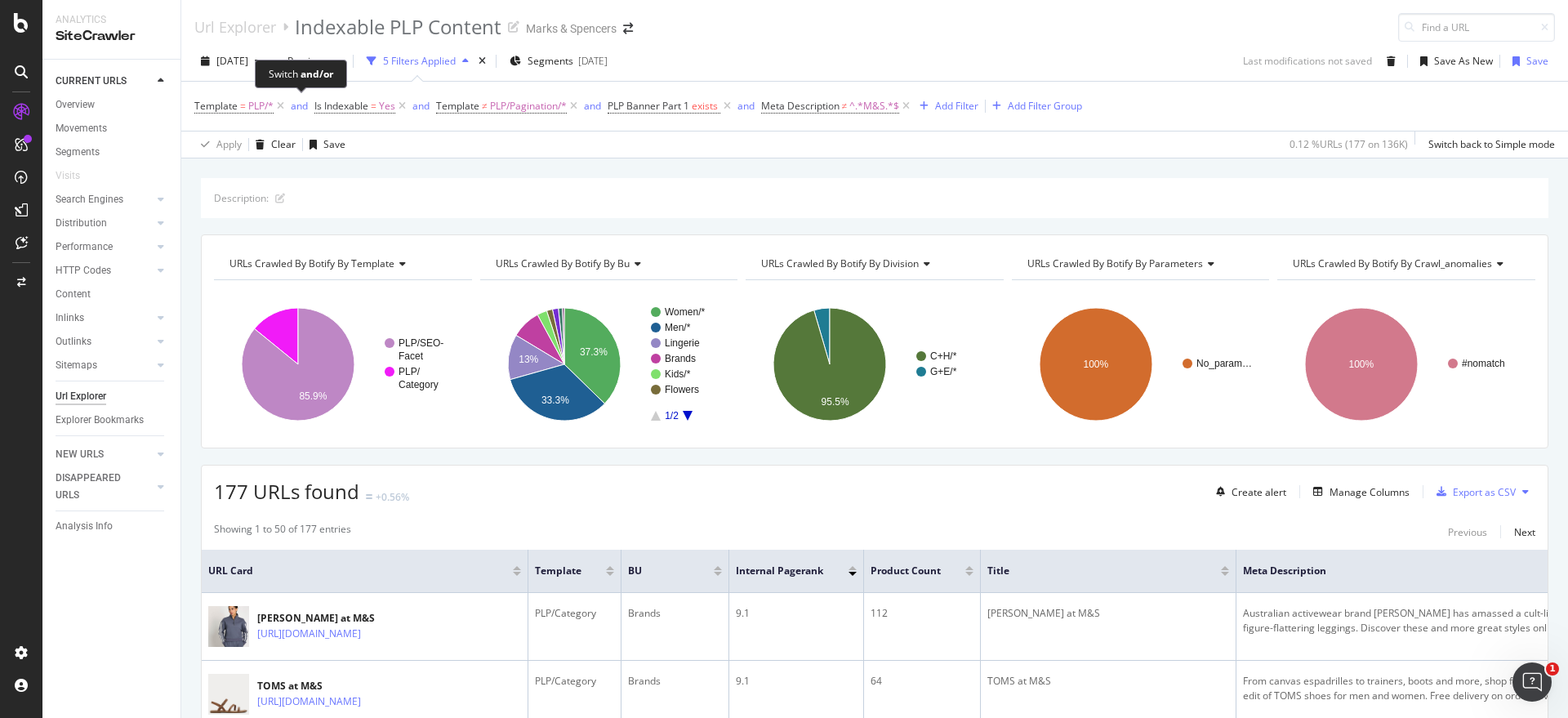
click at [255, 60] on div "Switch and/or" at bounding box center [300, 74] width 93 height 29
click at [248, 60] on span "[DATE]" at bounding box center [232, 61] width 32 height 14
click at [1250, 107] on div "Template = PLP/* and Is Indexable = Yes and Template ≠ PLP/Pagination/* and PLP…" at bounding box center [874, 106] width 1360 height 49
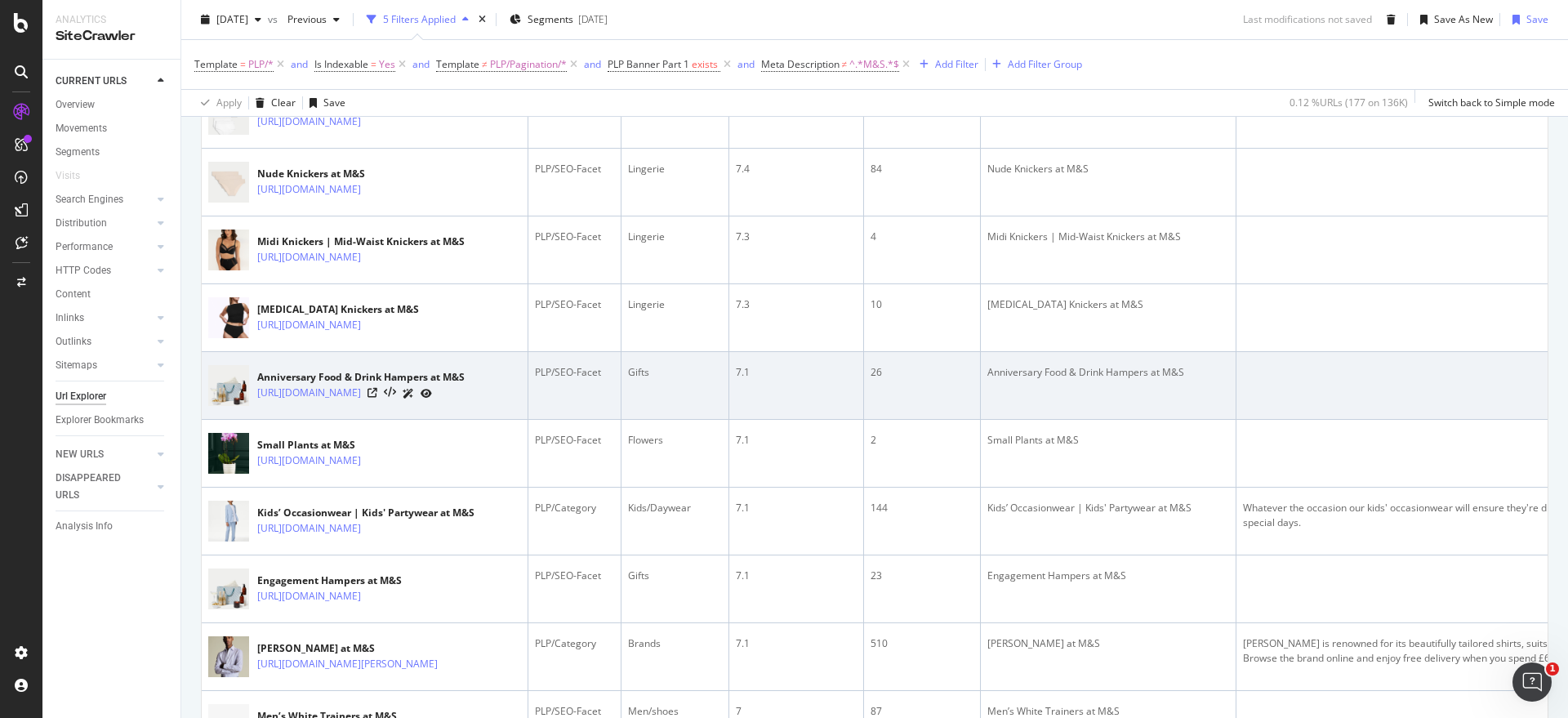
scroll to position [340, 0]
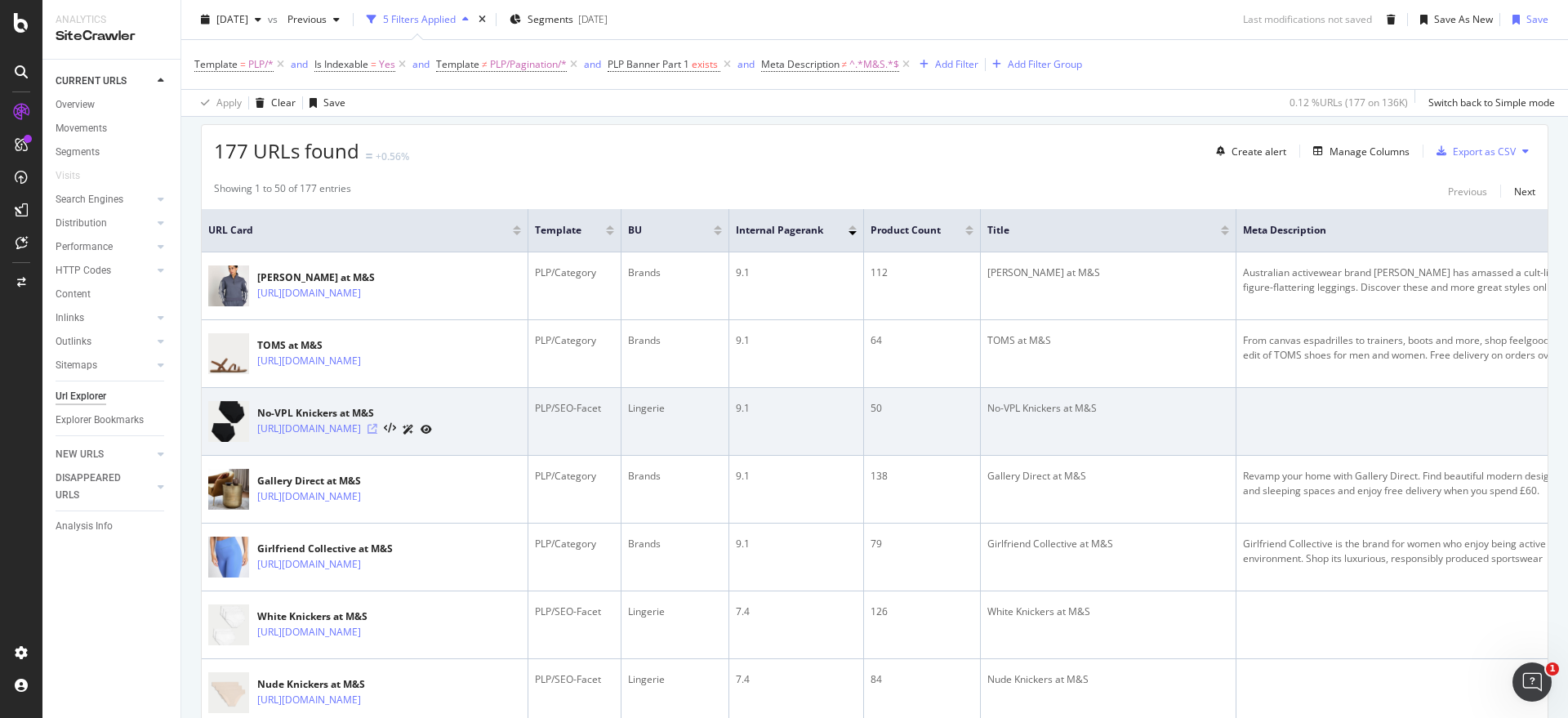
click at [377, 434] on icon at bounding box center [371, 428] width 10 height 10
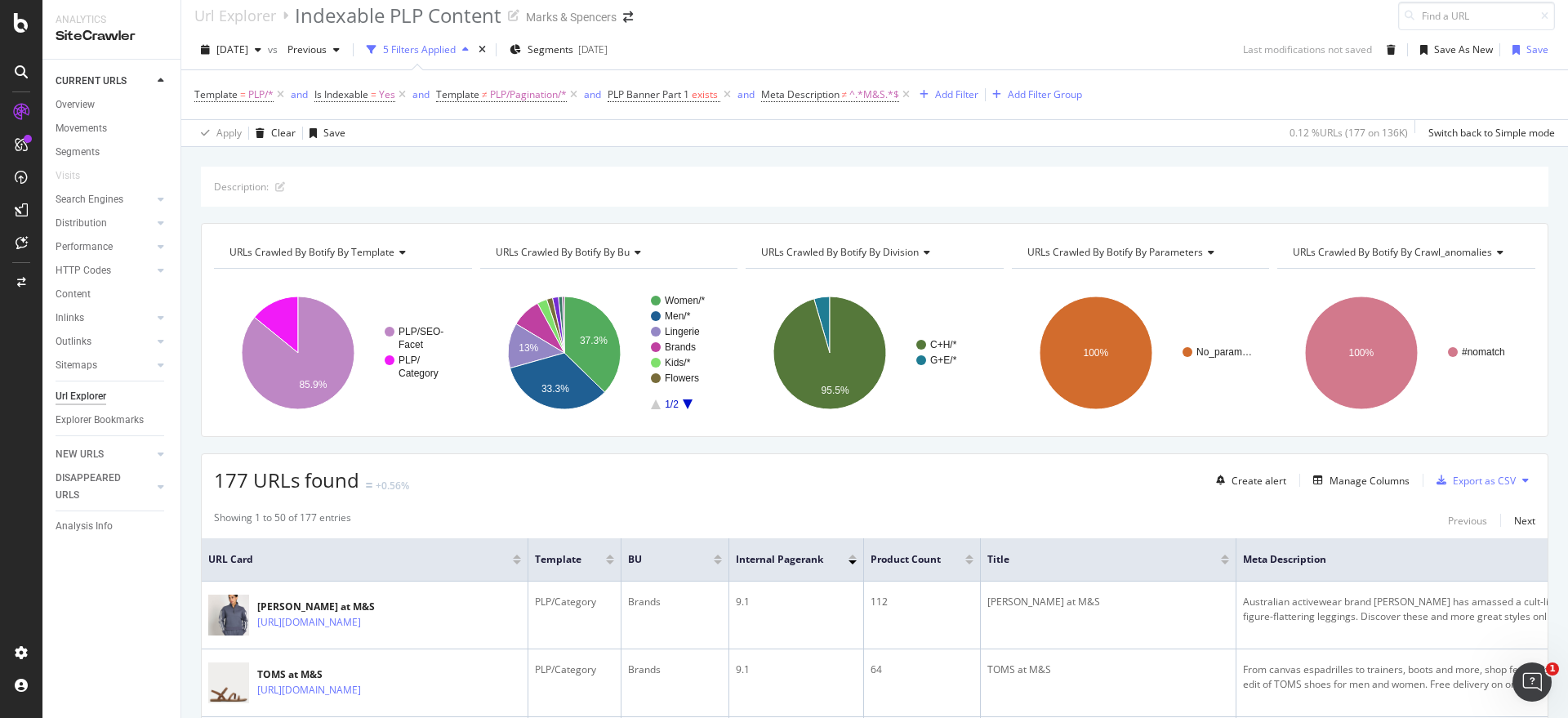
scroll to position [0, 0]
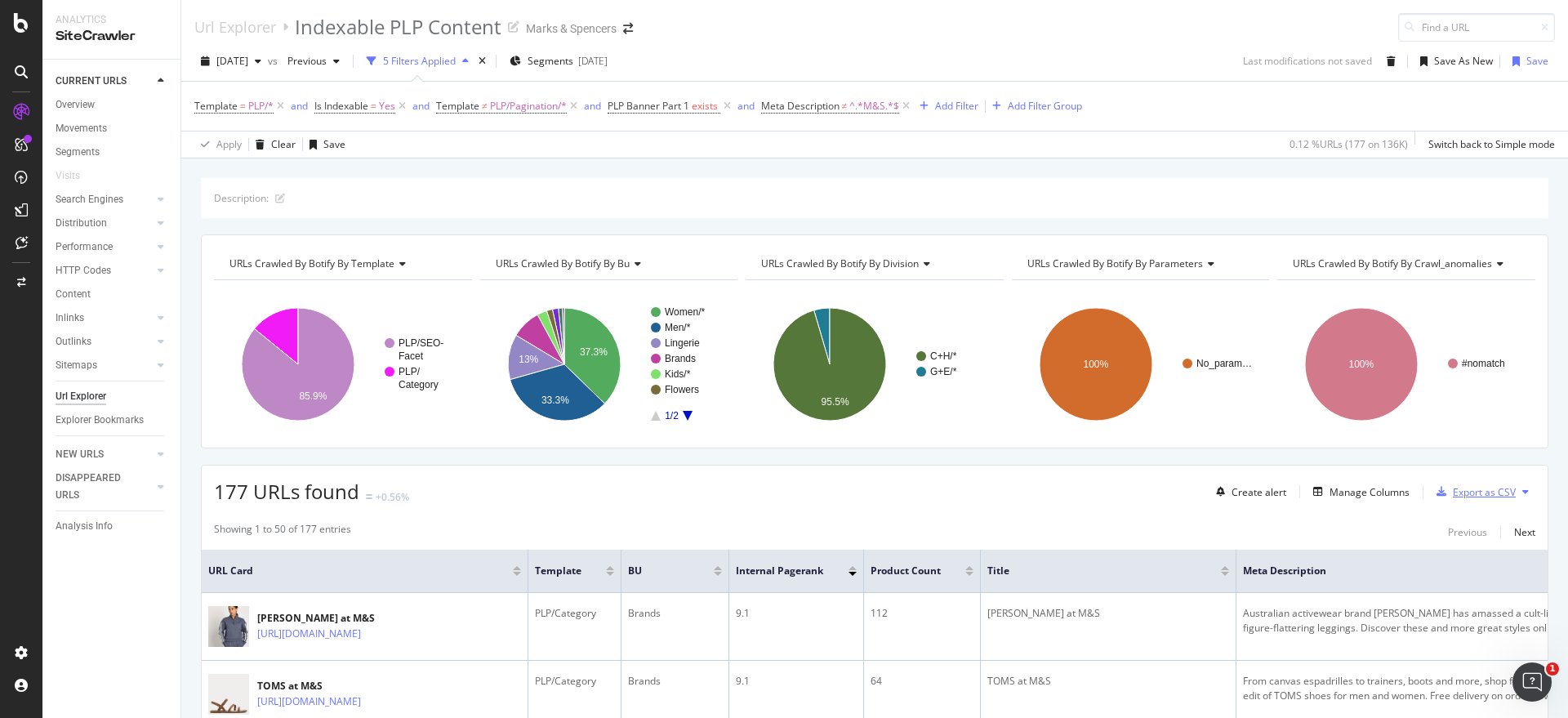
click at [1476, 495] on div "Export as CSV" at bounding box center [1484, 492] width 63 height 14
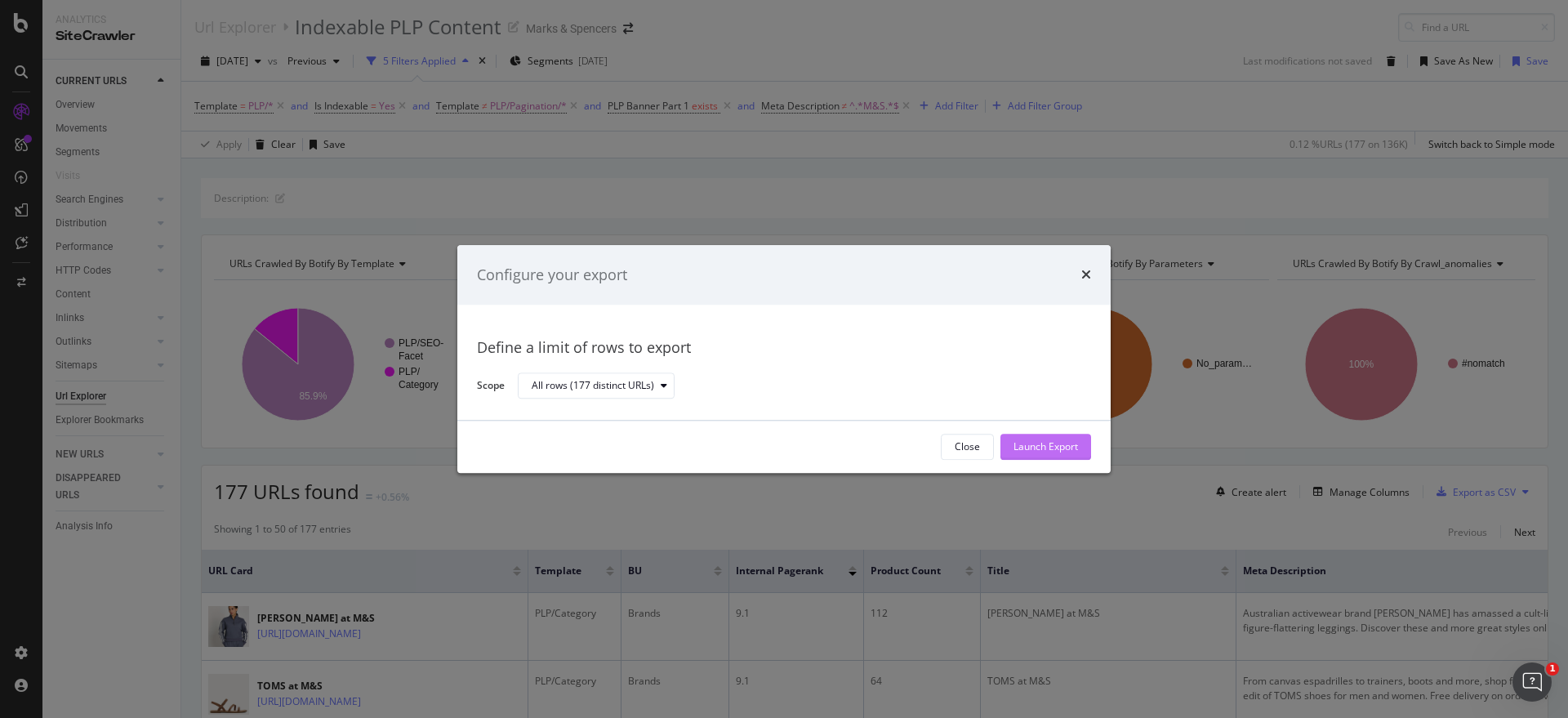
click at [1067, 450] on div "Launch Export" at bounding box center [1045, 447] width 64 height 14
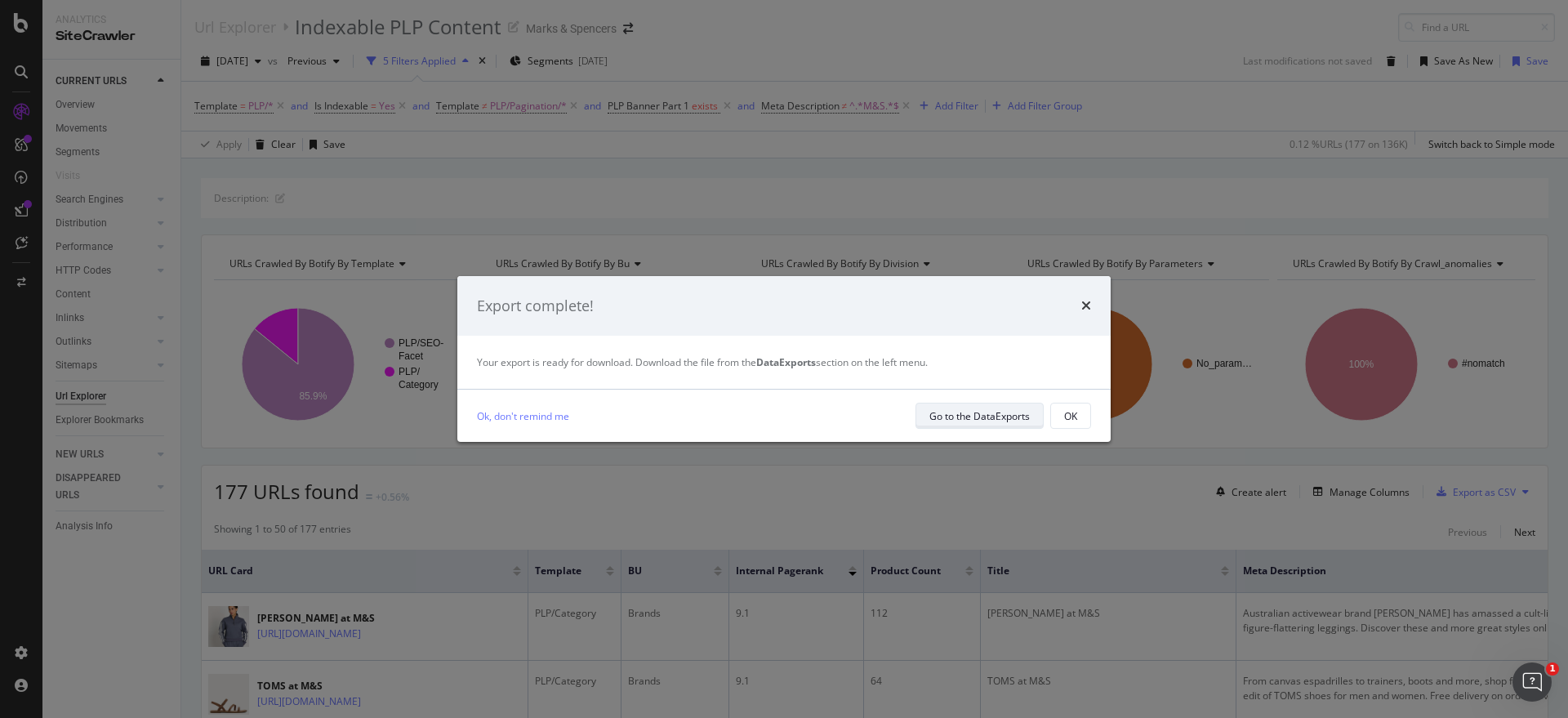
click at [1012, 411] on div "Go to the DataExports" at bounding box center [979, 416] width 100 height 14
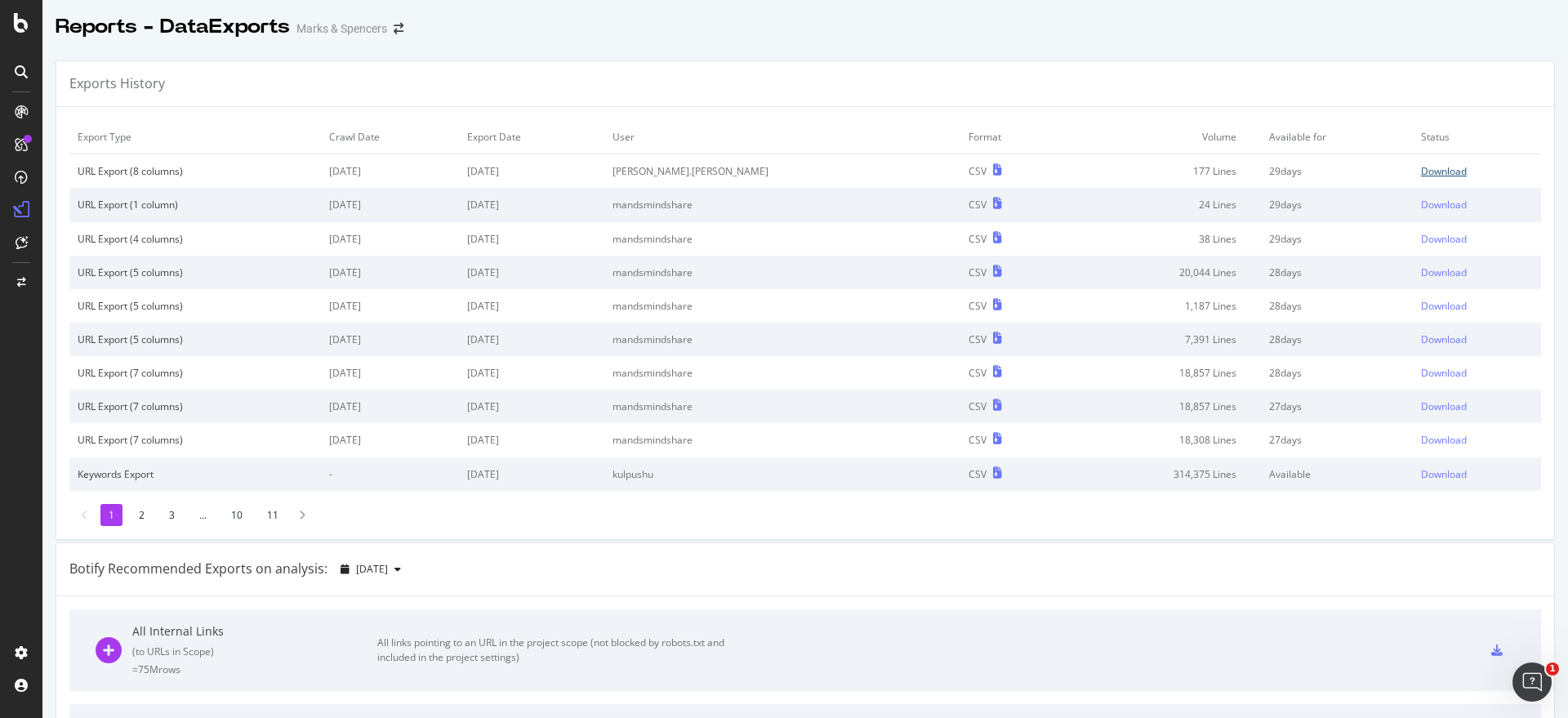
click at [1421, 171] on div "Download" at bounding box center [1443, 171] width 46 height 14
